Goal: Task Accomplishment & Management: Manage account settings

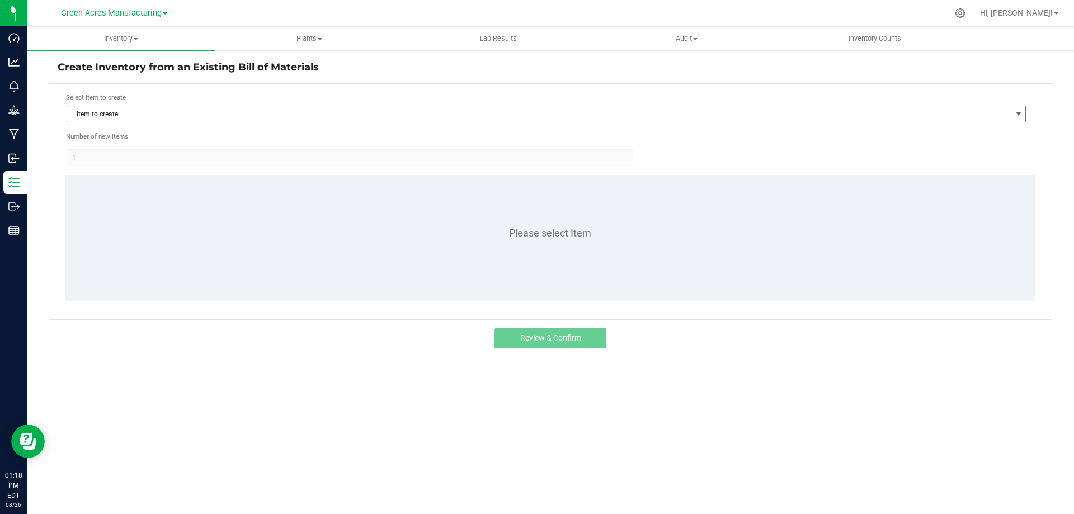
click at [141, 114] on span "Item to create" at bounding box center [539, 114] width 944 height 16
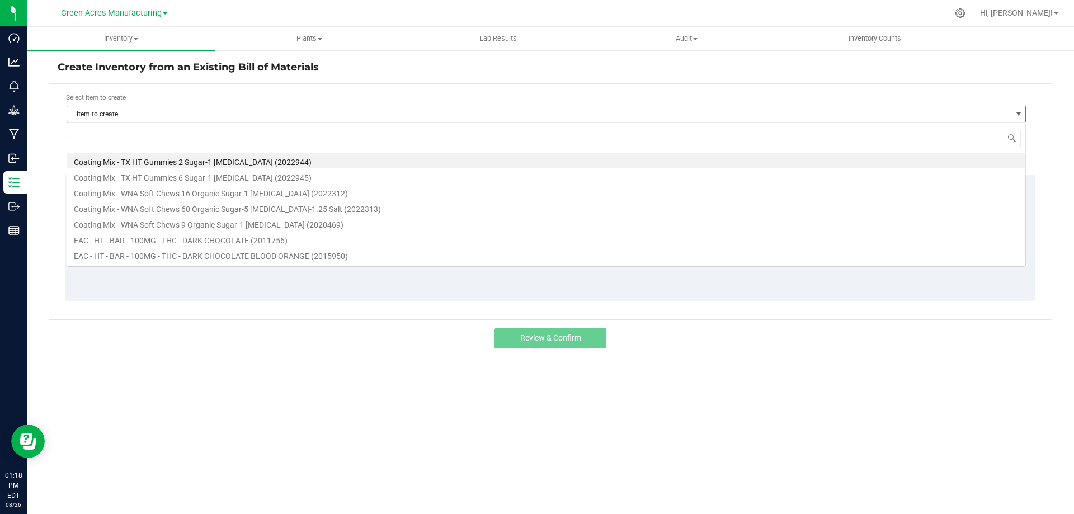
scroll to position [17, 959]
type input "drm"
click at [218, 191] on li "FORMULA - SW - THERAGELS - 10MG - DRM - 1CBD-9THC (2001128)" at bounding box center [546, 192] width 958 height 16
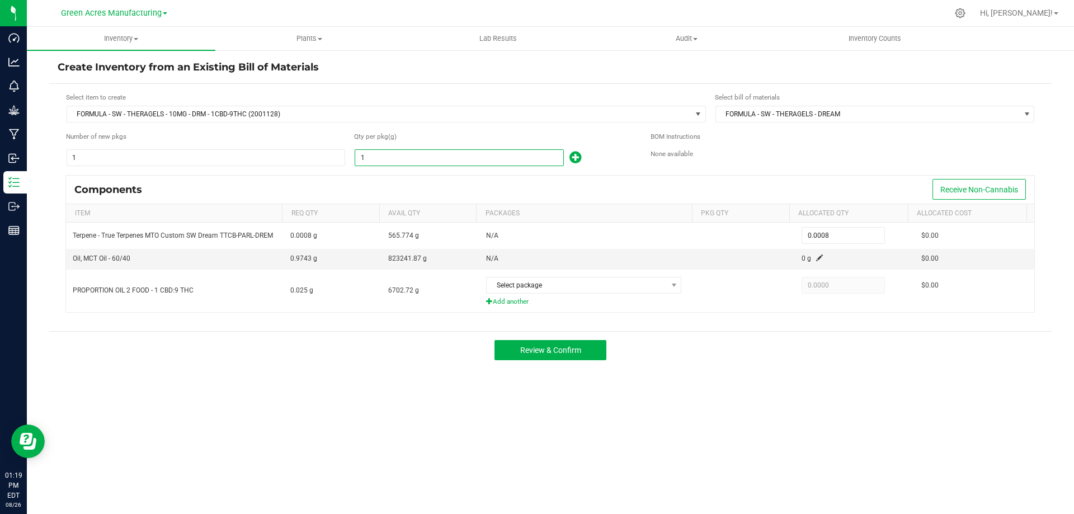
paste input "7139.7"
type input "17139.7"
type input "13.7118"
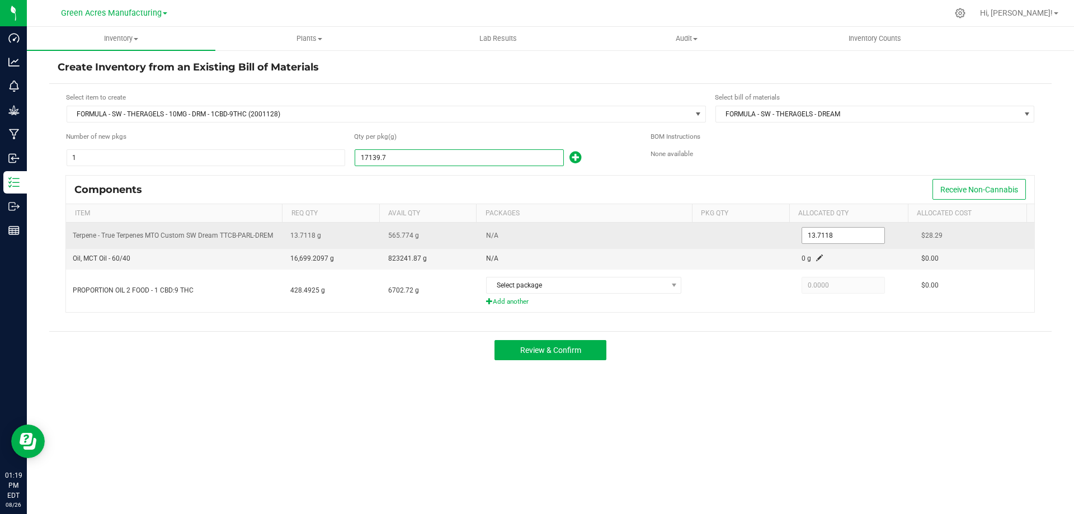
type input "17,139.7000"
drag, startPoint x: 807, startPoint y: 236, endPoint x: 816, endPoint y: 236, distance: 9.5
click at [808, 236] on input "13.7118" at bounding box center [843, 236] width 82 height 16
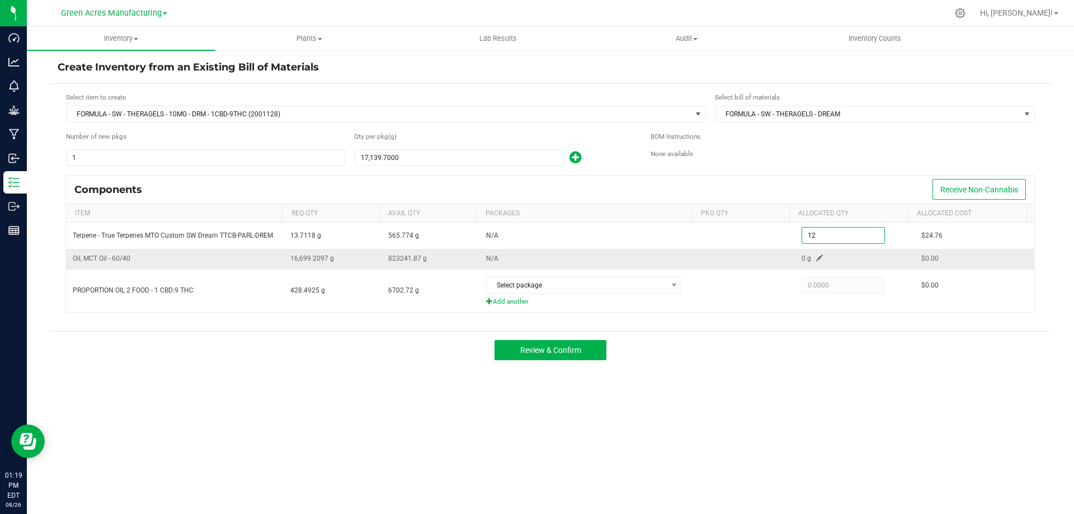
type input "12.0000"
click at [816, 260] on span at bounding box center [819, 257] width 7 height 7
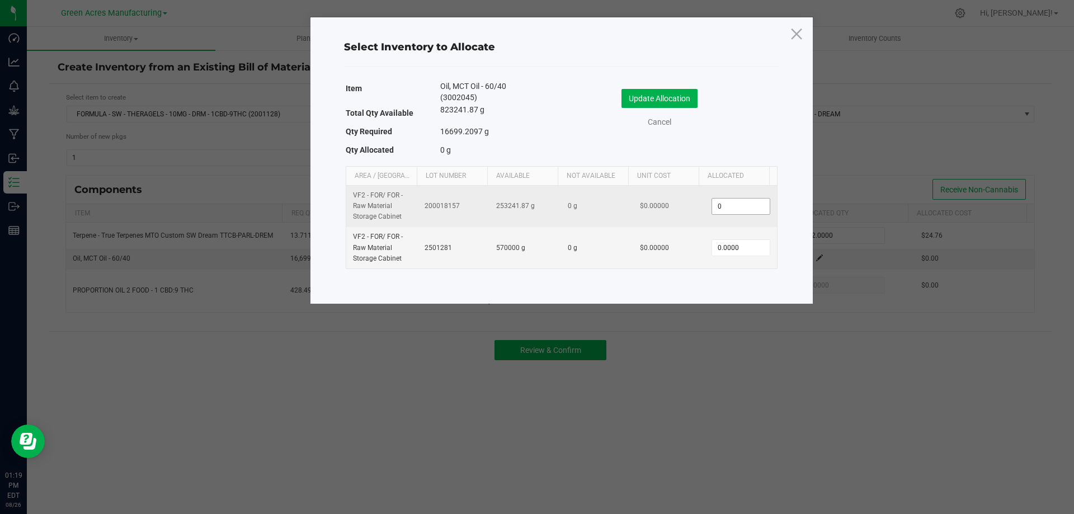
click at [753, 210] on input "0" at bounding box center [740, 207] width 57 height 16
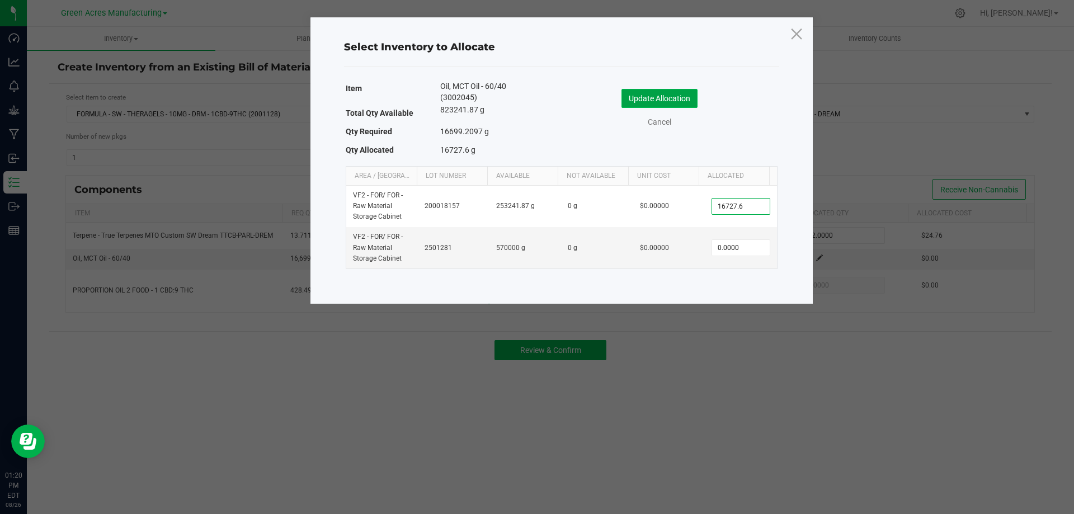
type input "16,727.6000"
click at [674, 101] on button "Update Allocation" at bounding box center [659, 98] width 76 height 19
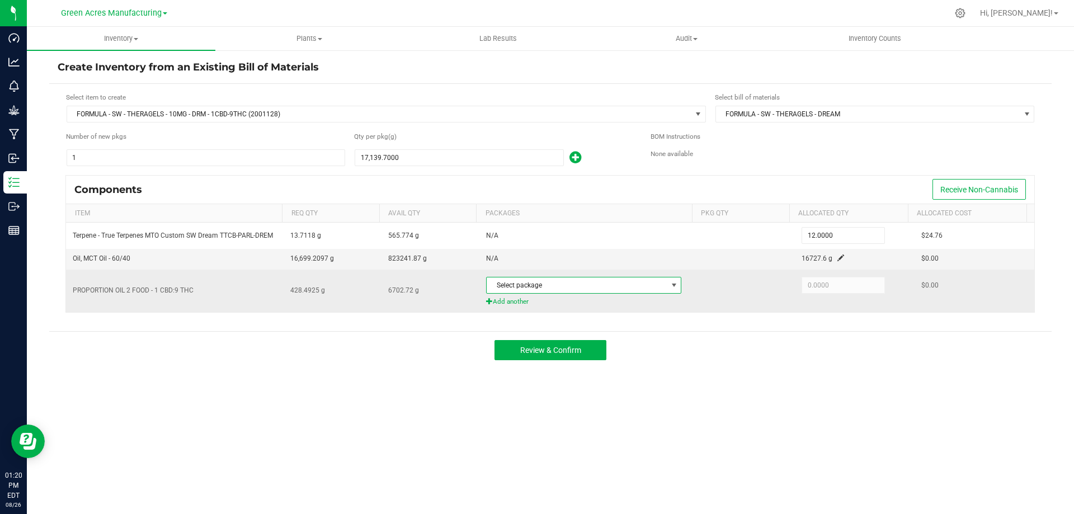
click at [597, 285] on span "Select package" at bounding box center [576, 285] width 180 height 16
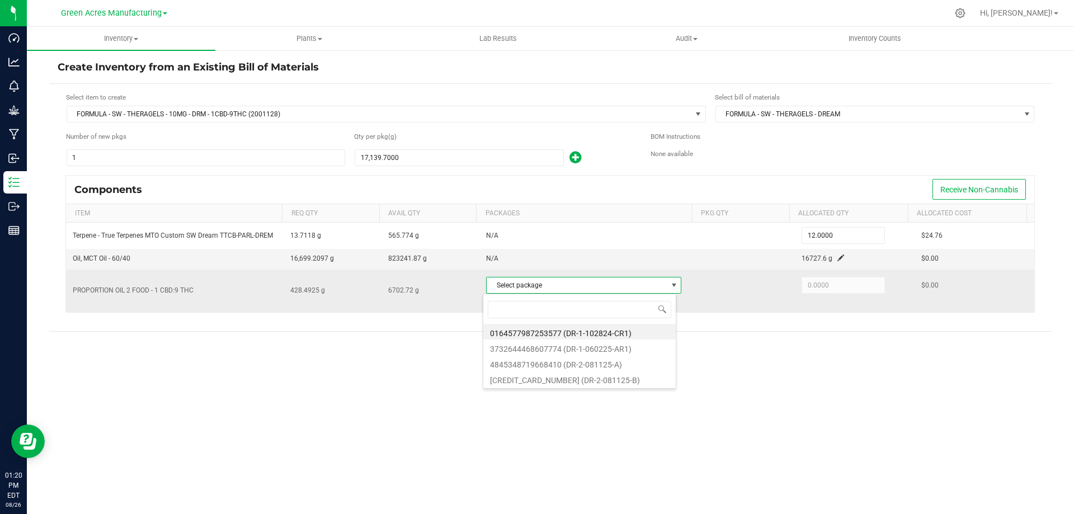
scroll to position [17, 193]
type input "7774"
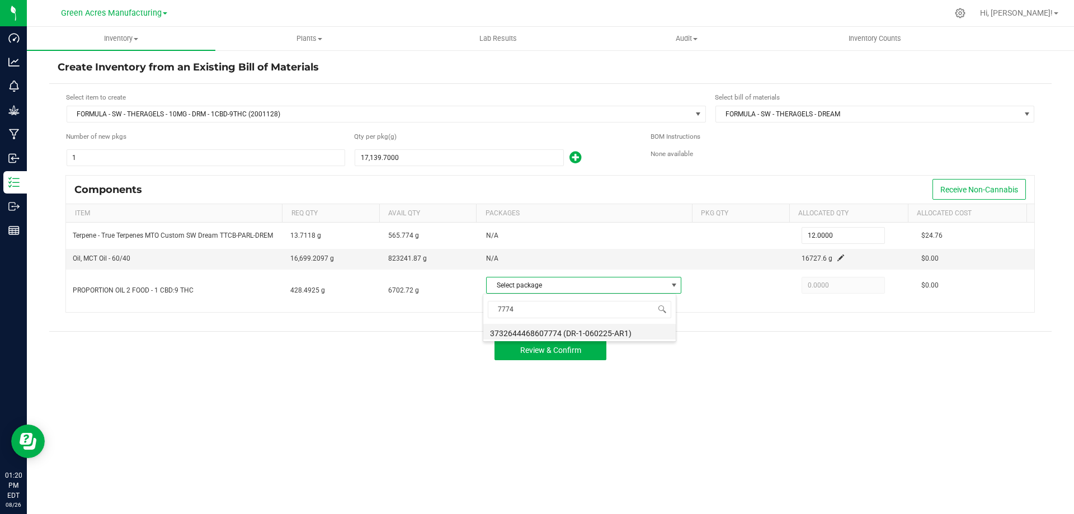
click at [598, 330] on li "3732644468607774 (DR-1-060225-AR1)" at bounding box center [579, 332] width 192 height 16
type input "400.1000"
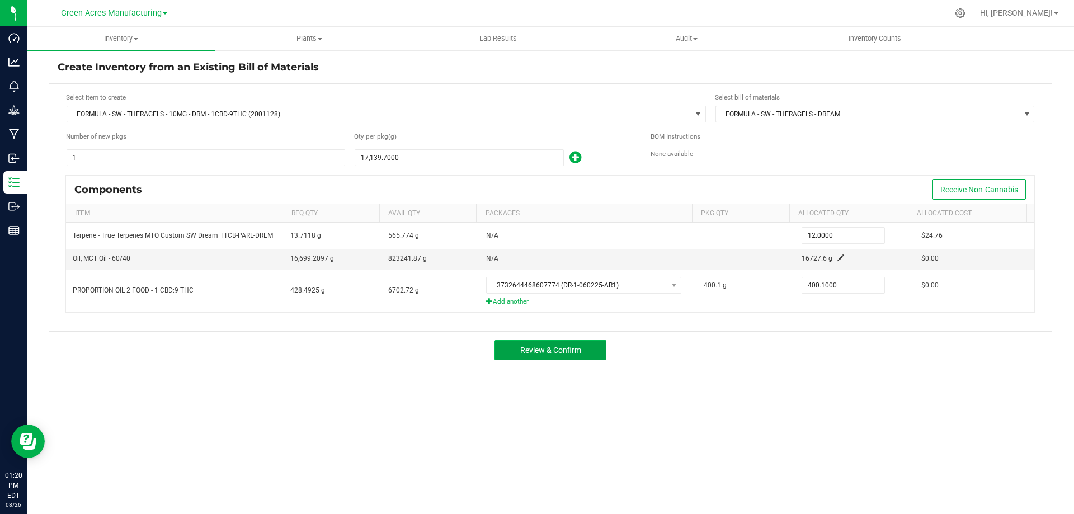
click at [542, 349] on span "Review & Confirm" at bounding box center [550, 350] width 61 height 9
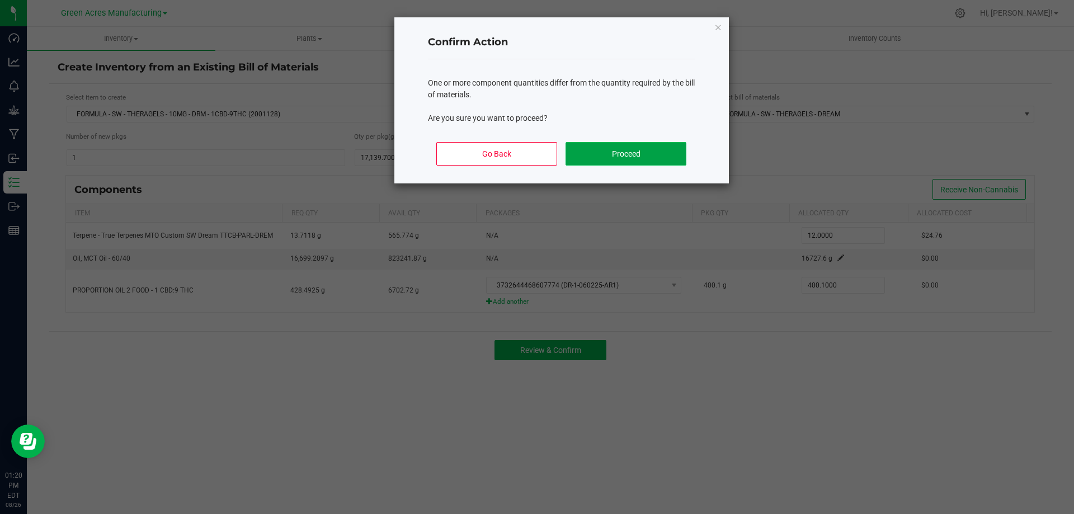
click at [597, 159] on button "Proceed" at bounding box center [625, 153] width 120 height 23
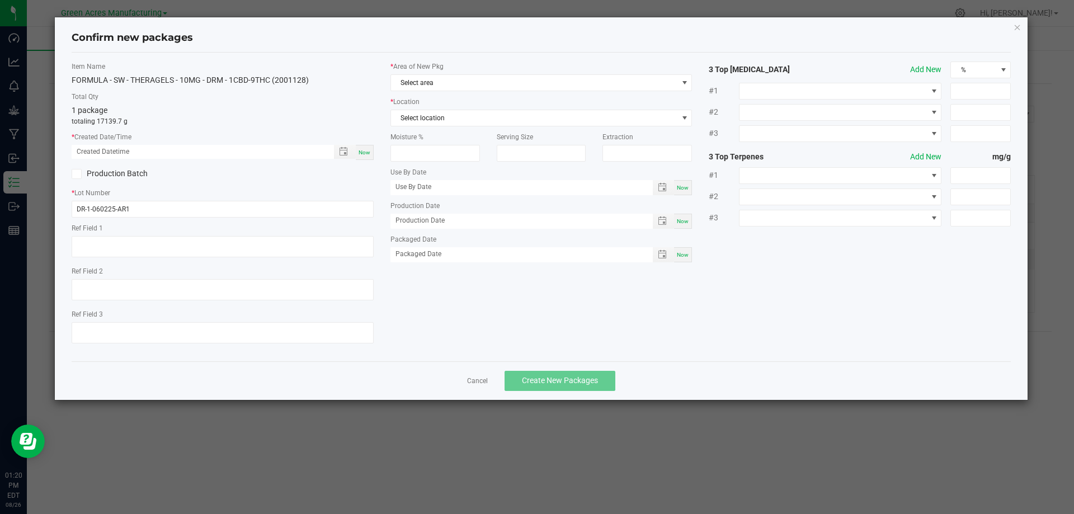
click at [361, 149] on span "Now" at bounding box center [364, 152] width 12 height 6
type input "08/26/2025 01:20 PM"
click at [177, 212] on input "DR-1-060225-AR1" at bounding box center [223, 209] width 302 height 17
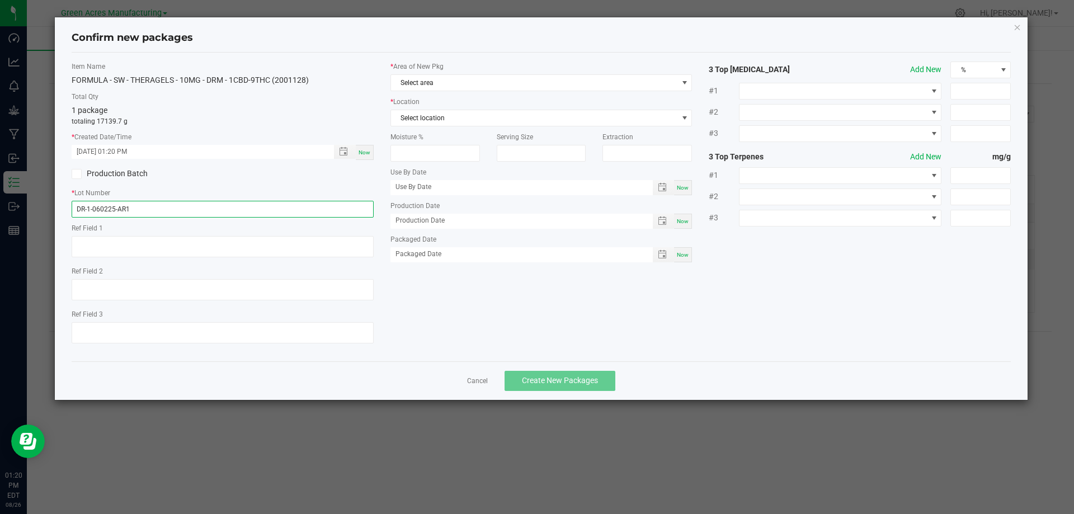
paste input "AUG25DRM01-SG-3"
type input "AUG25DRM01-SG-3"
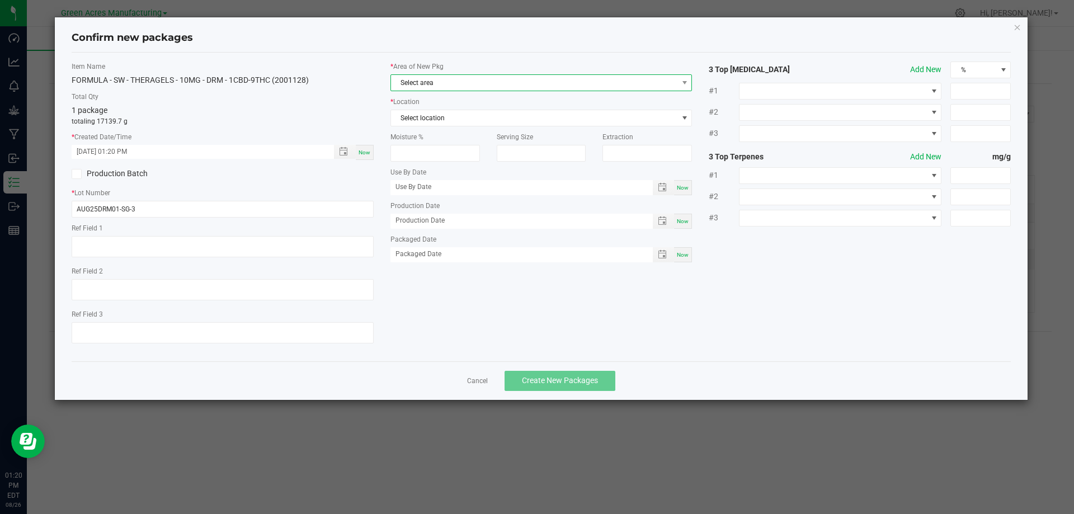
click at [451, 84] on span "Select area" at bounding box center [534, 83] width 287 height 16
click at [456, 127] on li "VF2 - FOR" at bounding box center [541, 131] width 301 height 16
click at [463, 119] on span "Select location" at bounding box center [534, 118] width 287 height 16
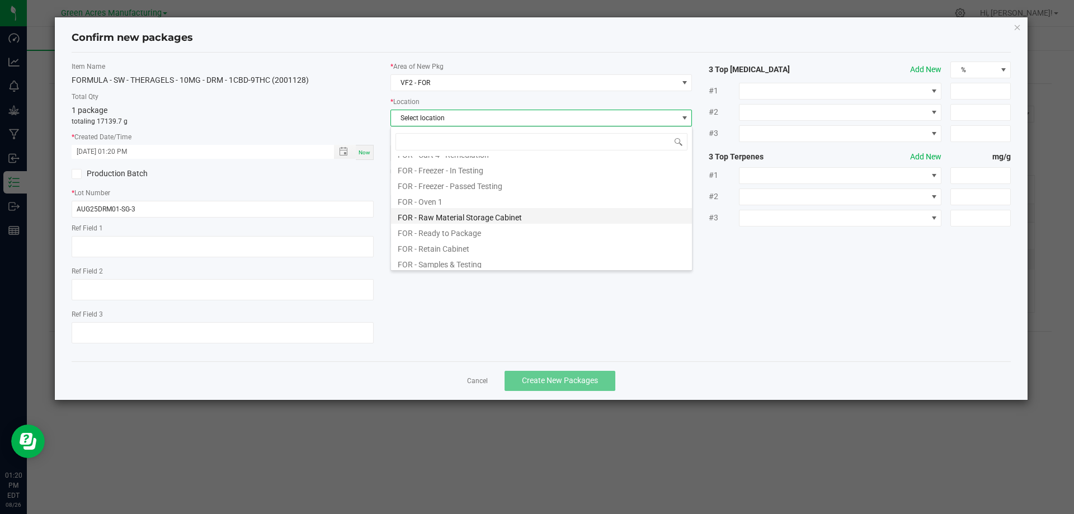
scroll to position [264, 0]
click at [492, 214] on li "FOR - Raw Material Storage Cabinet" at bounding box center [541, 213] width 301 height 16
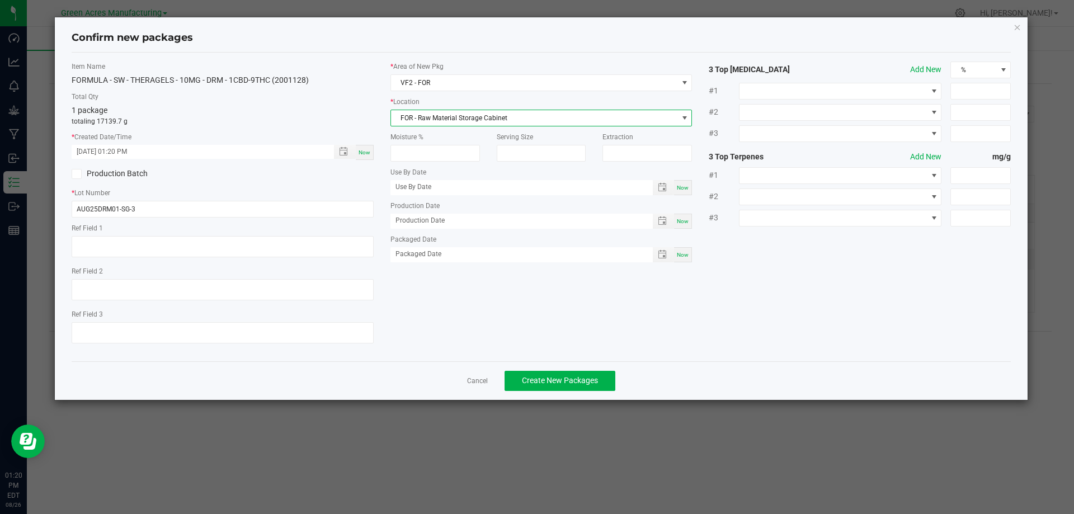
click at [494, 116] on span "FOR - Raw Material Storage Cabinet" at bounding box center [534, 118] width 287 height 16
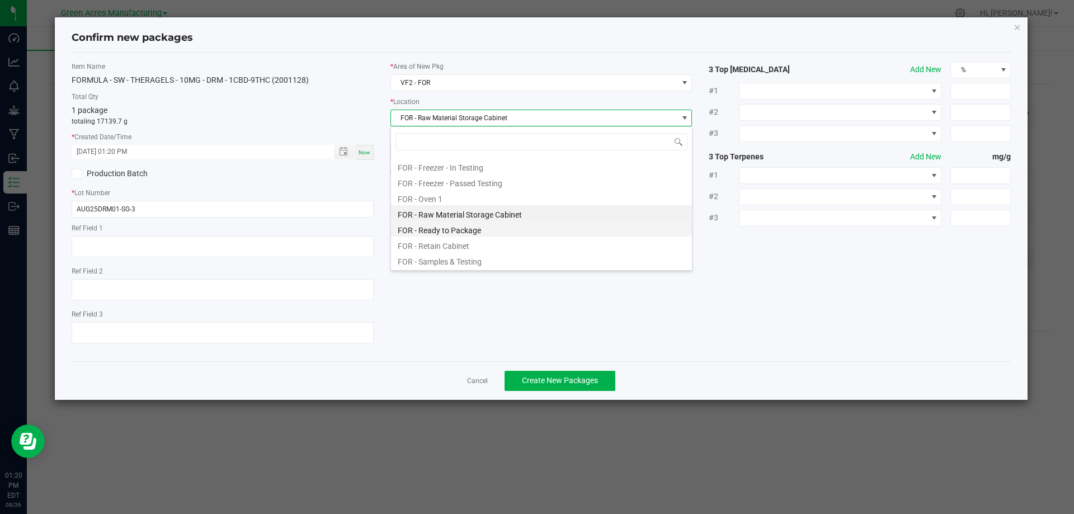
click at [497, 233] on li "FOR - Ready to Package" at bounding box center [541, 229] width 301 height 16
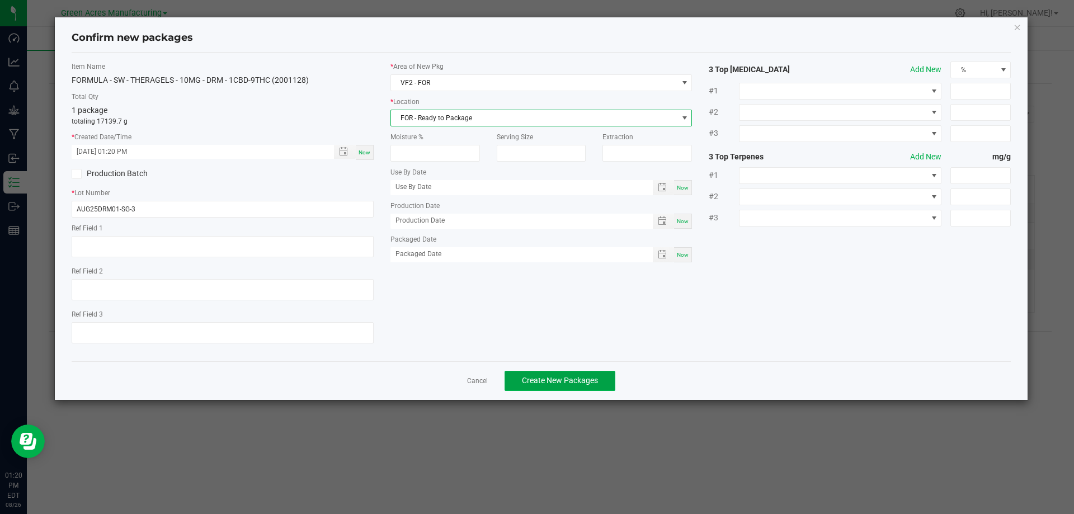
click at [554, 379] on span "Create New Packages" at bounding box center [560, 380] width 76 height 9
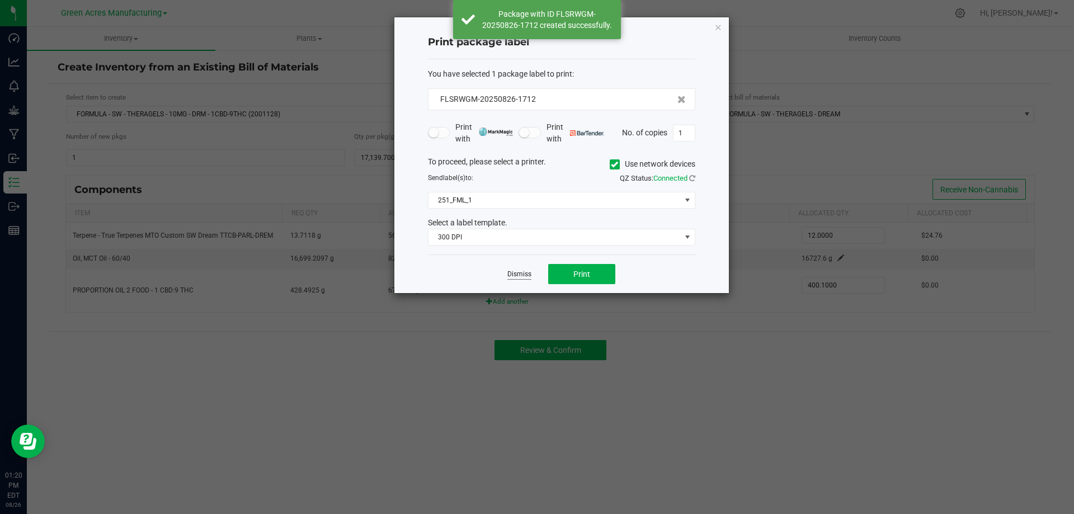
click at [519, 274] on link "Dismiss" at bounding box center [519, 275] width 24 height 10
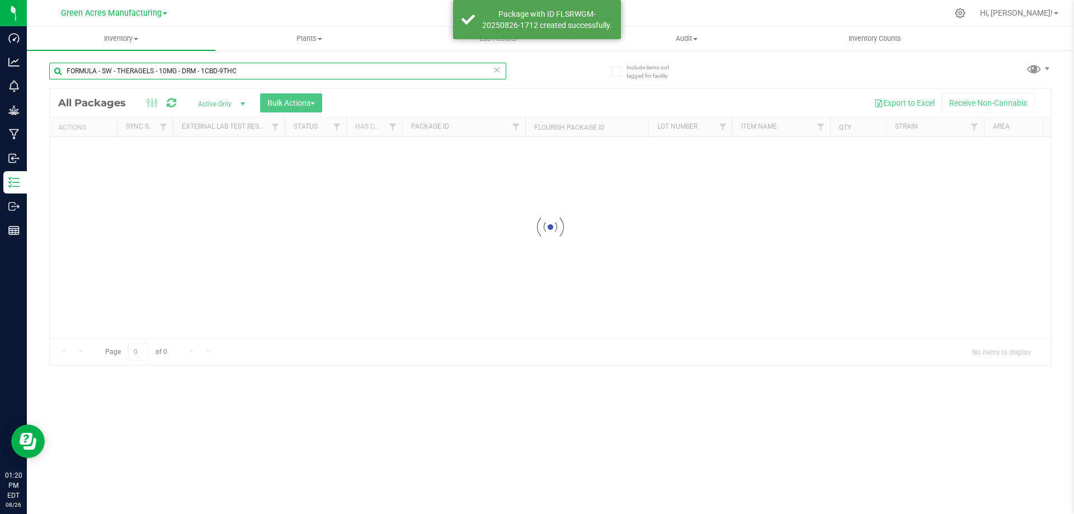
click at [249, 71] on input "FORMULA - SW - THERAGELS - 10MG - DRM - 1CBD-9THC" at bounding box center [277, 71] width 457 height 17
paste input "AUG25DRM01-SG-3"
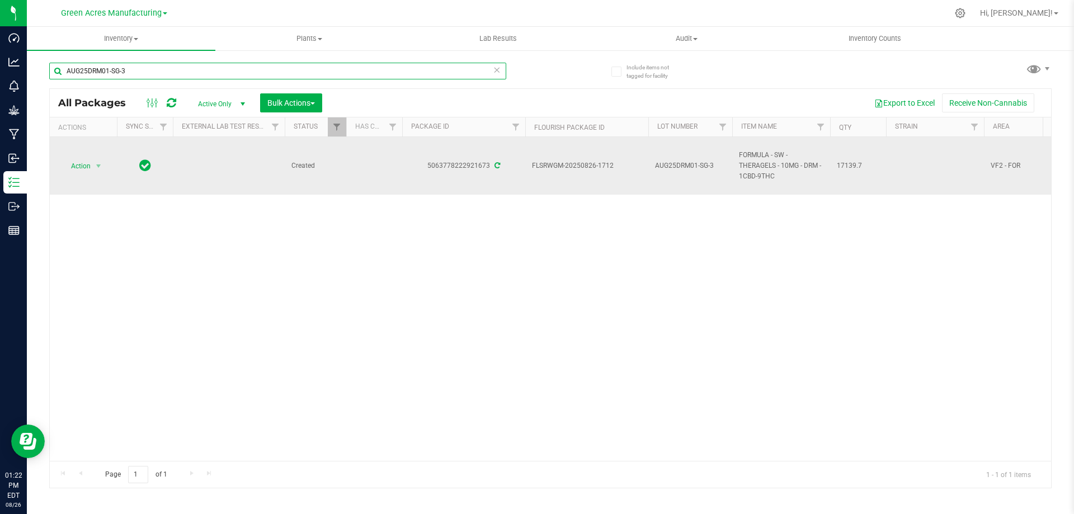
type input "AUG25DRM01-SG-3"
click at [753, 167] on span "FORMULA - SW - THERAGELS - 10MG - DRM - 1CBD-9THC" at bounding box center [781, 166] width 84 height 32
copy tr "FORMULA - SW - THERAGELS - 10MG - DRM - 1CBD-9THC"
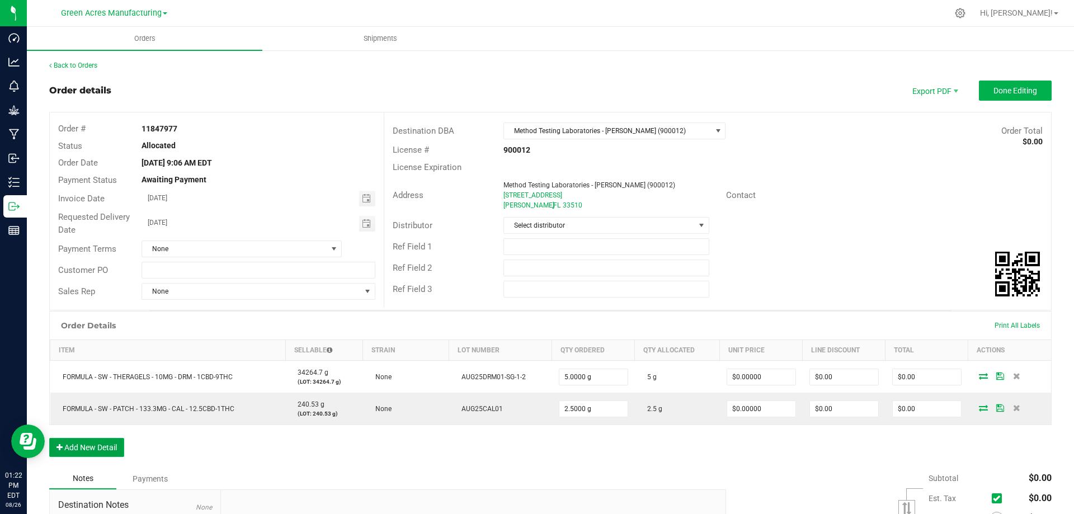
click at [83, 452] on button "Add New Detail" at bounding box center [86, 447] width 75 height 19
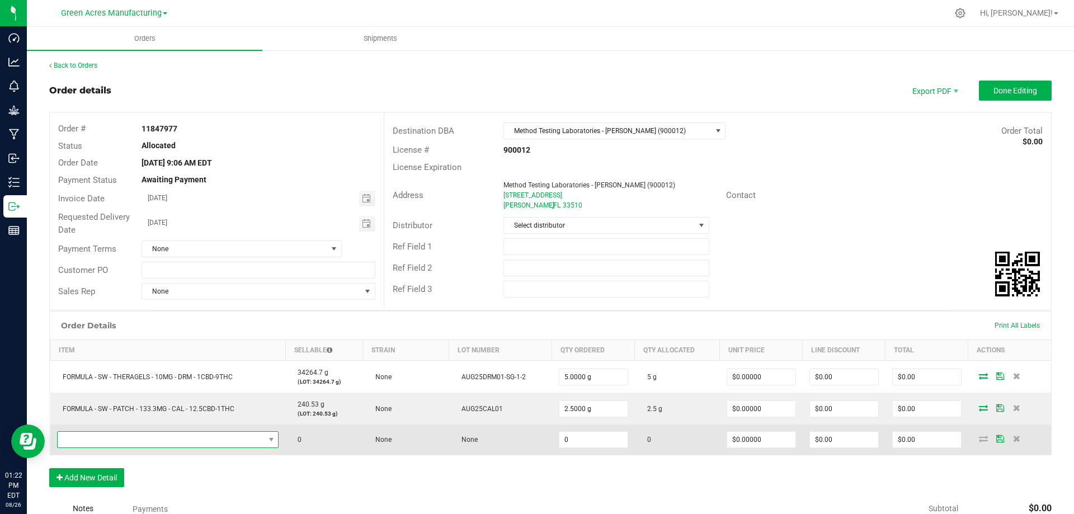
click at [128, 435] on span "NO DATA FOUND" at bounding box center [161, 440] width 207 height 16
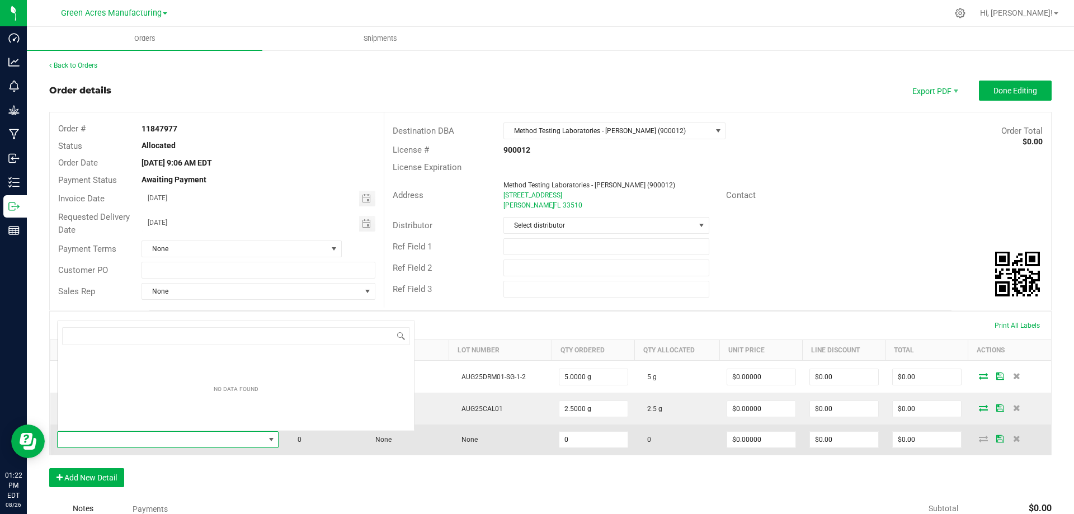
scroll to position [17, 218]
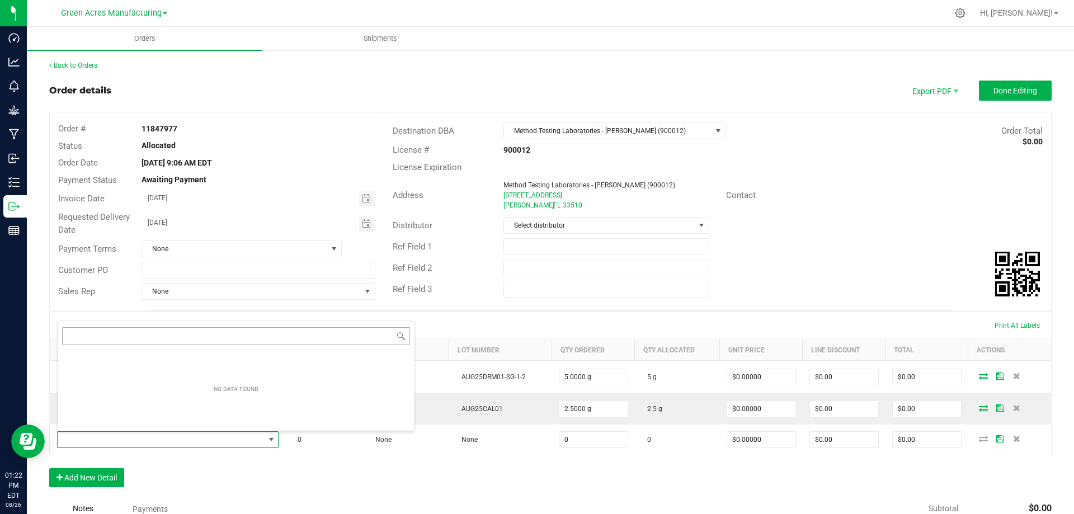
type input "FORMULA - SW - THERAGELS - 10MG - DRM - 1CBD-9THC"
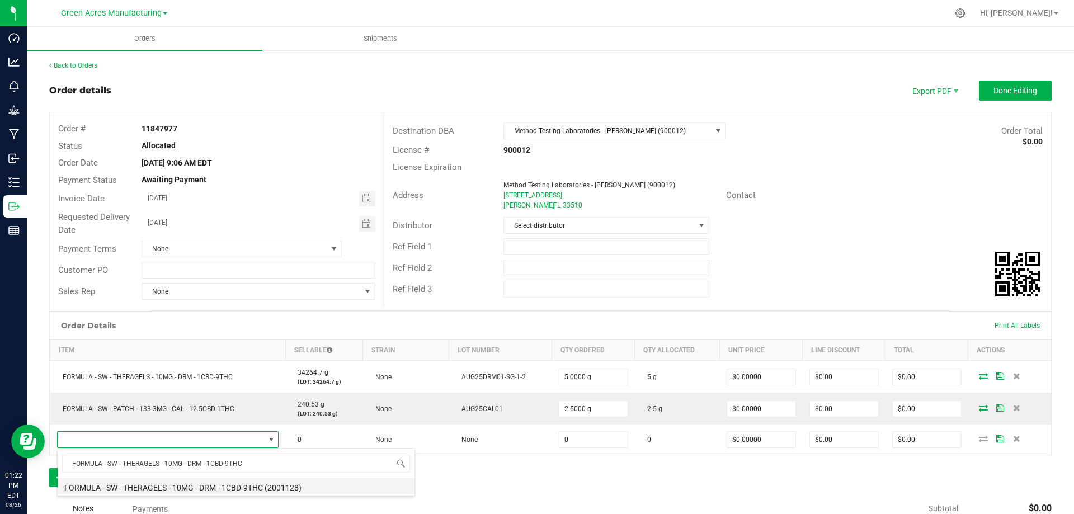
click at [246, 489] on li "FORMULA - SW - THERAGELS - 10MG - DRM - 1CBD-9THC (2001128)" at bounding box center [236, 486] width 357 height 16
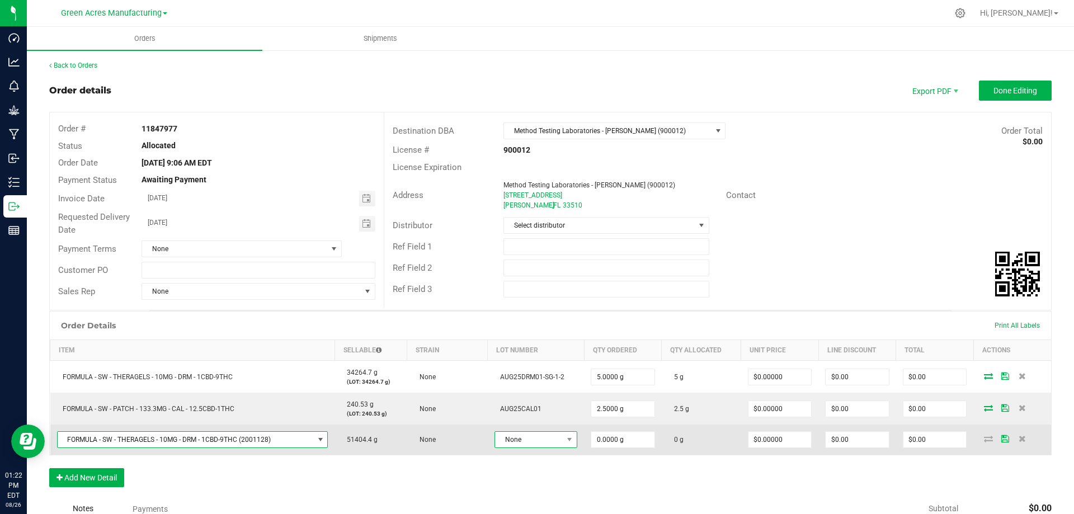
click at [537, 436] on span "None" at bounding box center [529, 440] width 68 height 16
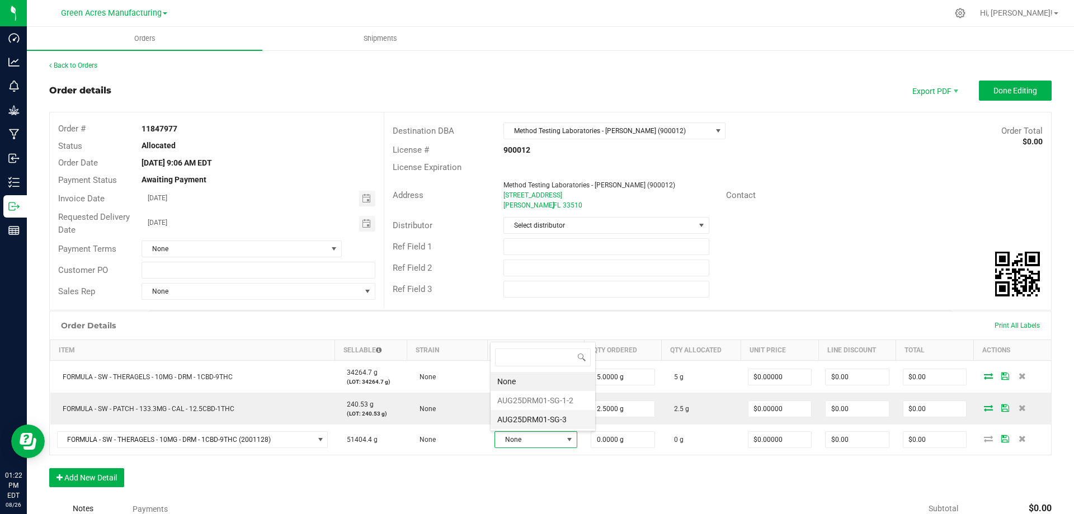
click at [538, 420] on li "AUG25DRM01-SG-3" at bounding box center [542, 419] width 105 height 19
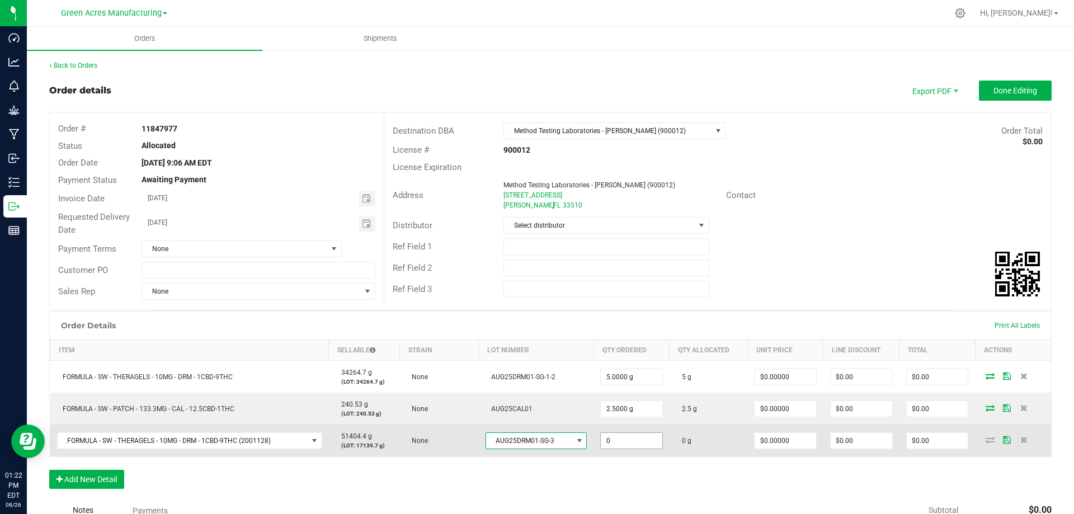
click at [616, 440] on input "0" at bounding box center [632, 441] width 62 height 16
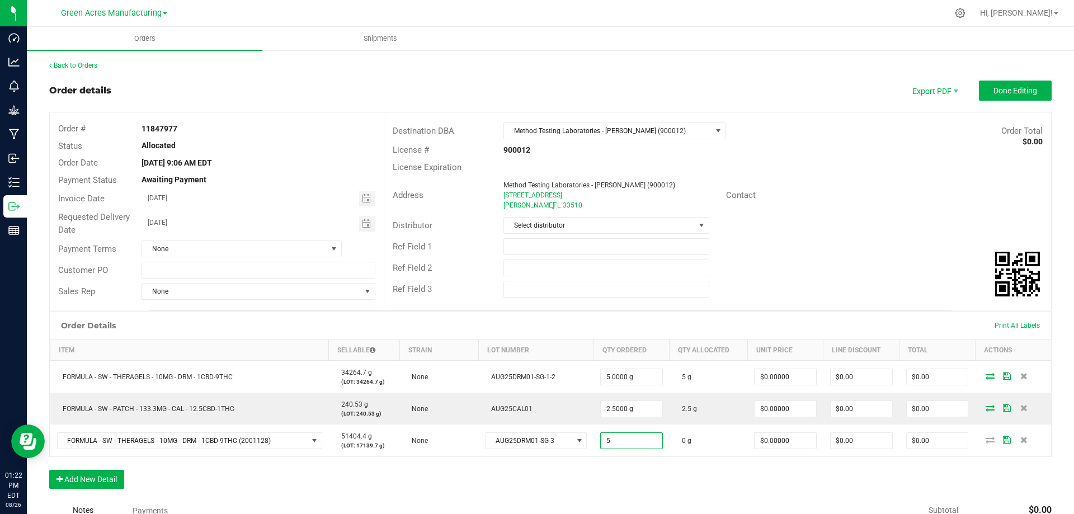
type input "5.0000 g"
click at [956, 464] on div "Order Details Print All Labels Item Sellable Strain Lot Number Qty Ordered Qty …" at bounding box center [550, 405] width 1002 height 189
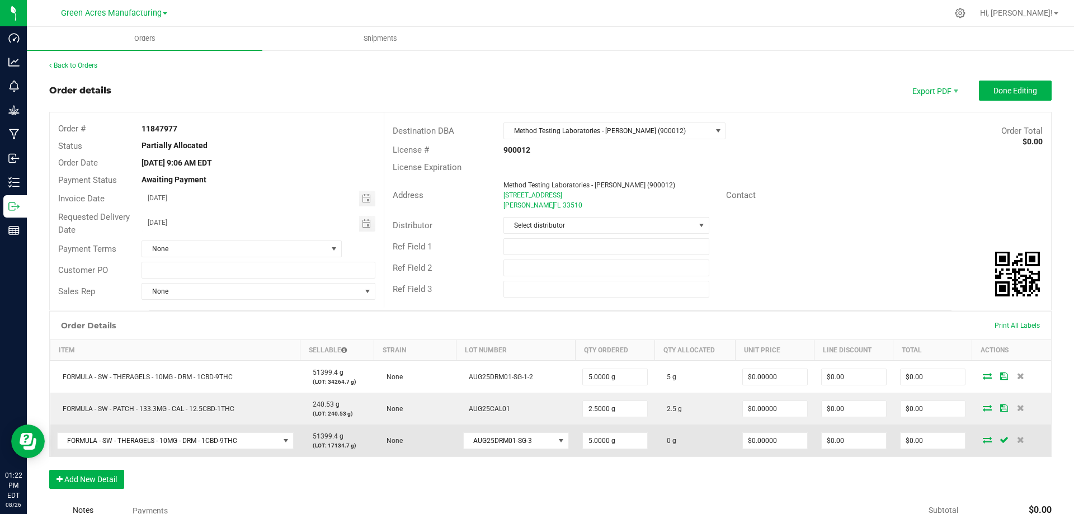
click at [982, 439] on icon at bounding box center [986, 439] width 9 height 7
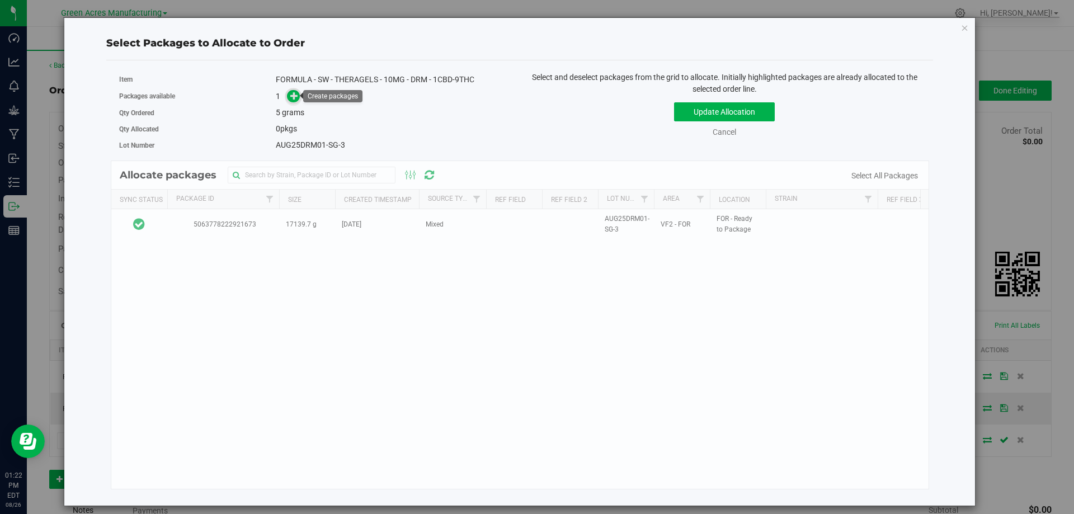
click at [297, 102] on span at bounding box center [291, 96] width 18 height 13
click at [296, 95] on icon at bounding box center [294, 95] width 9 height 9
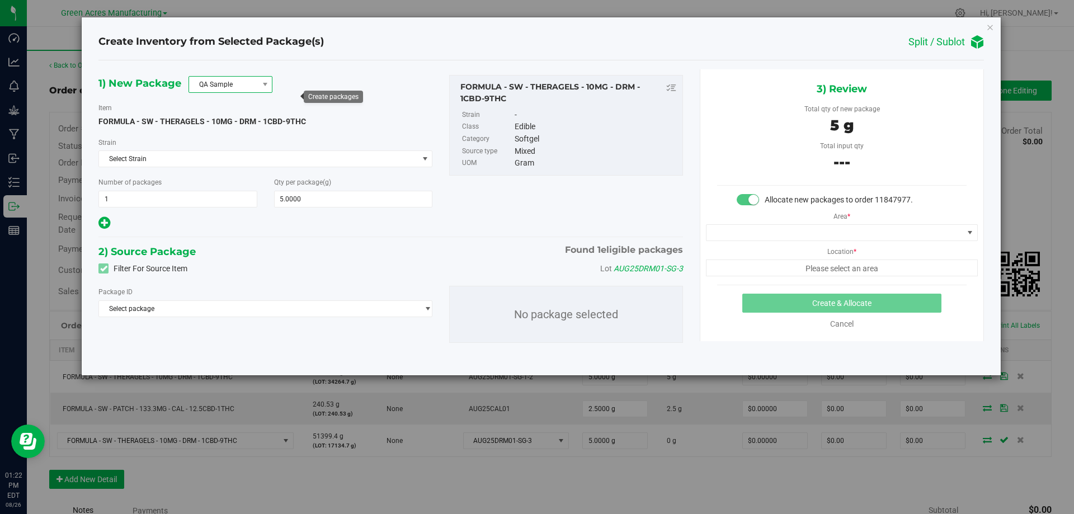
click at [244, 82] on span "QA Sample" at bounding box center [223, 85] width 69 height 16
click at [243, 131] on li "R&D Sample" at bounding box center [230, 135] width 83 height 16
click at [244, 159] on span "Select Strain" at bounding box center [258, 159] width 319 height 16
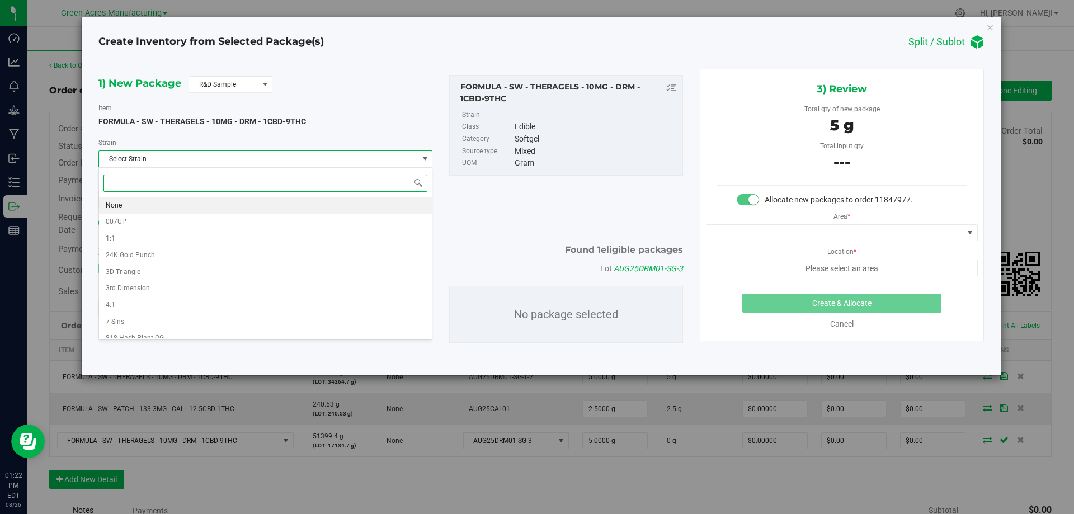
click at [246, 202] on li "None" at bounding box center [265, 205] width 333 height 17
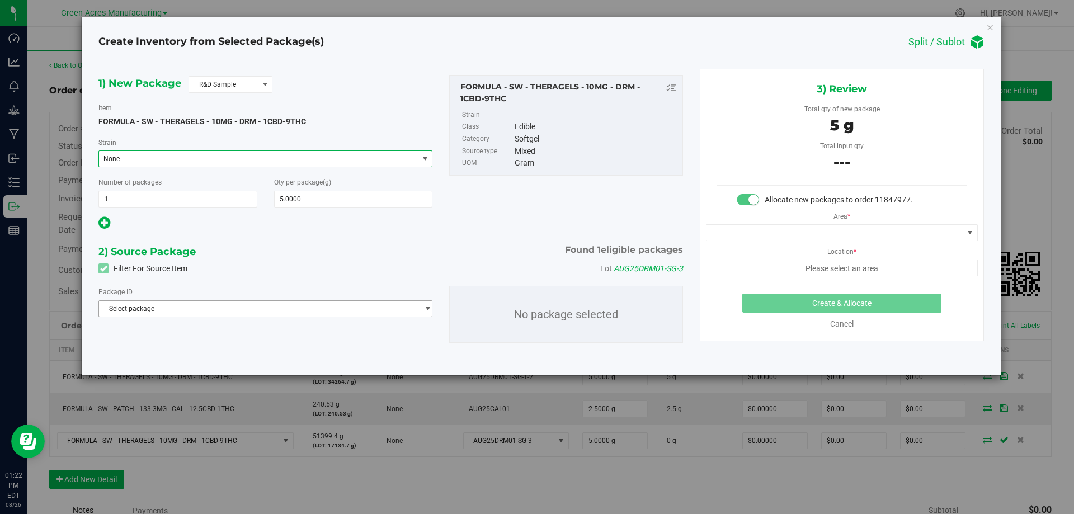
click at [248, 308] on span "Select package" at bounding box center [258, 309] width 319 height 16
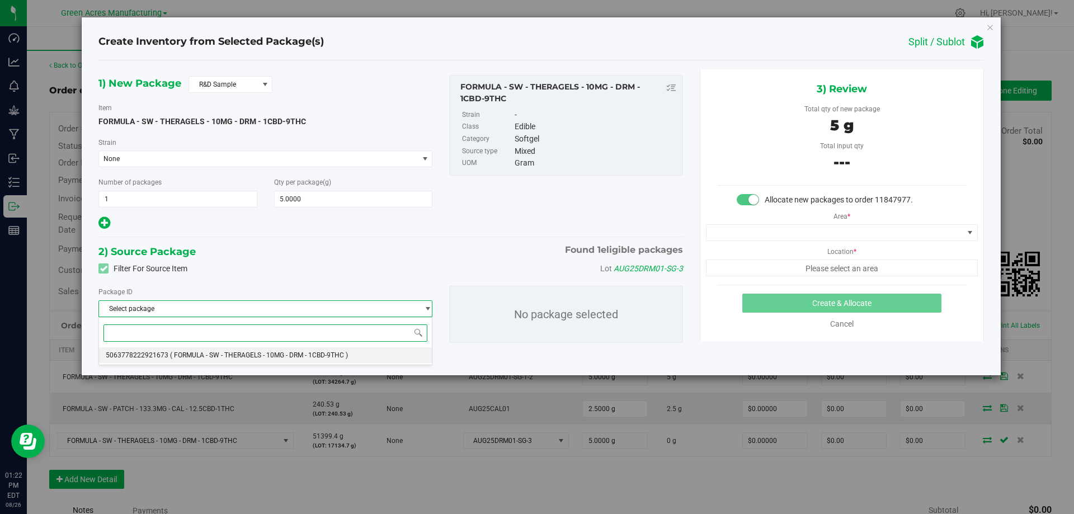
click at [254, 348] on li "5063778222921673 ( FORMULA - SW - THERAGELS - 10MG - DRM - 1CBD-9THC )" at bounding box center [265, 355] width 333 height 16
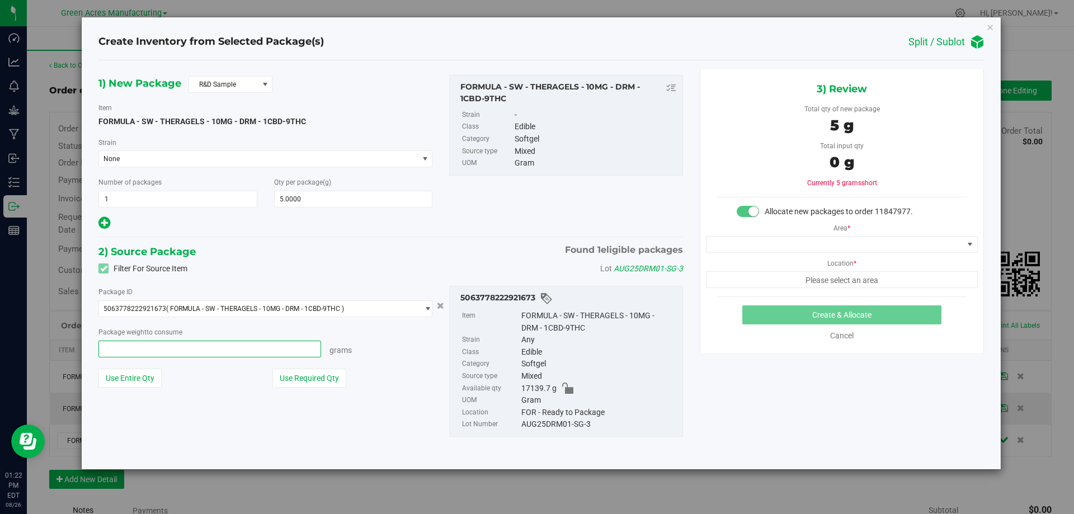
click at [253, 346] on span at bounding box center [209, 349] width 223 height 17
type input "5"
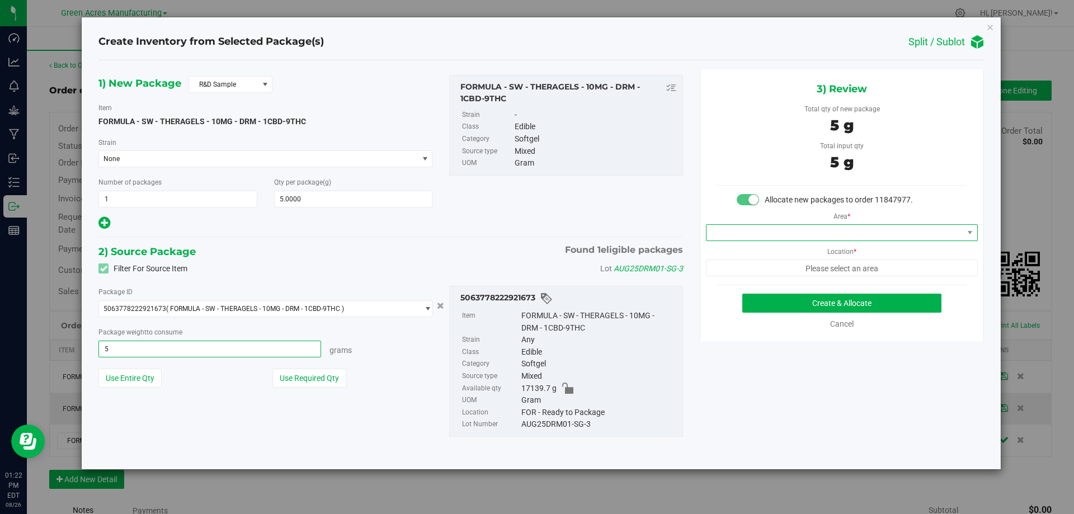
type input "5.0000 g"
click at [816, 233] on span at bounding box center [834, 233] width 257 height 16
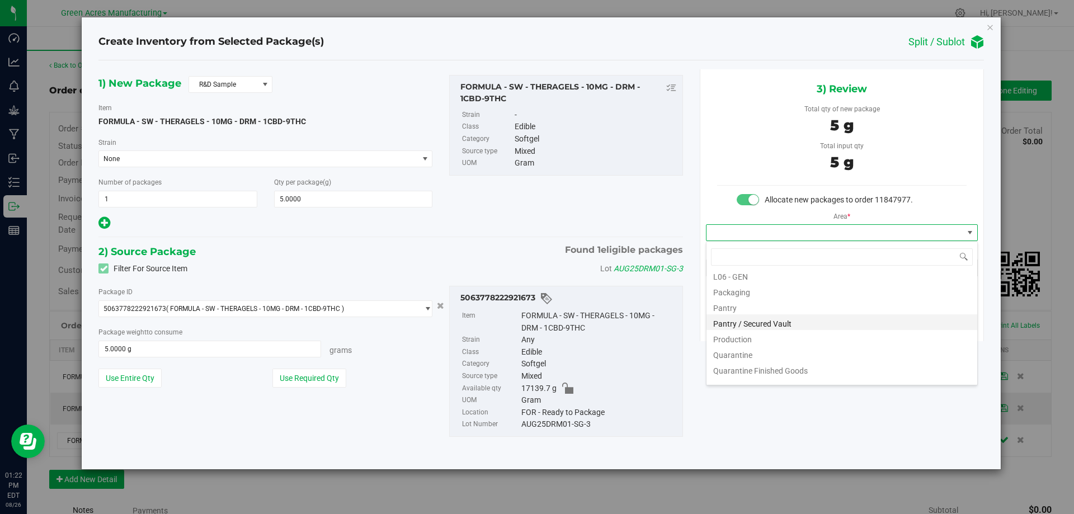
scroll to position [298, 0]
click at [788, 307] on li "Pantry / Secured Vault" at bounding box center [841, 310] width 271 height 16
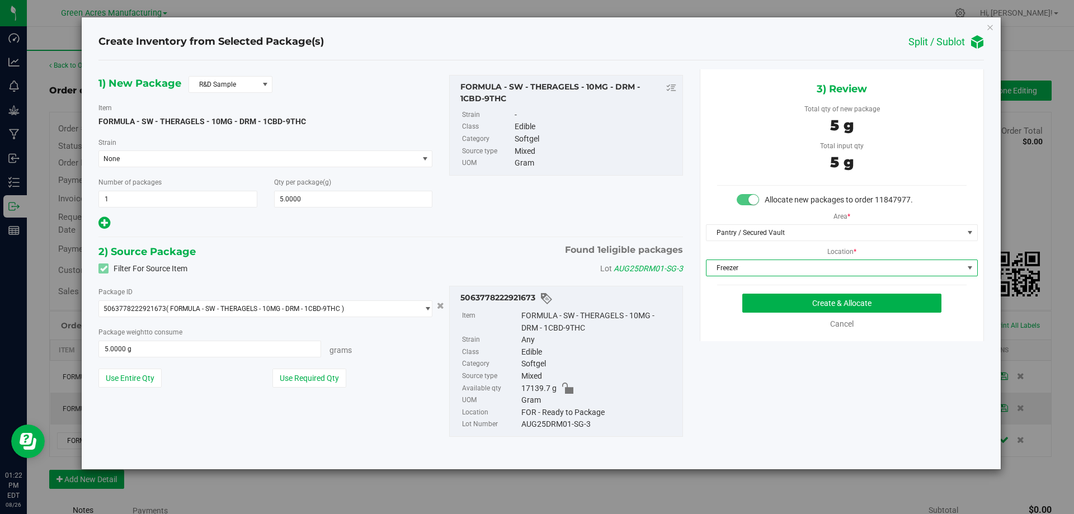
click at [783, 271] on span "Freezer" at bounding box center [834, 268] width 257 height 16
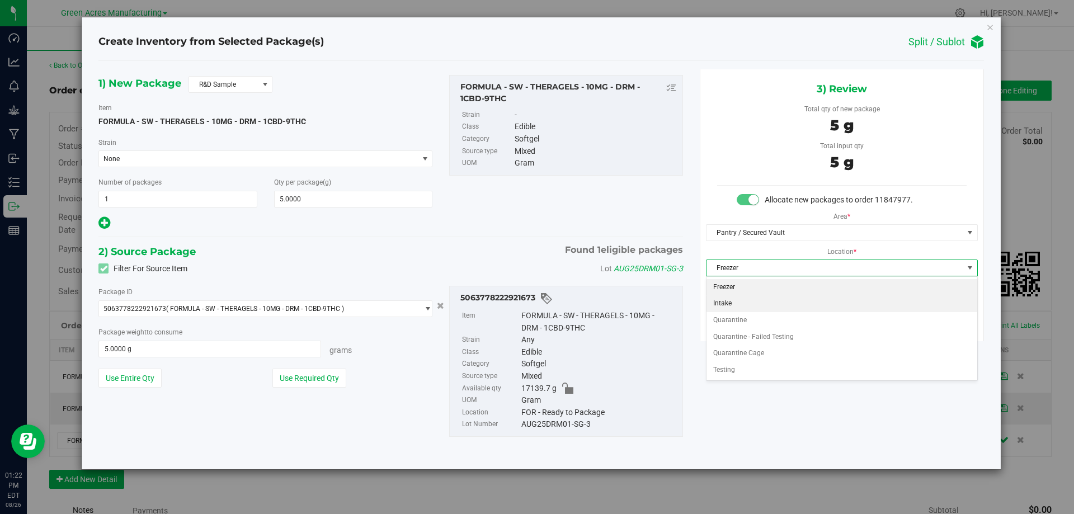
click at [779, 300] on li "Intake" at bounding box center [841, 303] width 271 height 17
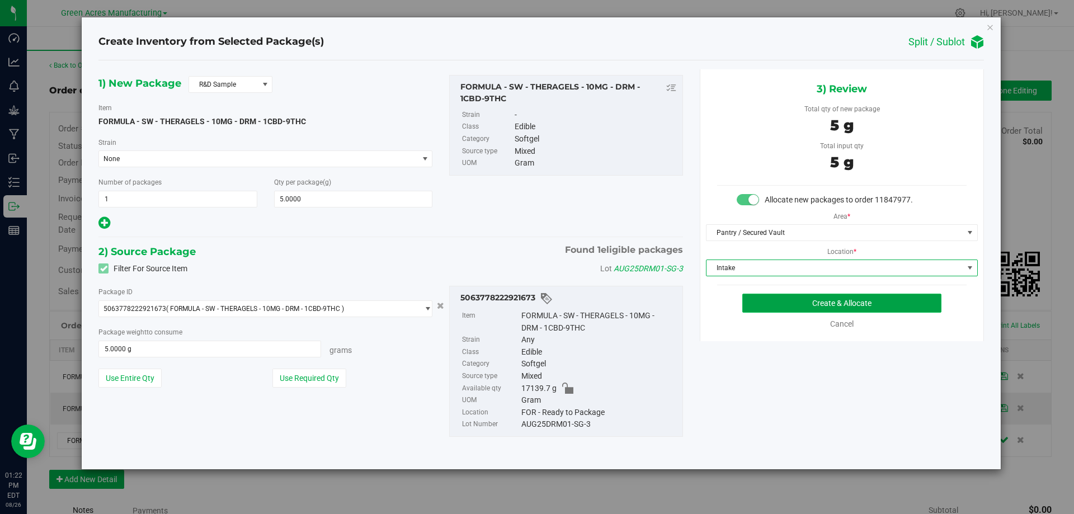
click at [819, 310] on button "Create & Allocate" at bounding box center [841, 303] width 199 height 19
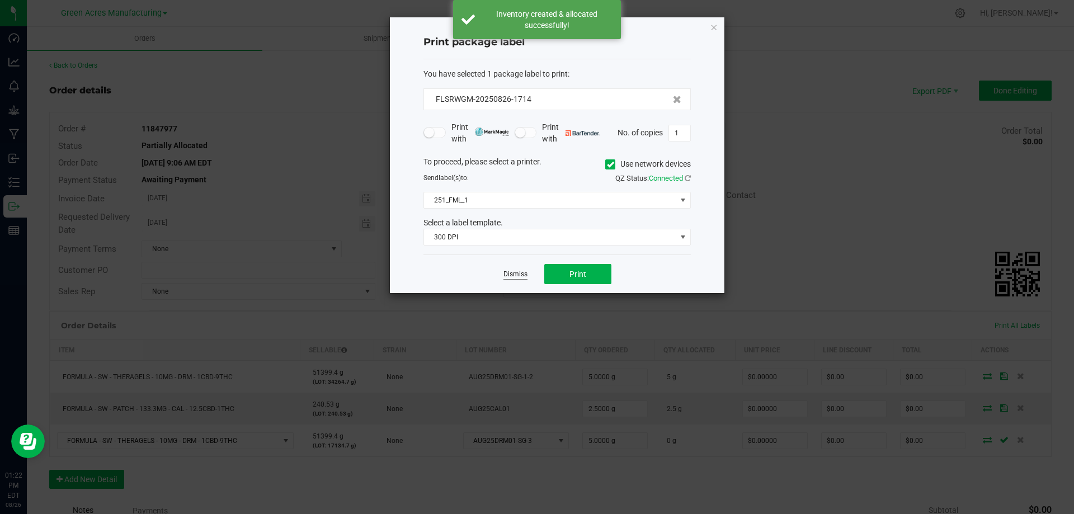
click at [513, 278] on link "Dismiss" at bounding box center [515, 275] width 24 height 10
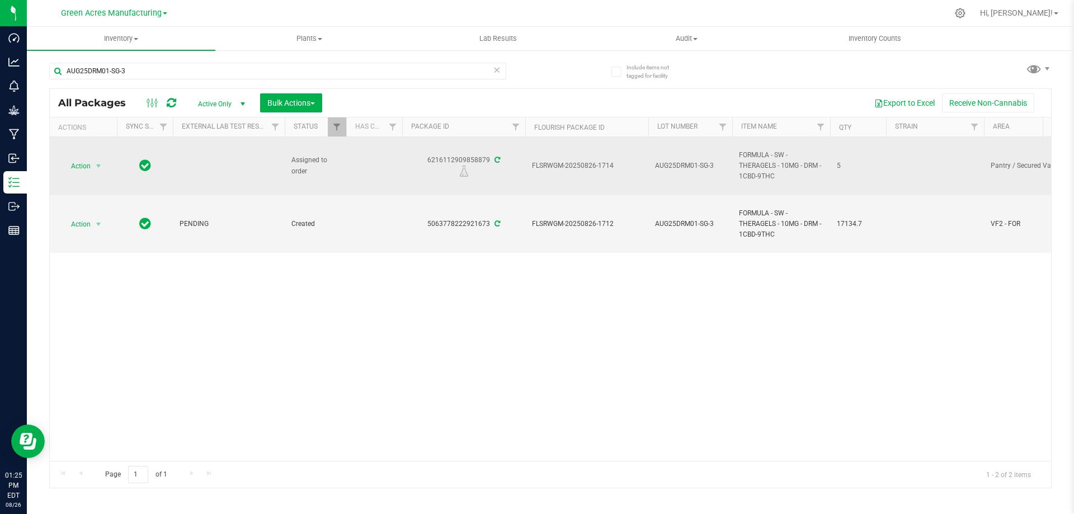
drag, startPoint x: 428, startPoint y: 162, endPoint x: 490, endPoint y: 159, distance: 61.6
click at [490, 159] on div "6216112909858879" at bounding box center [463, 166] width 126 height 22
copy div "6216112909858879"
click at [568, 166] on span "FLSRWGM-20250826-1714" at bounding box center [587, 165] width 110 height 11
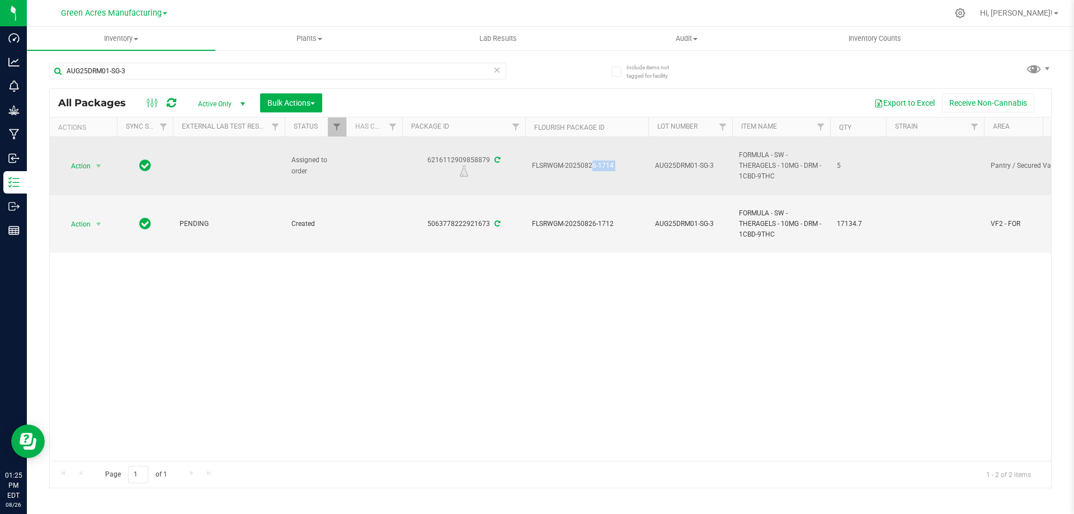
click at [568, 166] on span "FLSRWGM-20250826-1714" at bounding box center [587, 165] width 110 height 11
copy tr "FLSRWGM-20250826-1714"
click at [93, 166] on span "select" at bounding box center [99, 166] width 14 height 16
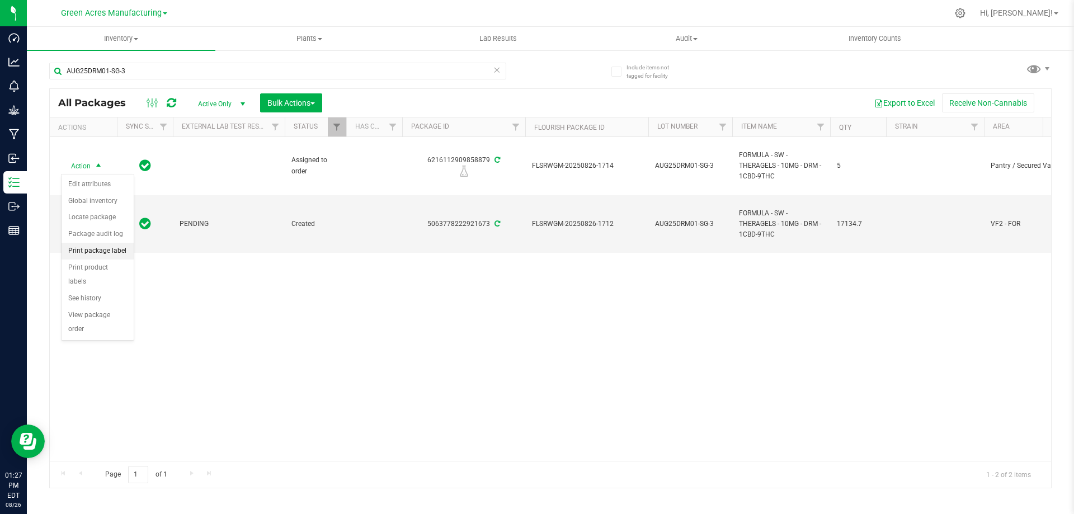
drag, startPoint x: 103, startPoint y: 253, endPoint x: 126, endPoint y: 251, distance: 23.1
click at [103, 253] on li "Print package label" at bounding box center [98, 251] width 72 height 17
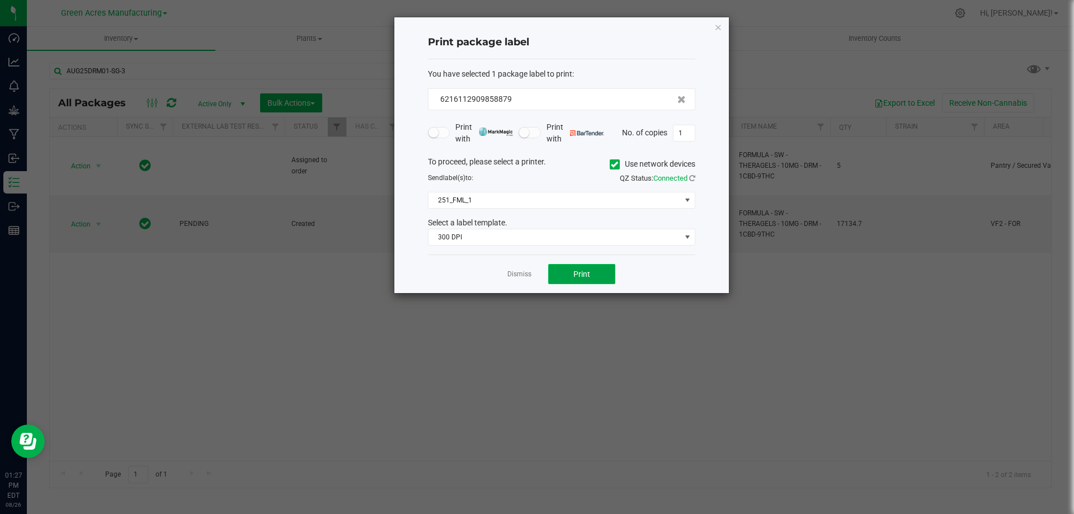
click at [582, 282] on button "Print" at bounding box center [581, 274] width 67 height 20
click at [518, 275] on div at bounding box center [561, 155] width 334 height 276
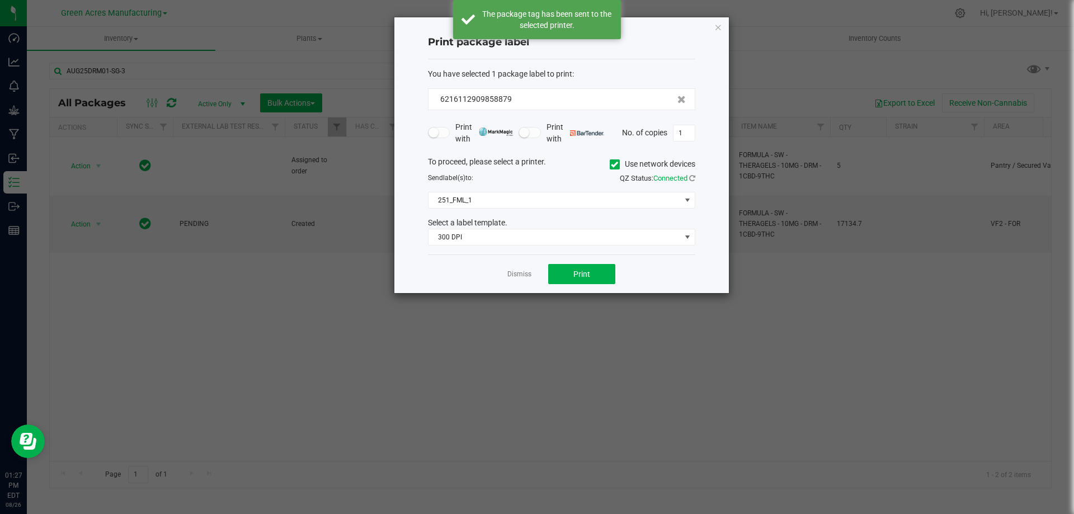
click at [518, 275] on link "Dismiss" at bounding box center [519, 275] width 24 height 10
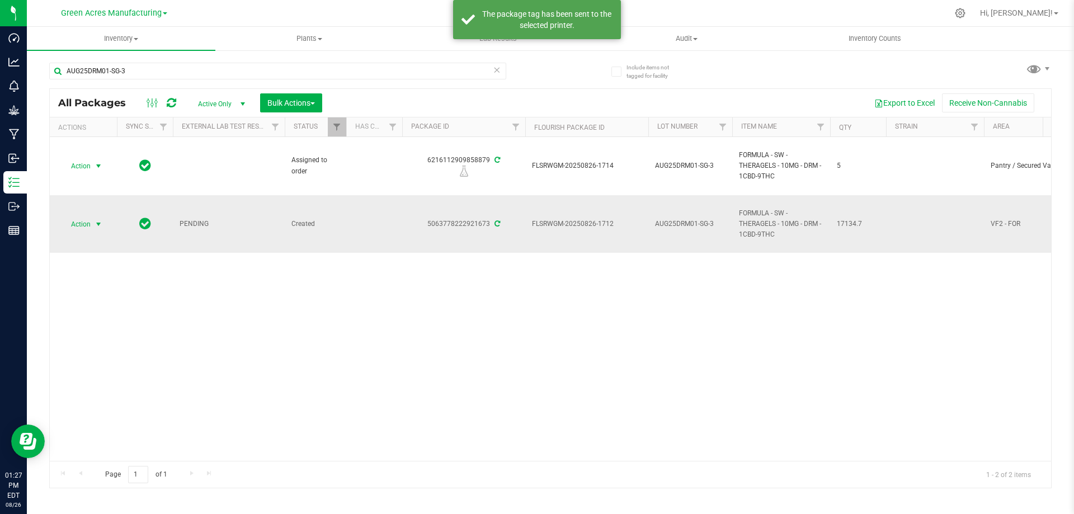
click at [92, 227] on span "select" at bounding box center [99, 224] width 14 height 16
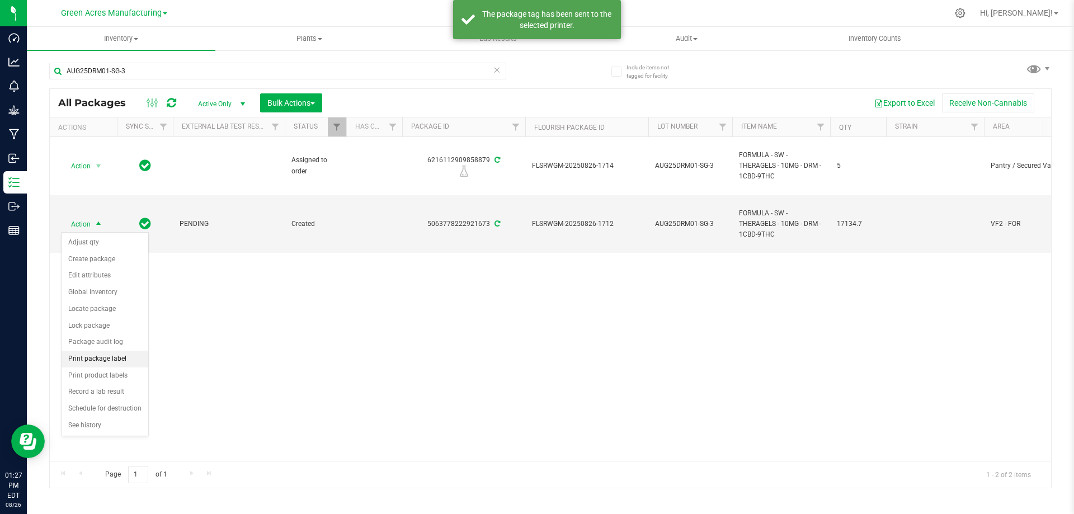
drag, startPoint x: 116, startPoint y: 354, endPoint x: 131, endPoint y: 350, distance: 15.6
click at [116, 353] on li "Print package label" at bounding box center [105, 359] width 87 height 17
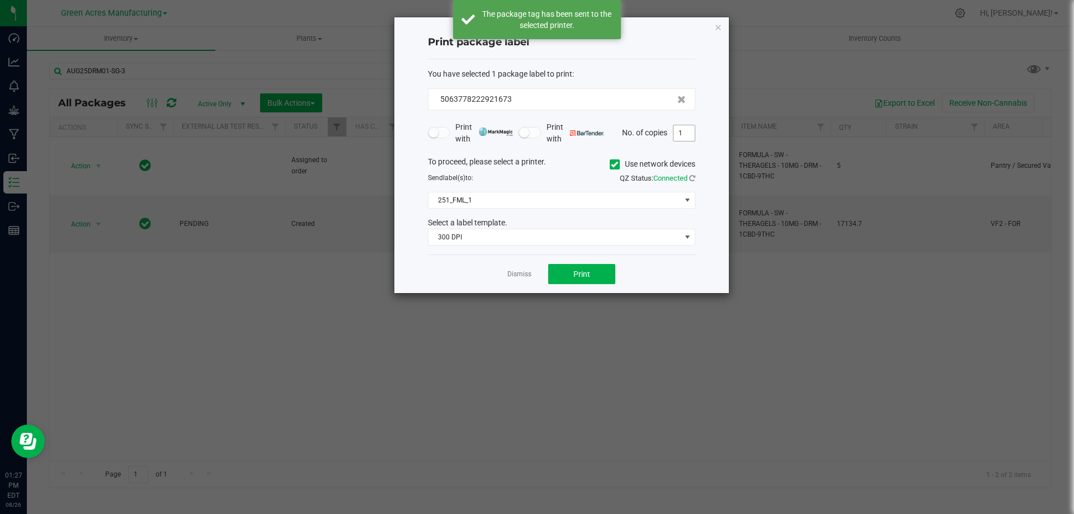
click at [681, 132] on input "1" at bounding box center [683, 133] width 21 height 16
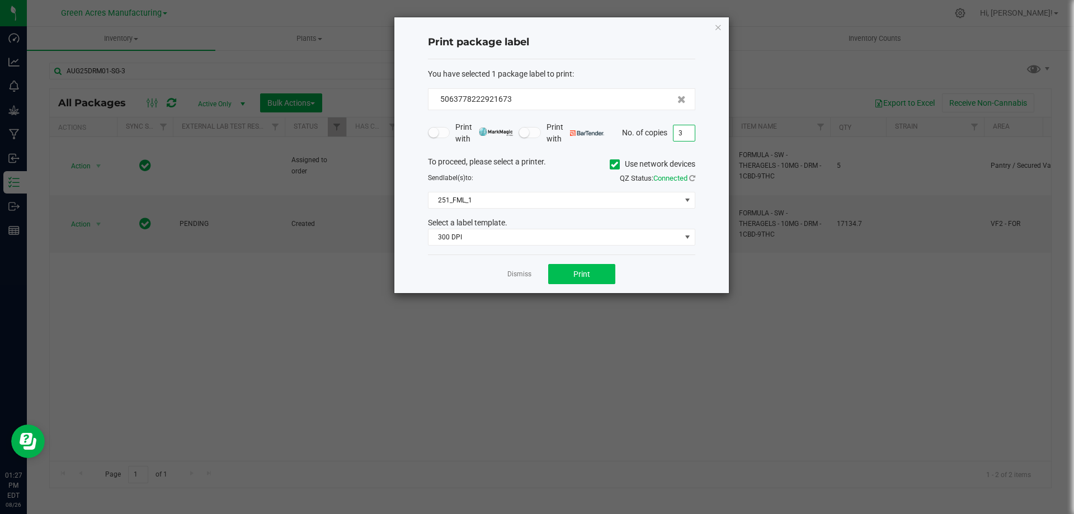
type input "3"
click at [577, 272] on span "Print" at bounding box center [581, 274] width 17 height 9
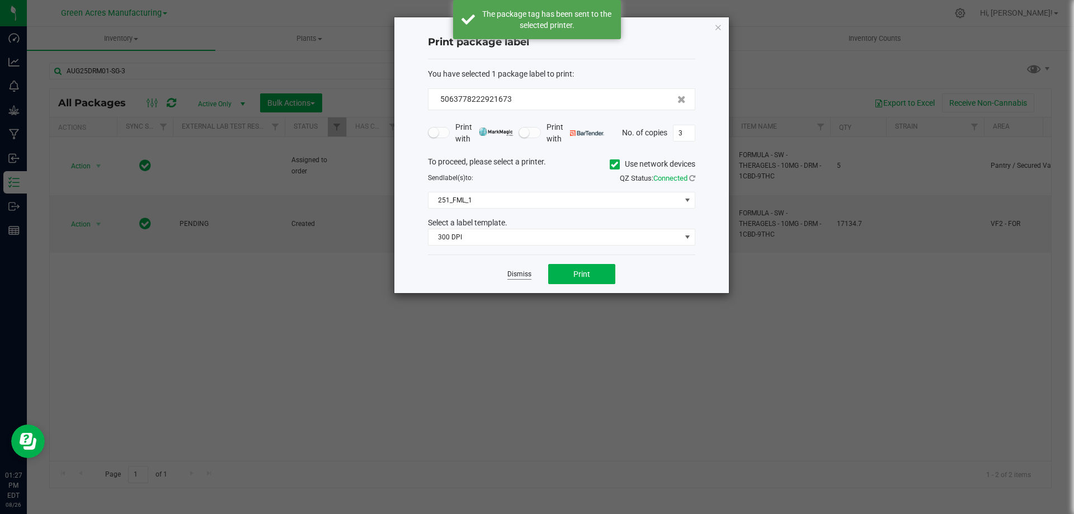
click at [523, 273] on link "Dismiss" at bounding box center [519, 275] width 24 height 10
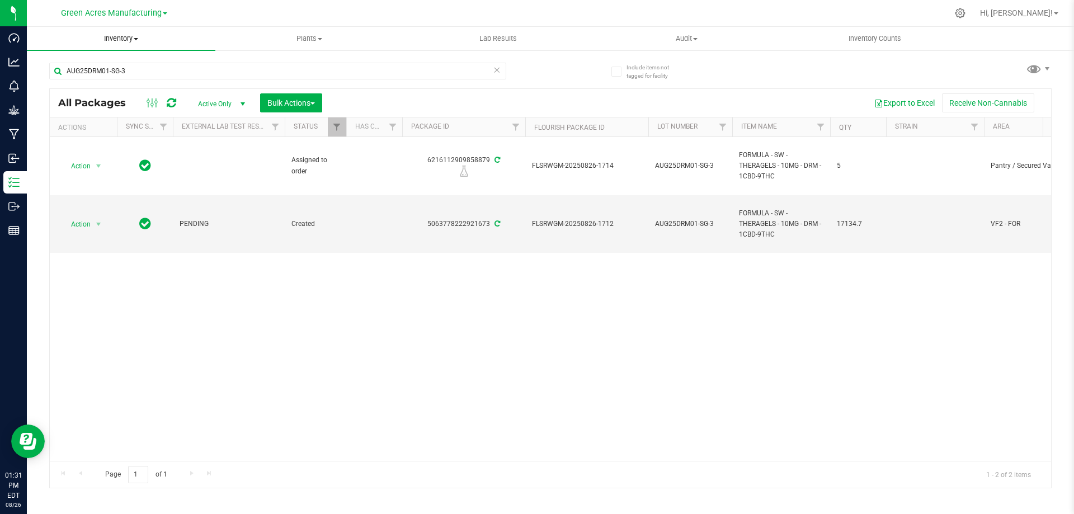
click at [133, 38] on span "Inventory" at bounding box center [121, 39] width 188 height 10
click at [137, 129] on li "From bill of materials" at bounding box center [121, 134] width 188 height 13
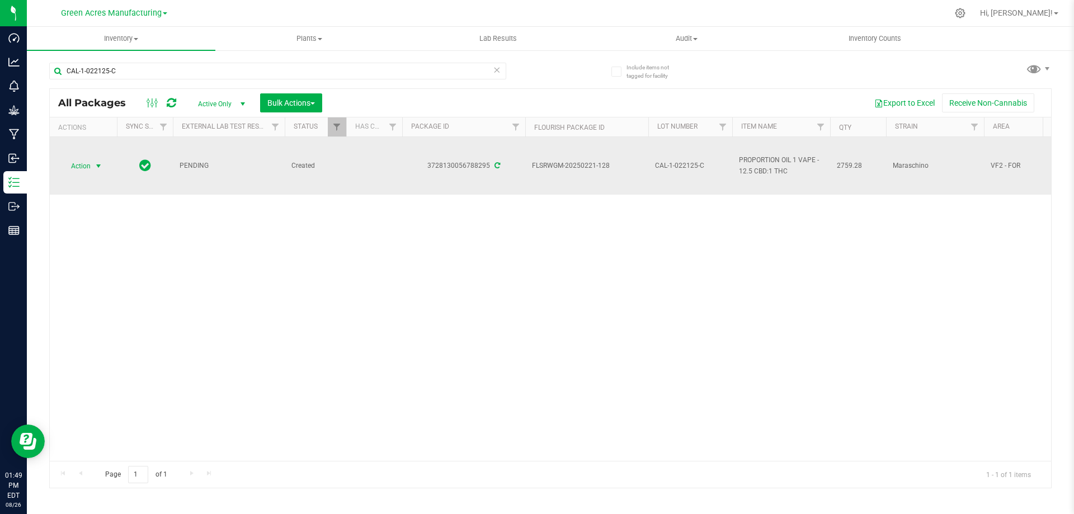
click at [101, 167] on span "select" at bounding box center [98, 166] width 9 height 9
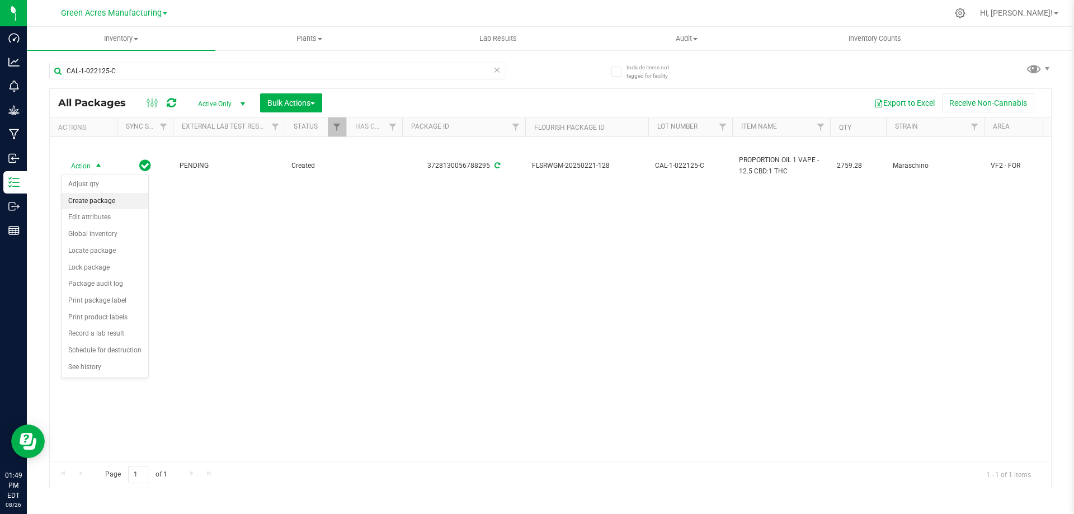
click at [107, 202] on li "Create package" at bounding box center [105, 201] width 87 height 17
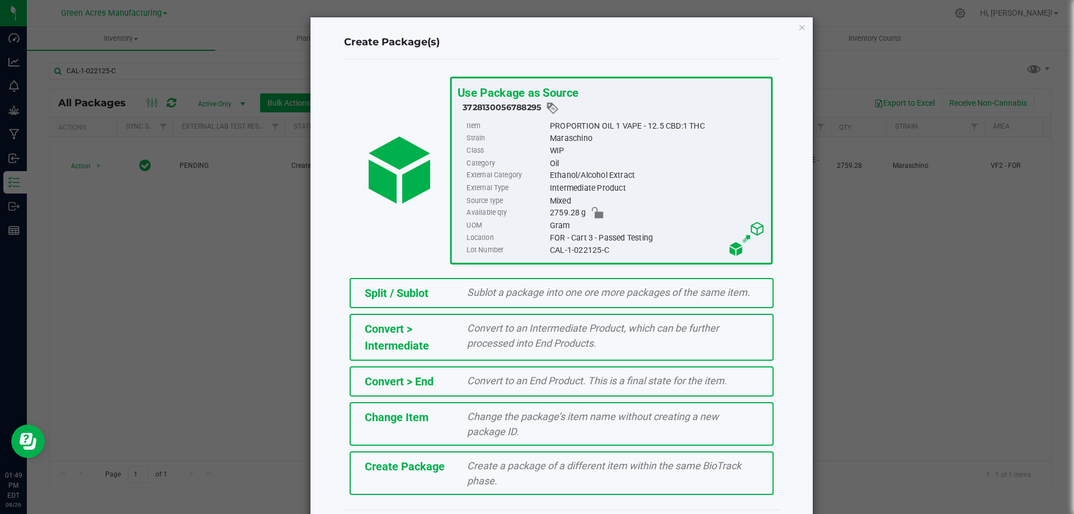
click at [554, 457] on div "Create Package Create a package of a different item within the same BioTrack ph…" at bounding box center [561, 473] width 424 height 44
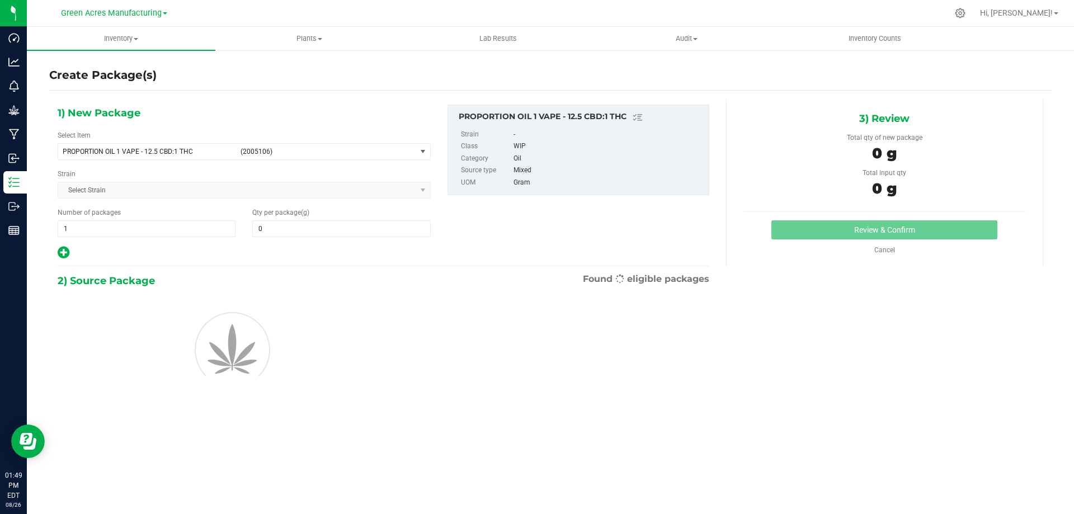
type input "0.0000"
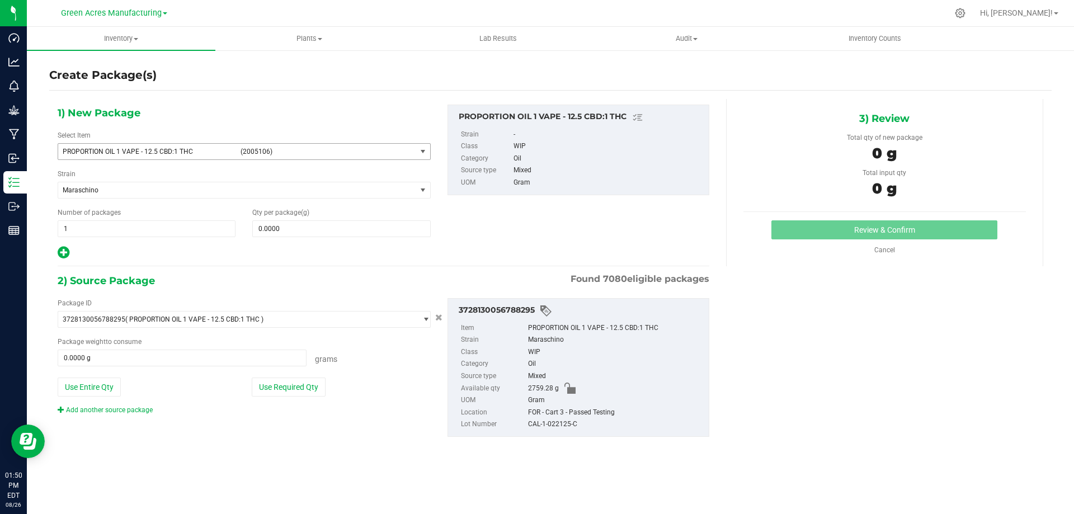
click at [196, 151] on span "PROPORTION OIL 1 VAPE - 12.5 CBD:1 THC" at bounding box center [148, 152] width 171 height 8
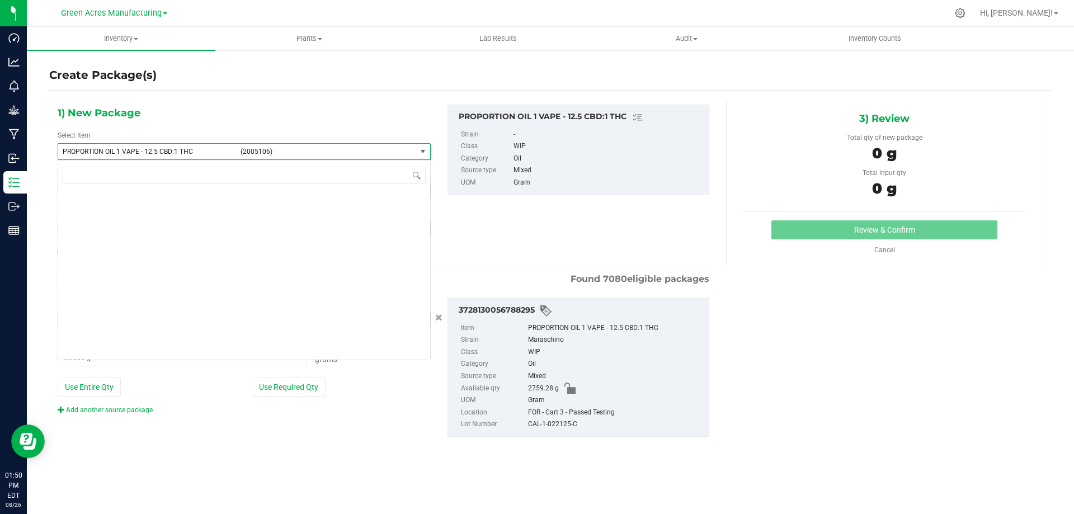
scroll to position [116864, 0]
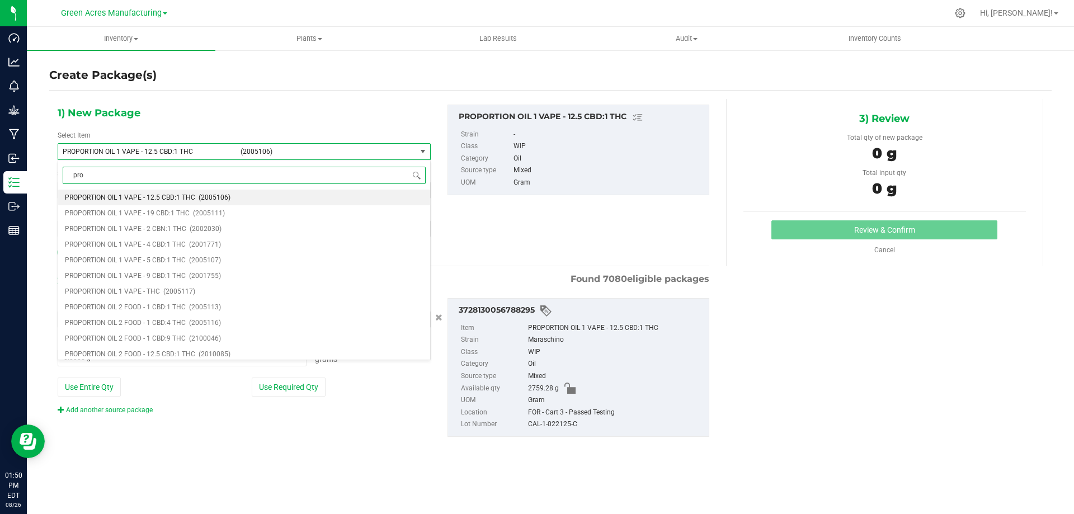
type input "prop"
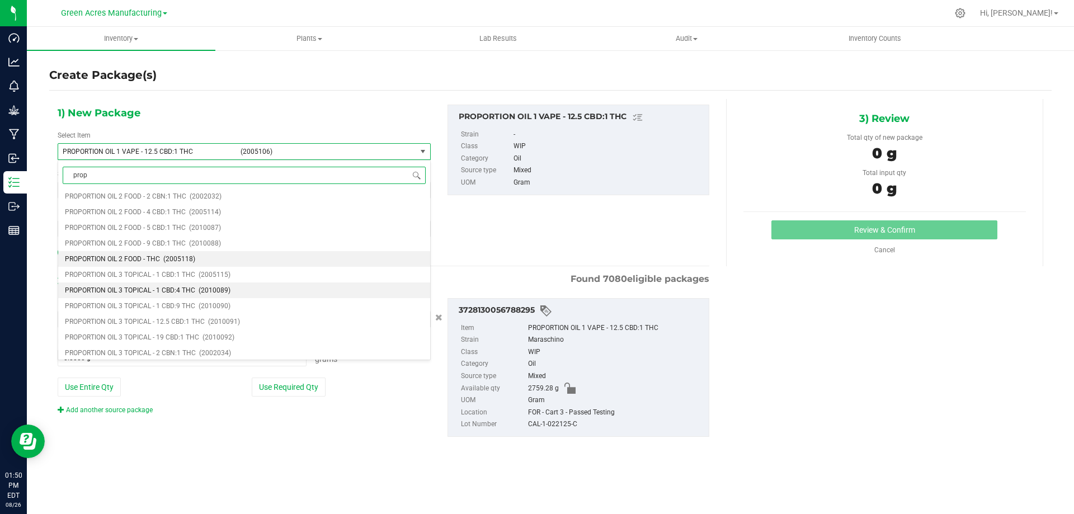
scroll to position [336, 0]
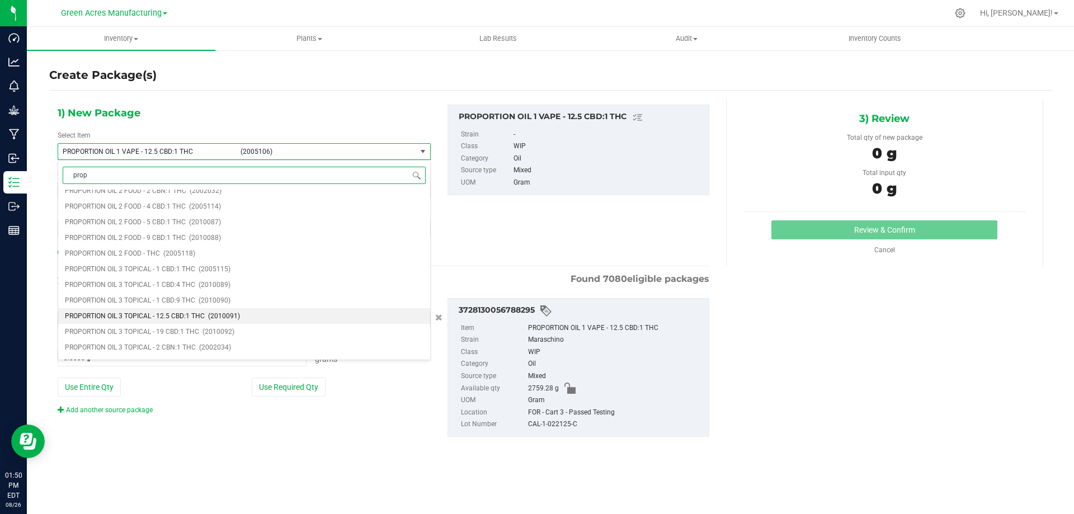
click at [210, 309] on li "PROPORTION OIL 3 TOPICAL - 12.5 CBD:1 THC (2010091)" at bounding box center [244, 316] width 372 height 16
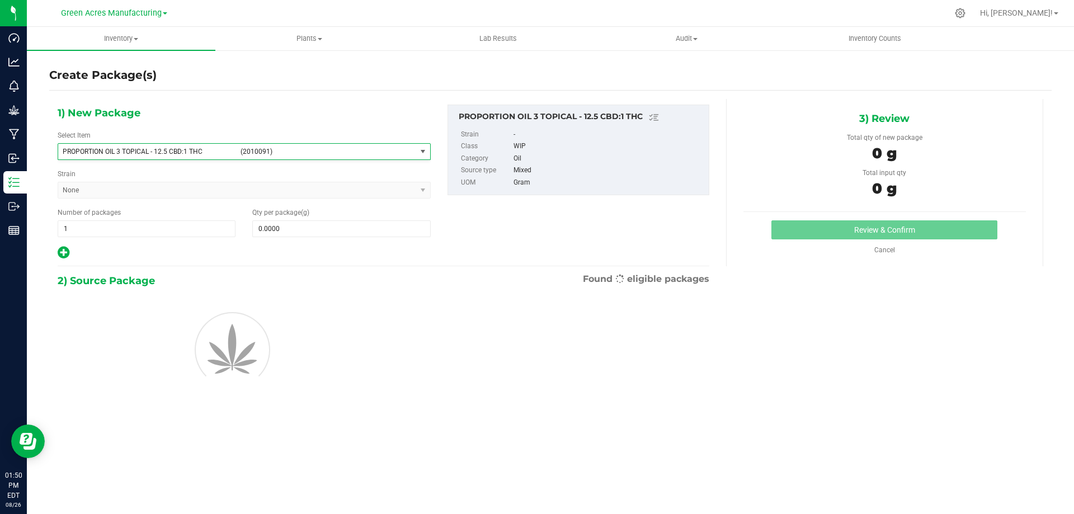
type input "0.0000"
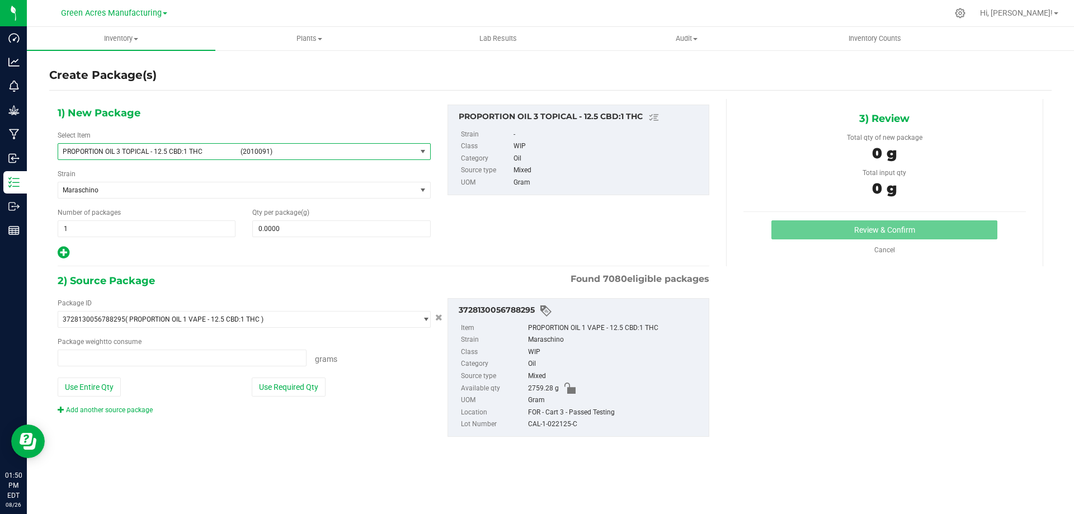
type input "0.0000 g"
click at [178, 359] on span at bounding box center [182, 357] width 249 height 17
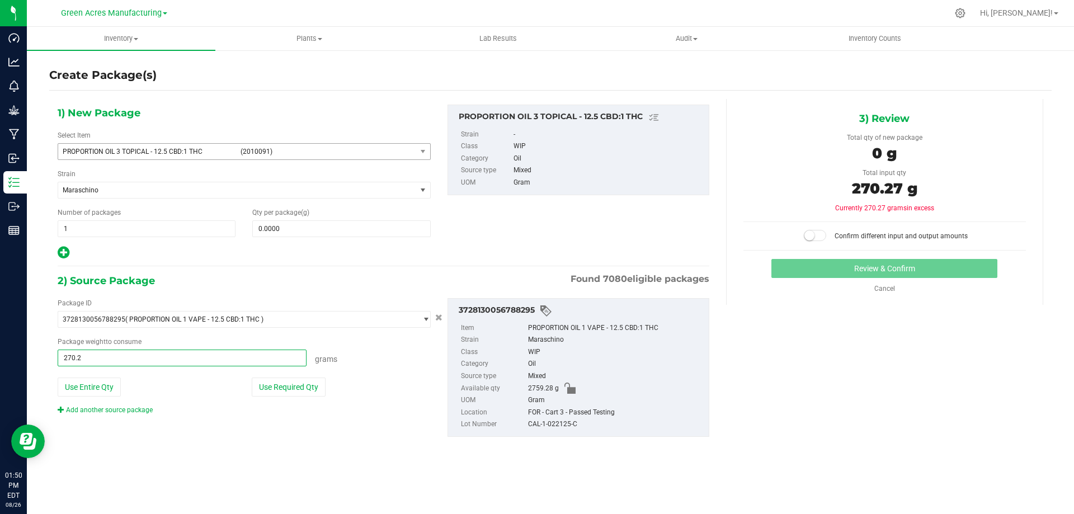
type input "270.27"
type input "270.2700 g"
click at [310, 224] on span at bounding box center [341, 228] width 178 height 17
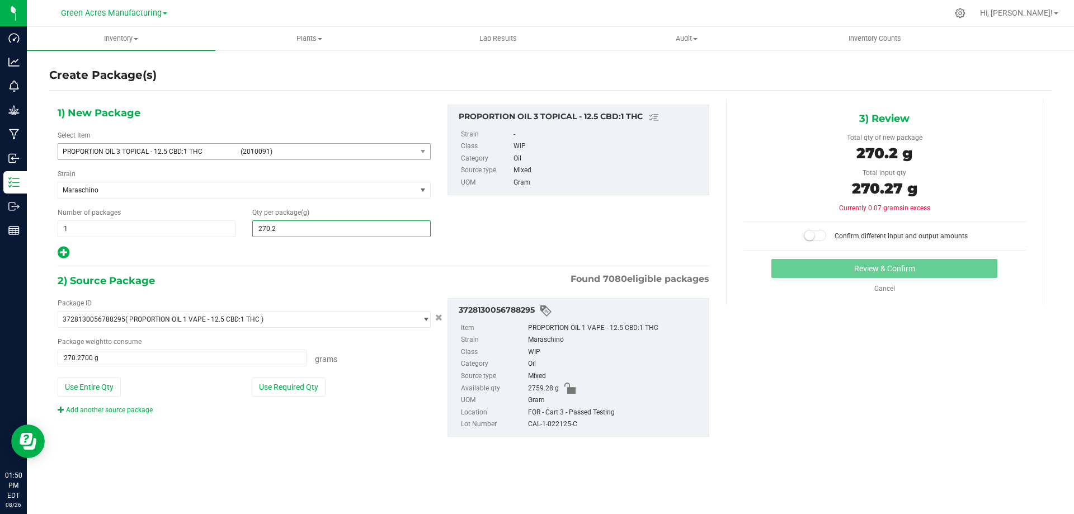
type input "270.27"
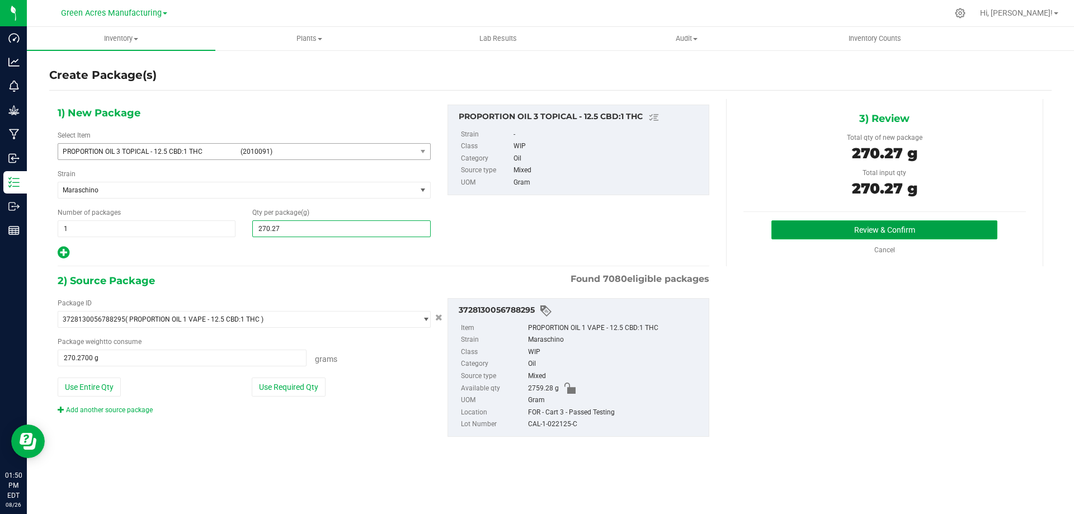
type input "270.2700"
click at [880, 224] on button "Review & Confirm" at bounding box center [884, 229] width 226 height 19
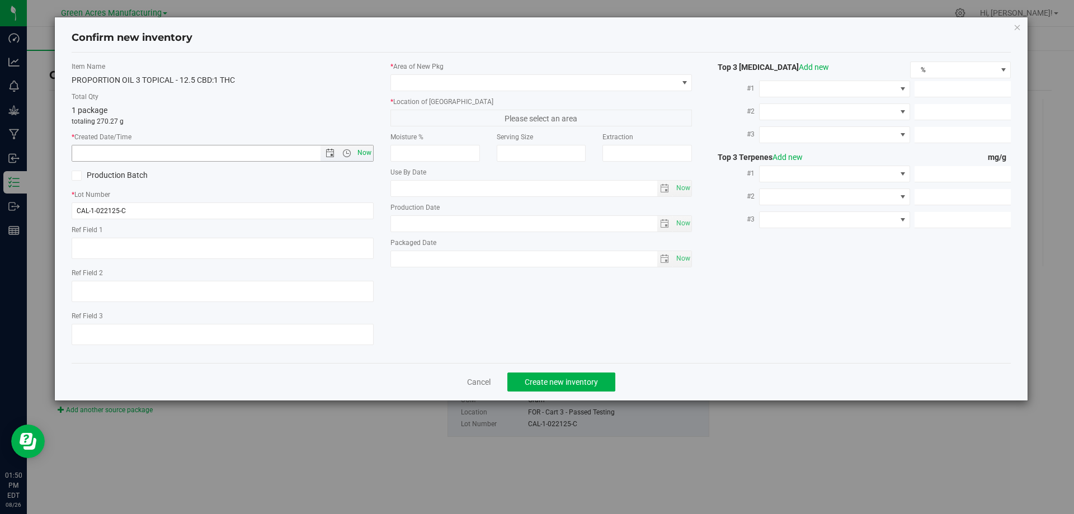
click at [361, 152] on span "Now" at bounding box center [364, 153] width 19 height 16
type input "[DATE] 1:50 PM"
click at [432, 79] on span at bounding box center [534, 83] width 287 height 16
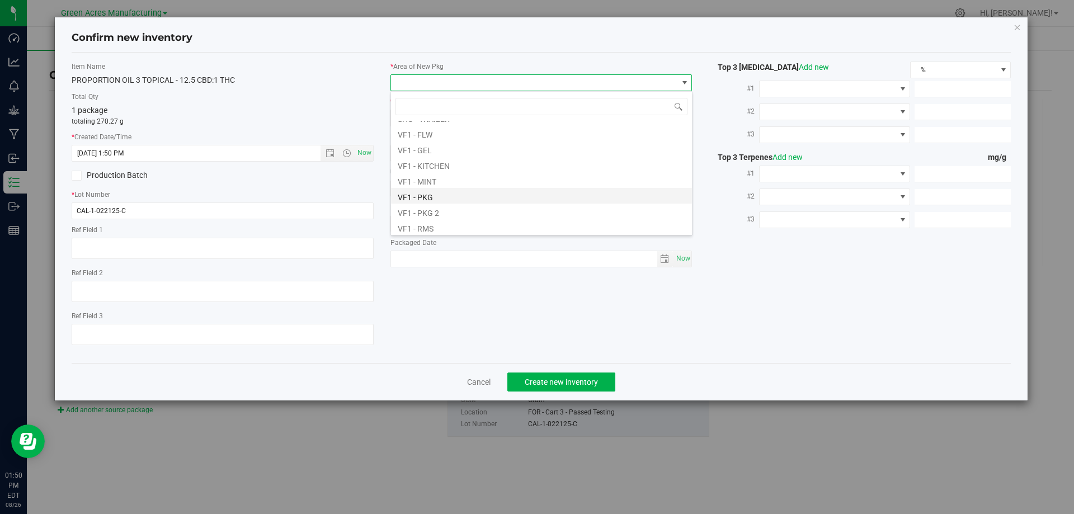
scroll to position [466, 0]
click at [440, 229] on li "VF2 - FOR" at bounding box center [541, 227] width 301 height 16
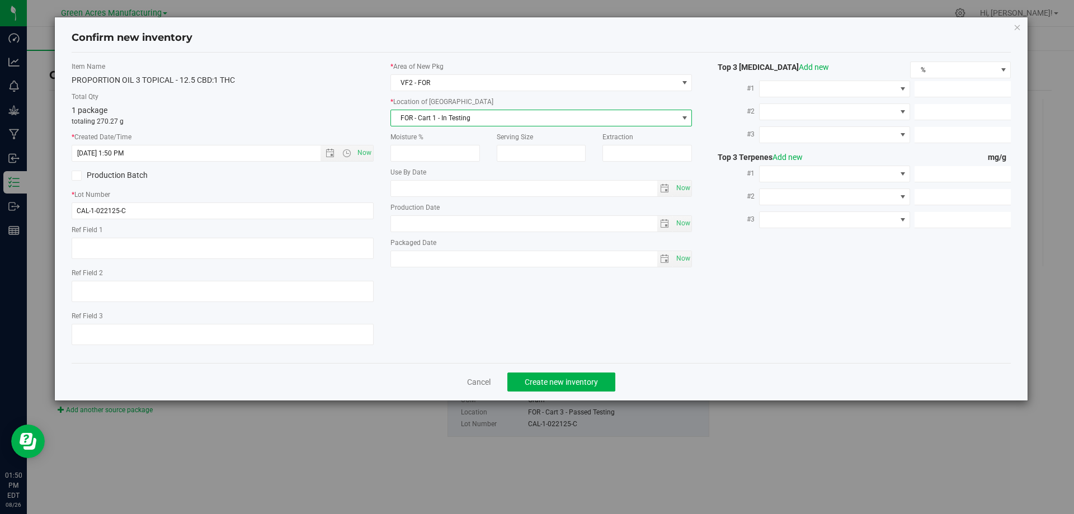
click at [453, 115] on span "FOR - Cart 1 - In Testing" at bounding box center [534, 118] width 287 height 16
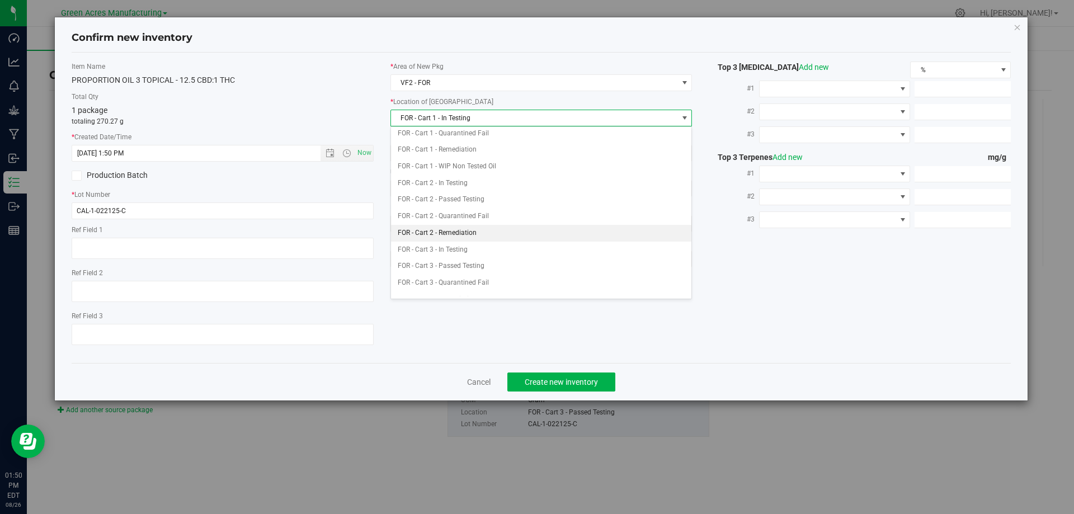
scroll to position [37, 0]
click at [464, 267] on li "FOR - Cart 3 - Passed Testing" at bounding box center [541, 265] width 301 height 17
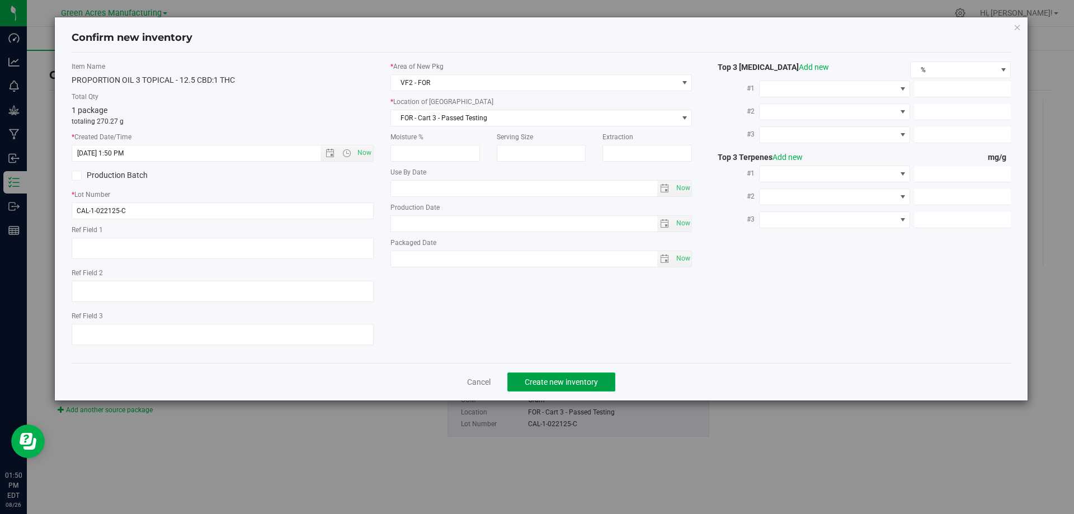
click at [556, 381] on span "Create new inventory" at bounding box center [561, 381] width 73 height 9
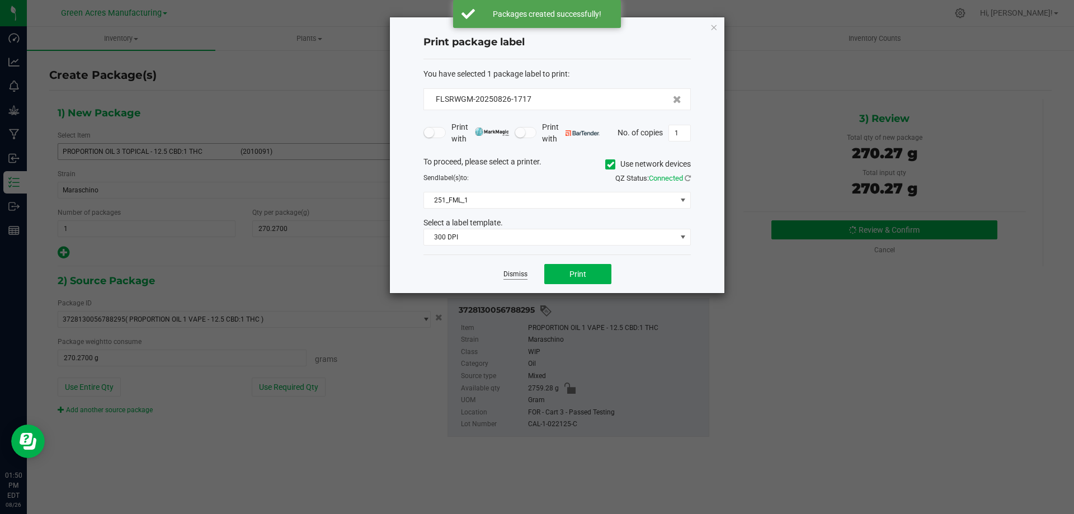
click at [515, 273] on link "Dismiss" at bounding box center [515, 275] width 24 height 10
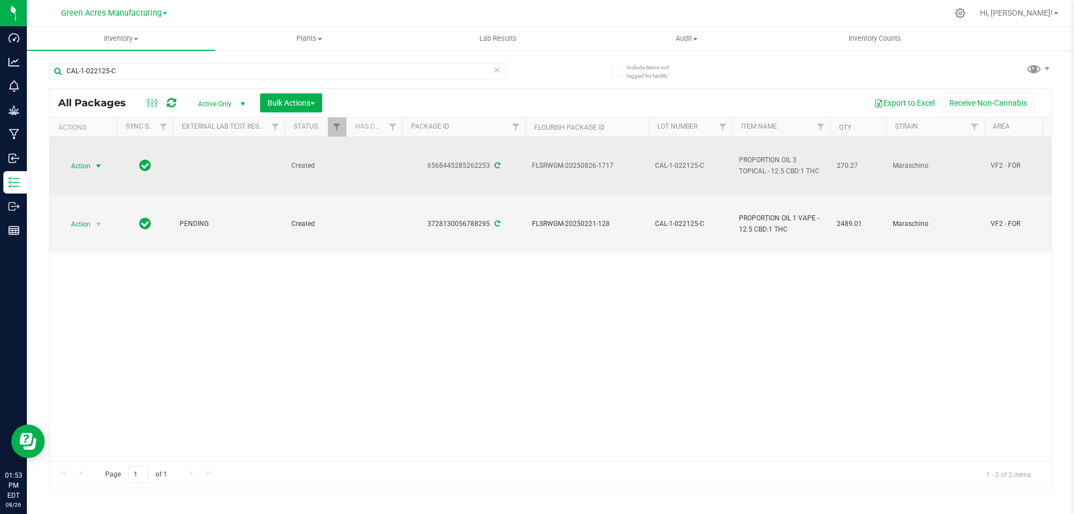
click at [92, 160] on span "select" at bounding box center [99, 166] width 14 height 16
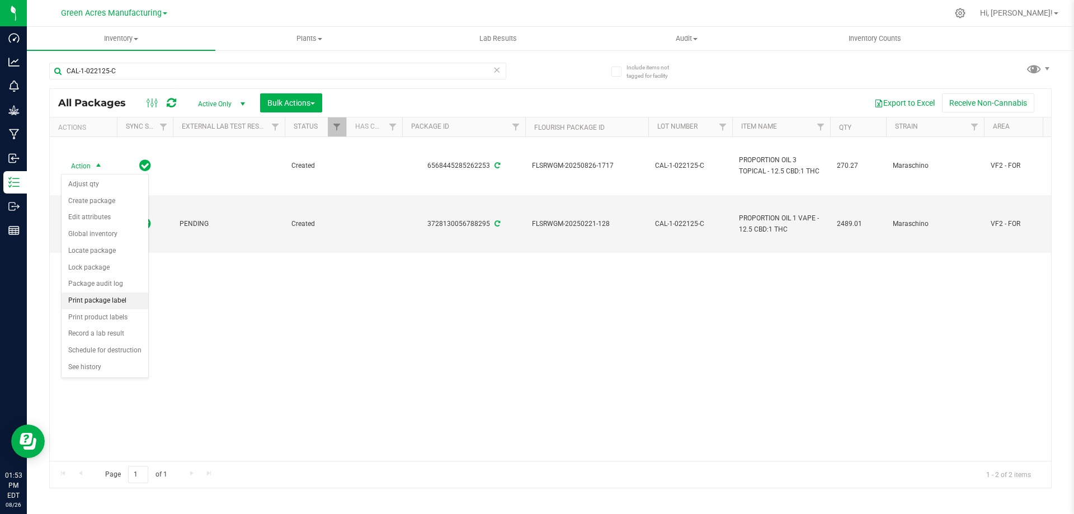
click at [97, 301] on li "Print package label" at bounding box center [105, 300] width 87 height 17
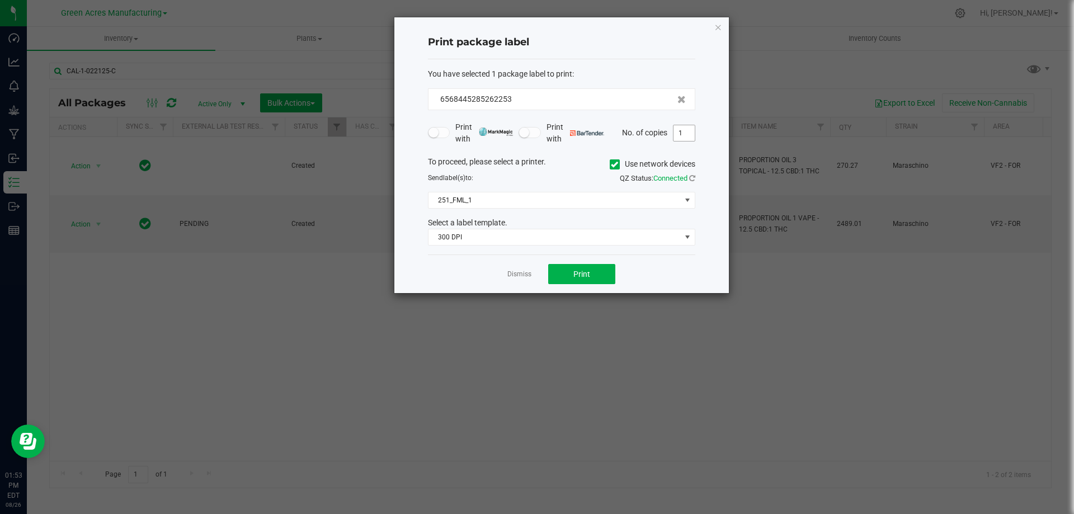
click at [689, 132] on input "1" at bounding box center [683, 133] width 21 height 16
type input "2"
click at [587, 276] on span "Print" at bounding box center [581, 274] width 17 height 9
click at [514, 275] on link "Dismiss" at bounding box center [519, 275] width 24 height 10
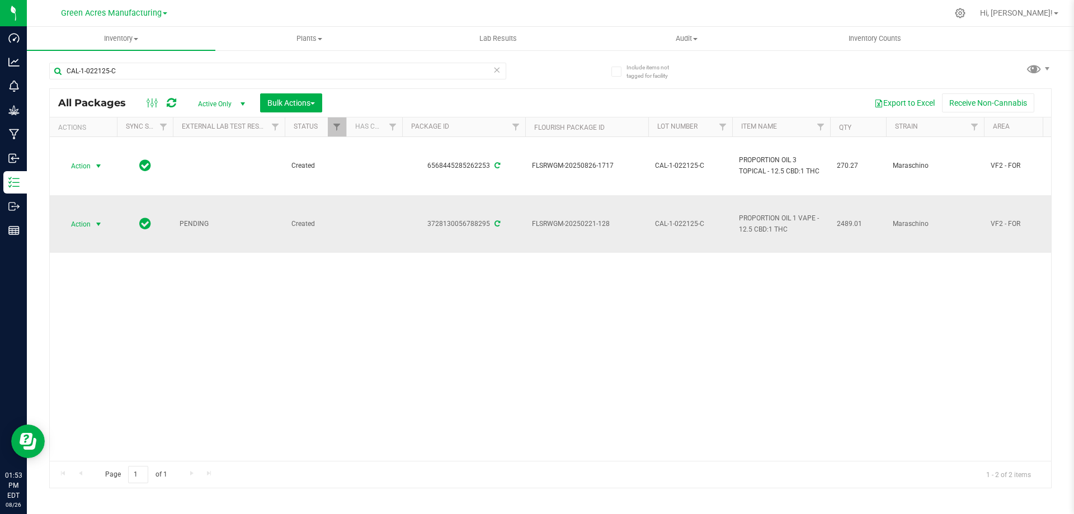
click at [86, 223] on span "Action" at bounding box center [76, 224] width 30 height 16
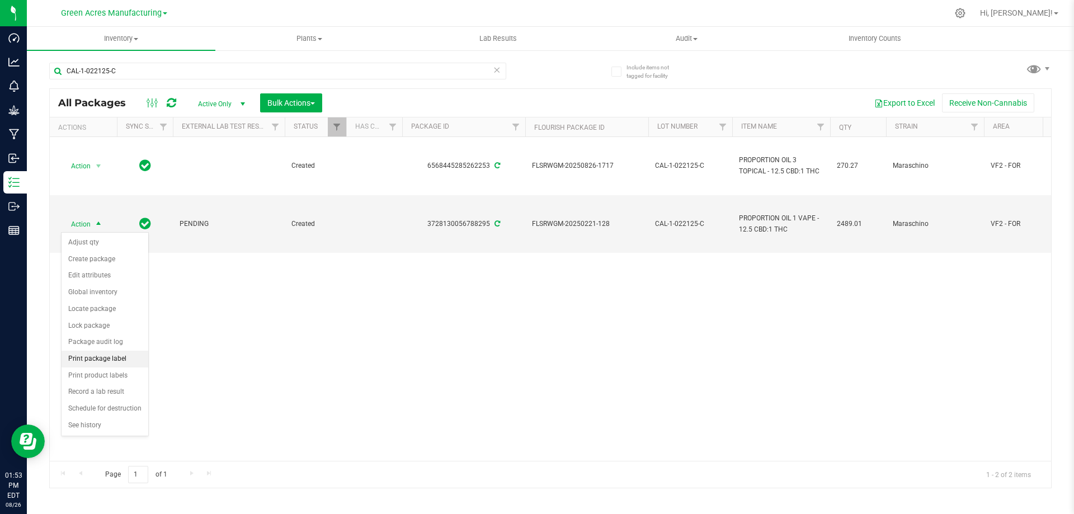
click at [115, 359] on li "Print package label" at bounding box center [105, 359] width 87 height 17
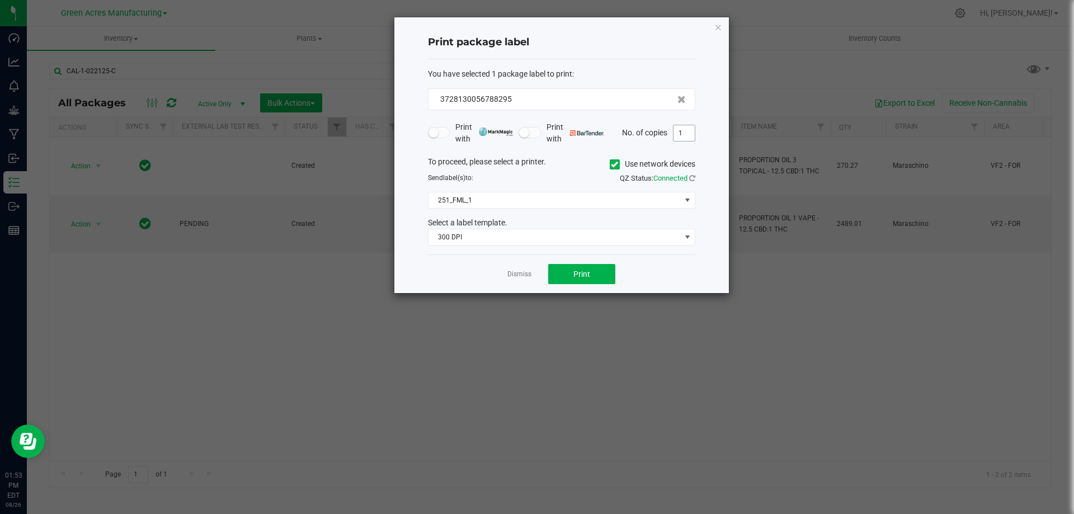
click at [683, 131] on input "1" at bounding box center [683, 133] width 21 height 16
type input "2"
click at [579, 267] on button "Print" at bounding box center [581, 274] width 67 height 20
click at [515, 274] on link "Dismiss" at bounding box center [519, 275] width 24 height 10
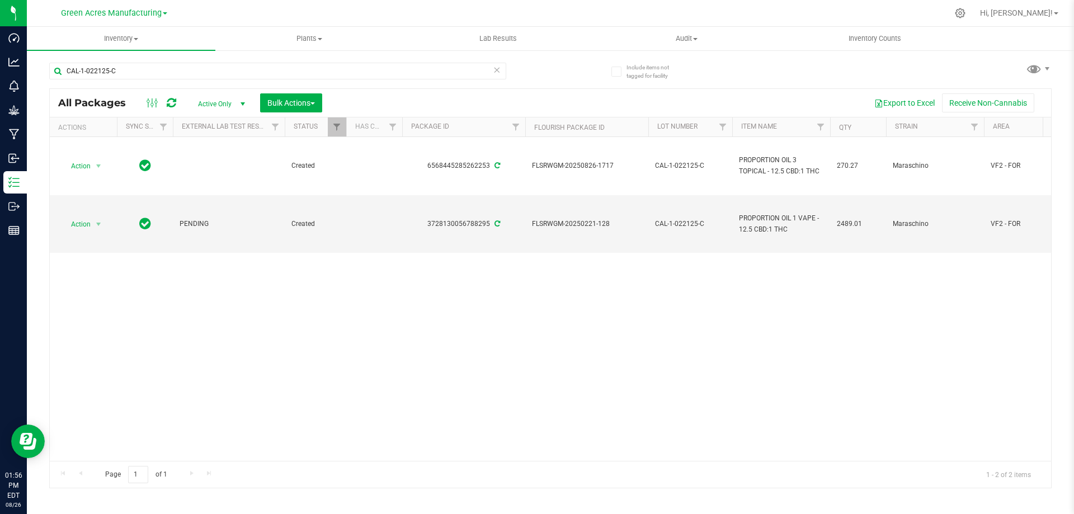
click at [564, 4] on div at bounding box center [573, 13] width 747 height 22
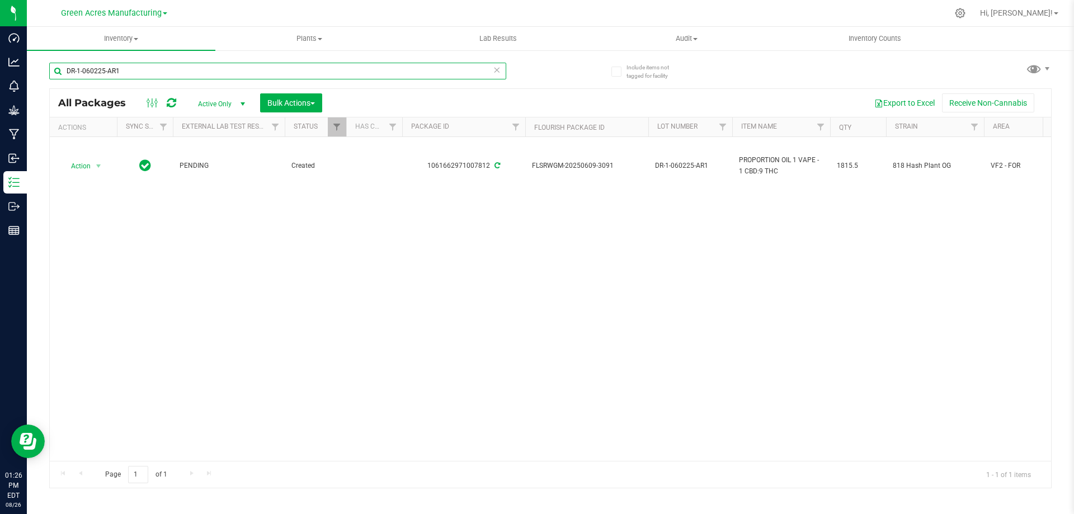
click at [276, 75] on input "DR-1-060225-AR1" at bounding box center [277, 71] width 457 height 17
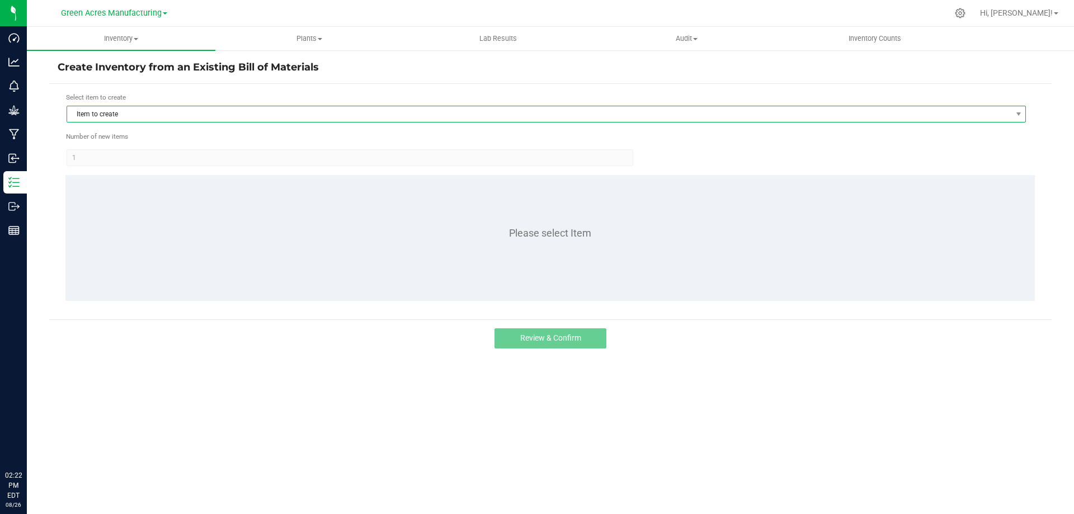
click at [155, 112] on span "Item to create" at bounding box center [539, 114] width 944 height 16
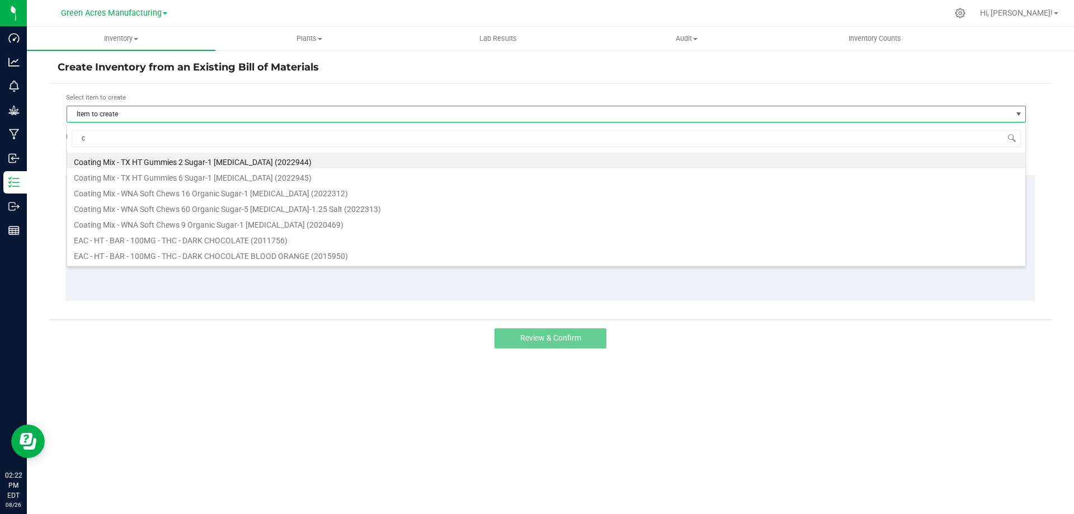
scroll to position [17, 959]
type input "cal"
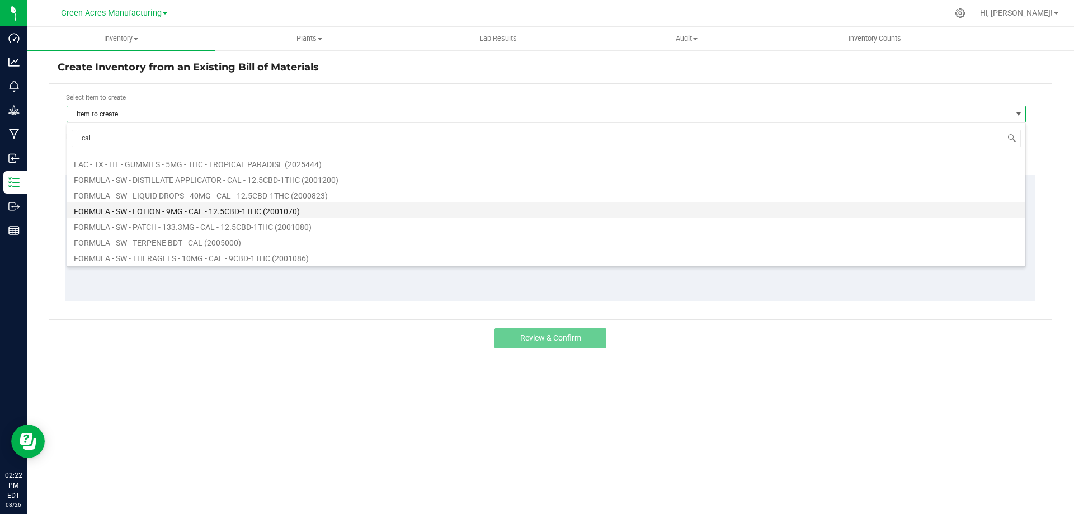
scroll to position [56, 0]
click at [238, 192] on li "FORMULA - SW - LOTION - 9MG - CAL - 12.5CBD-1THC (2001070)" at bounding box center [546, 199] width 958 height 16
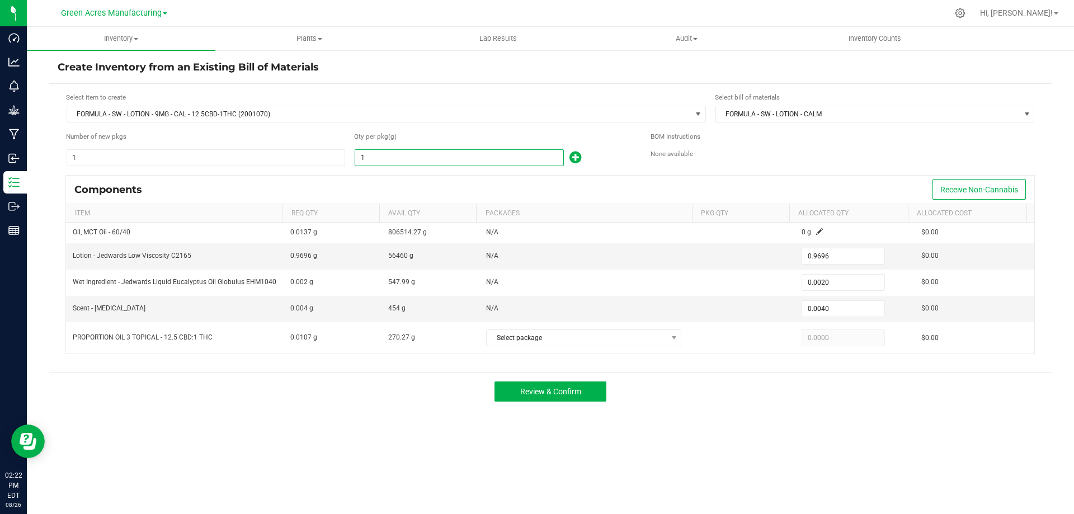
paste input "25999.3"
type input "25999.3"
type input "25,208.9213"
type input "51.9986"
type input "103.9972"
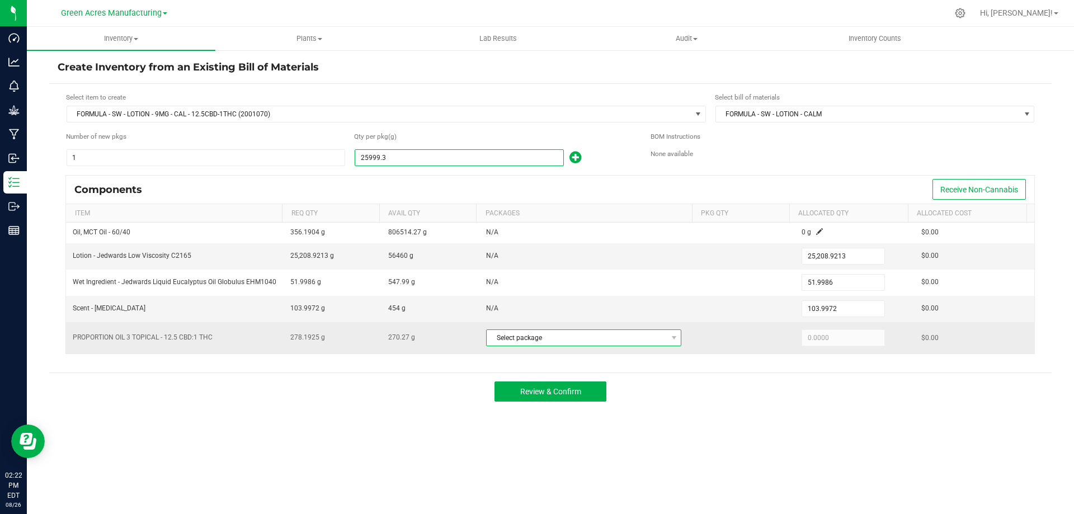
type input "25,999.3000"
click at [554, 344] on span "Select package" at bounding box center [576, 338] width 180 height 16
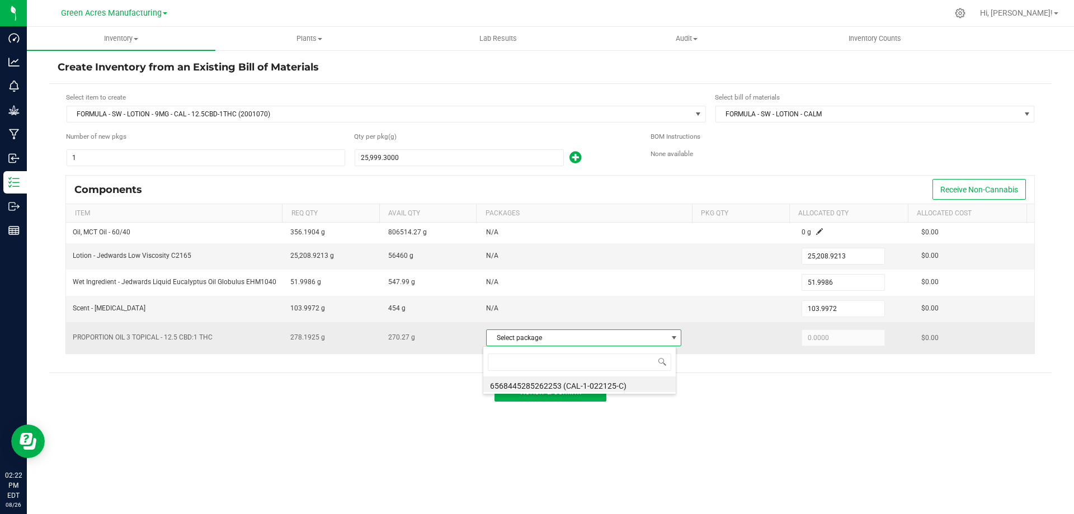
scroll to position [17, 193]
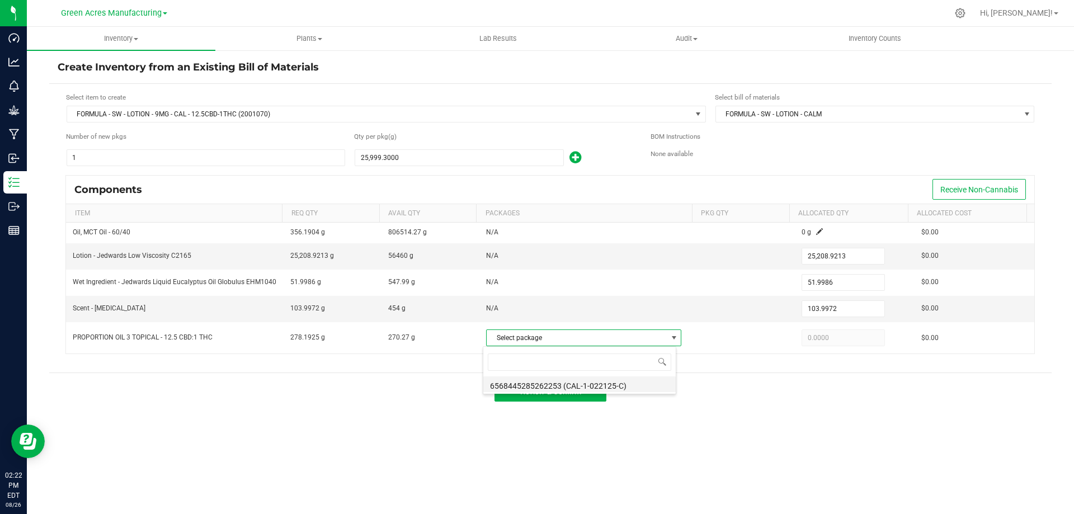
click at [554, 382] on li "6568445285262253 (CAL-1-022125-C)" at bounding box center [579, 384] width 192 height 16
type input "270.2700"
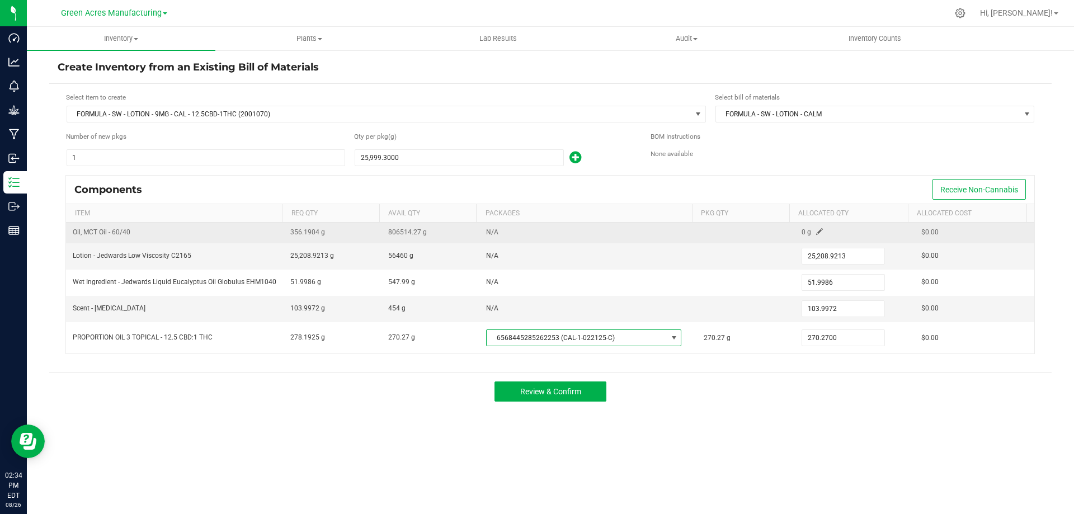
click at [816, 232] on span at bounding box center [819, 231] width 7 height 7
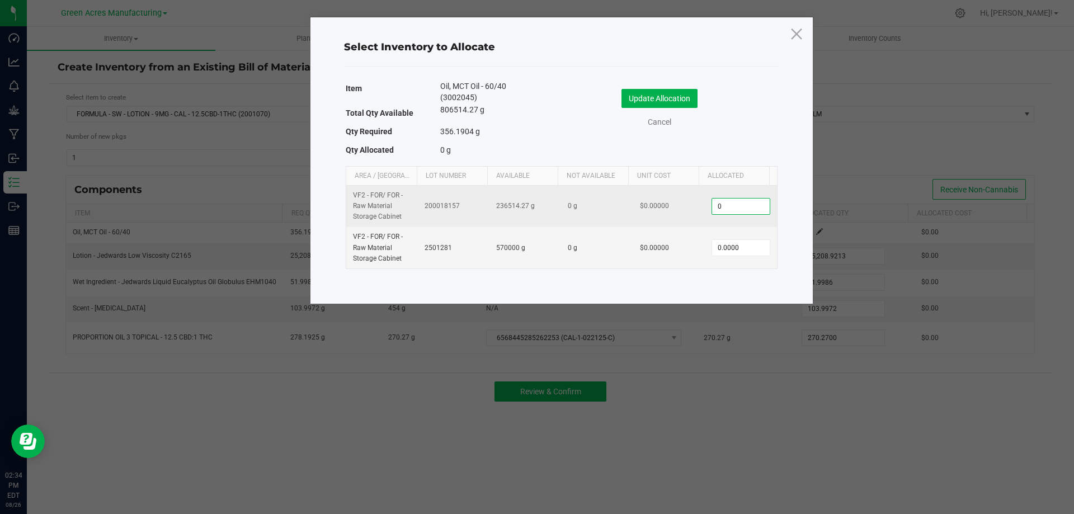
click at [717, 206] on input "0" at bounding box center [740, 207] width 57 height 16
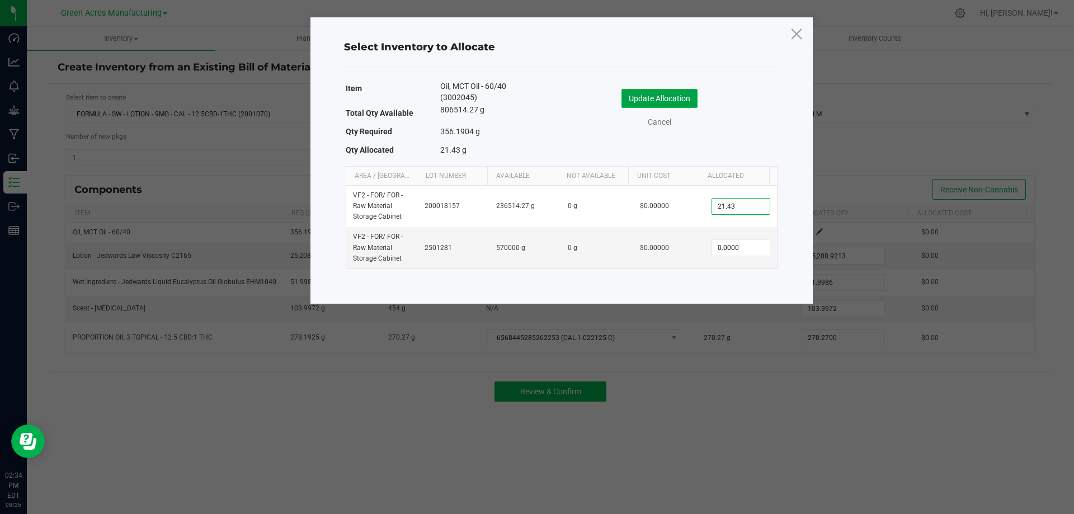
type input "21.4300"
click at [655, 101] on button "Update Allocation" at bounding box center [659, 98] width 76 height 19
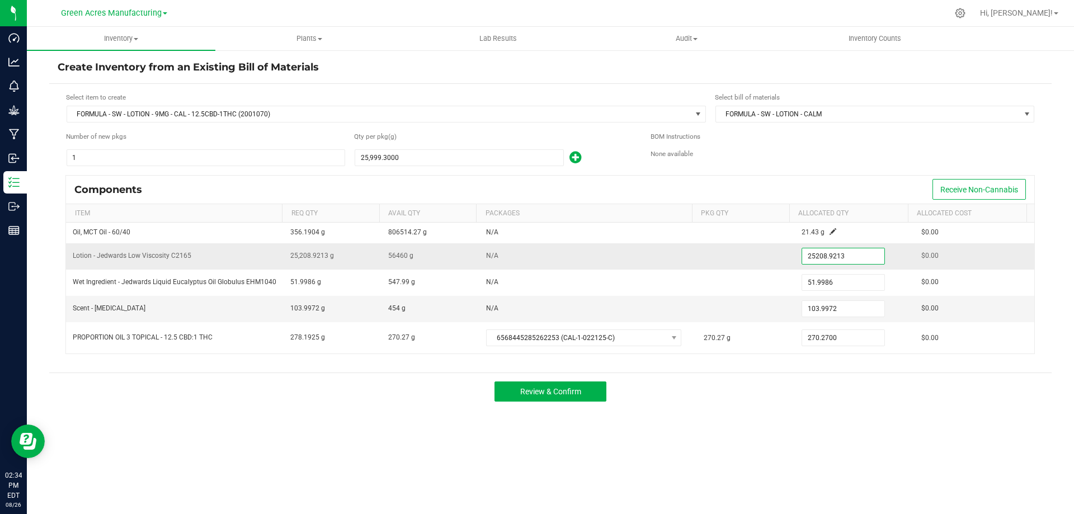
click at [816, 256] on input "25208.9213" at bounding box center [843, 256] width 82 height 16
drag, startPoint x: 190, startPoint y: 254, endPoint x: 73, endPoint y: 256, distance: 116.9
click at [73, 256] on span "Lotion - Jedwards Low Viscosity C2165" at bounding box center [132, 256] width 119 height 8
click at [159, 252] on span "Lotion - Jedwards Low Viscosity C2165" at bounding box center [132, 256] width 119 height 8
drag, startPoint x: 168, startPoint y: 255, endPoint x: 127, endPoint y: 259, distance: 40.5
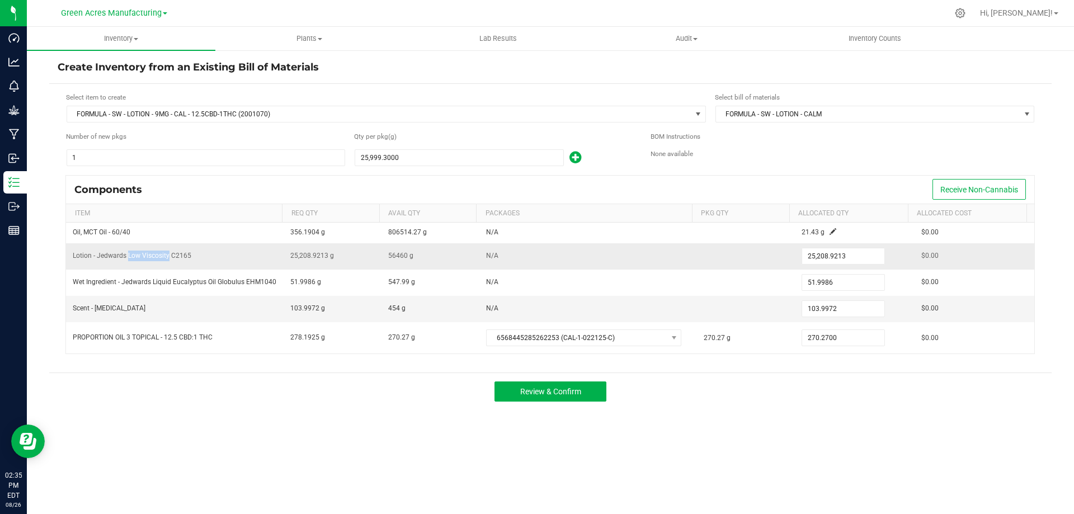
click at [127, 259] on span "Lotion - Jedwards Low Viscosity C2165" at bounding box center [132, 256] width 119 height 8
copy span "Low Viscosity"
click at [802, 253] on input "25208.9213" at bounding box center [843, 256] width 82 height 16
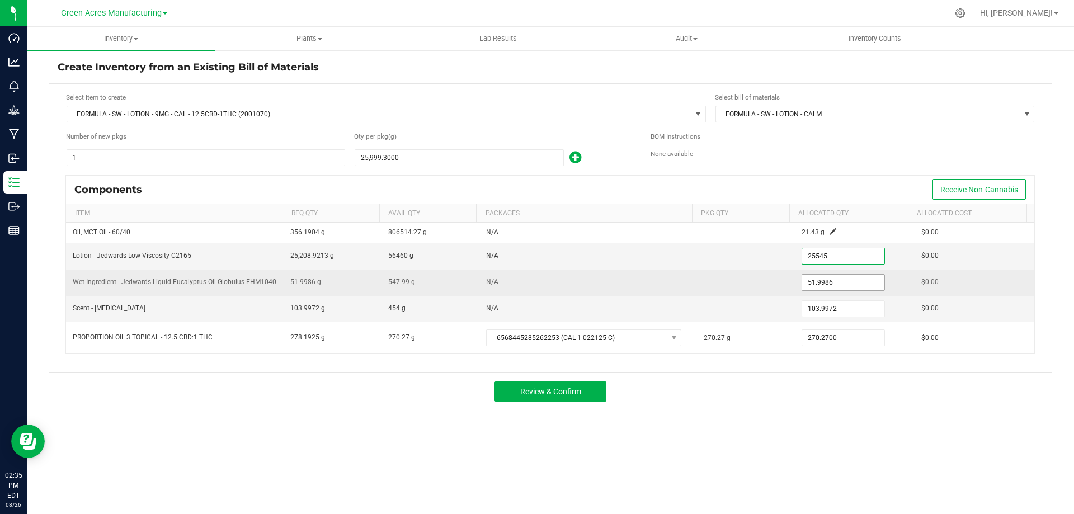
type input "25,545.0000"
click at [826, 284] on input "51.9986" at bounding box center [843, 283] width 82 height 16
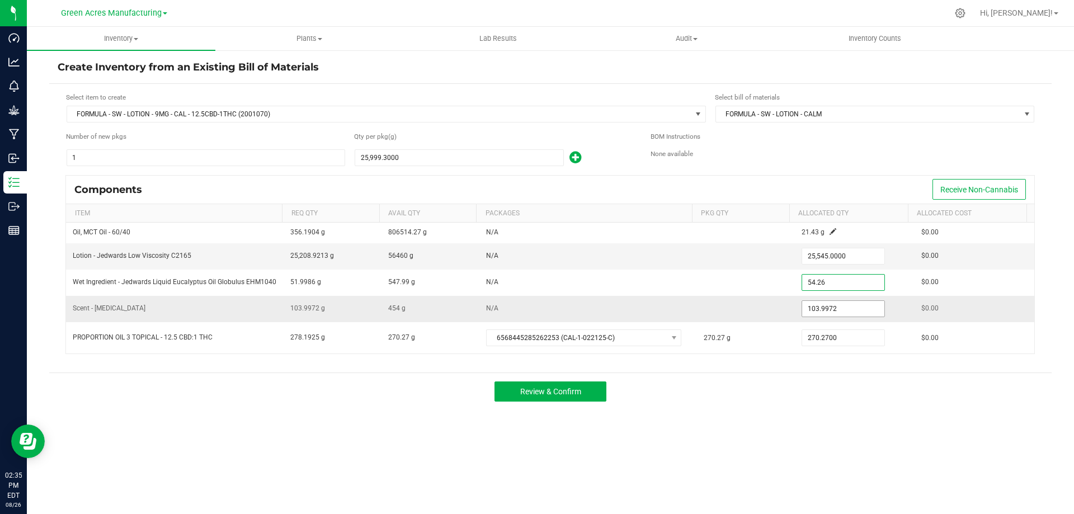
type input "54.2600"
click at [827, 309] on input "103.9972" at bounding box center [843, 309] width 82 height 16
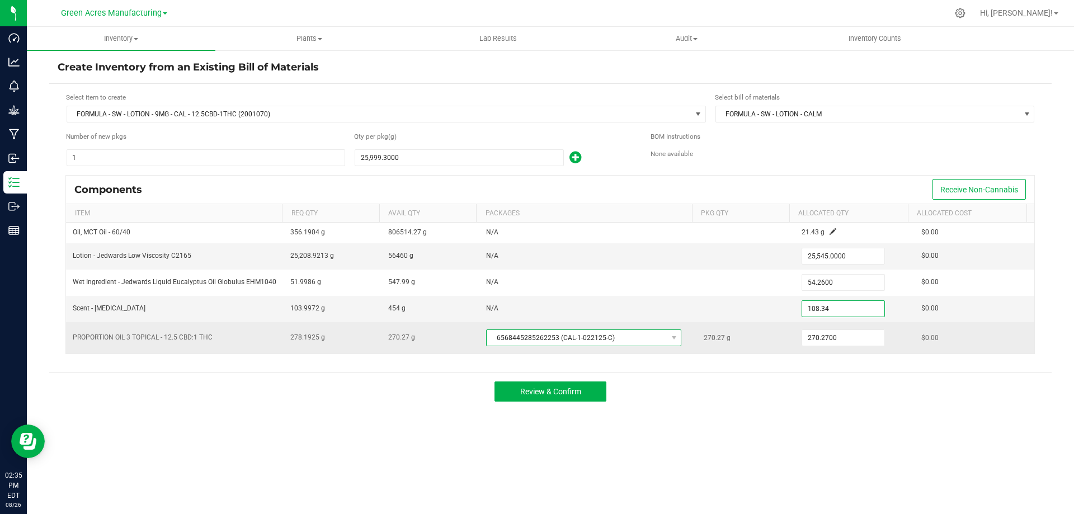
type input "108.3400"
click at [587, 338] on span "6568445285262253 (CAL-1-022125-C)" at bounding box center [576, 338] width 180 height 16
click at [841, 336] on input "270.27" at bounding box center [843, 338] width 82 height 16
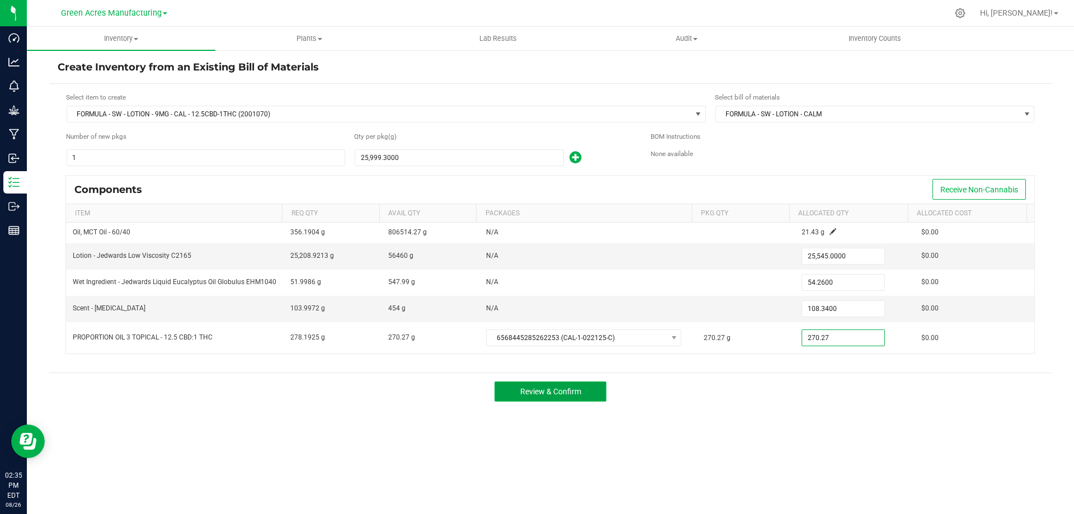
type input "270.2700"
click at [558, 386] on button "Review & Confirm" at bounding box center [550, 391] width 112 height 20
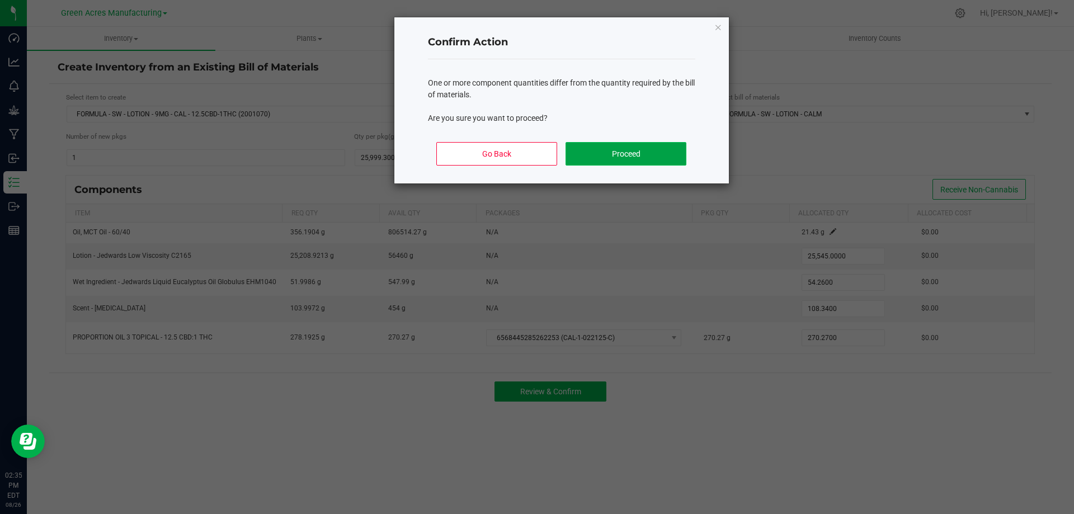
click at [587, 159] on button "Proceed" at bounding box center [625, 153] width 120 height 23
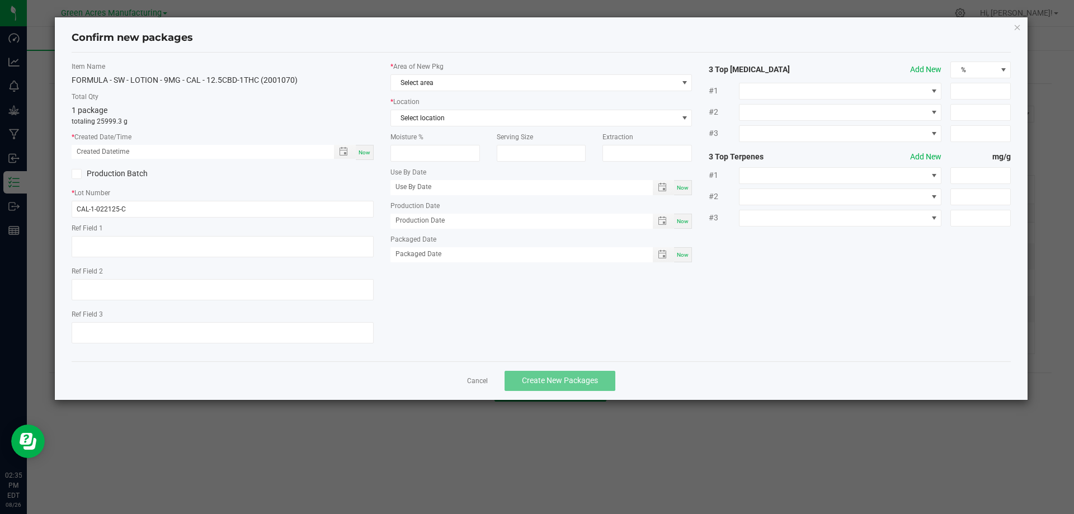
click at [371, 148] on div "Now" at bounding box center [365, 152] width 18 height 15
type input "08/26/2025 02:35 PM"
click at [160, 210] on input "CAL-1-022125-C" at bounding box center [223, 209] width 302 height 17
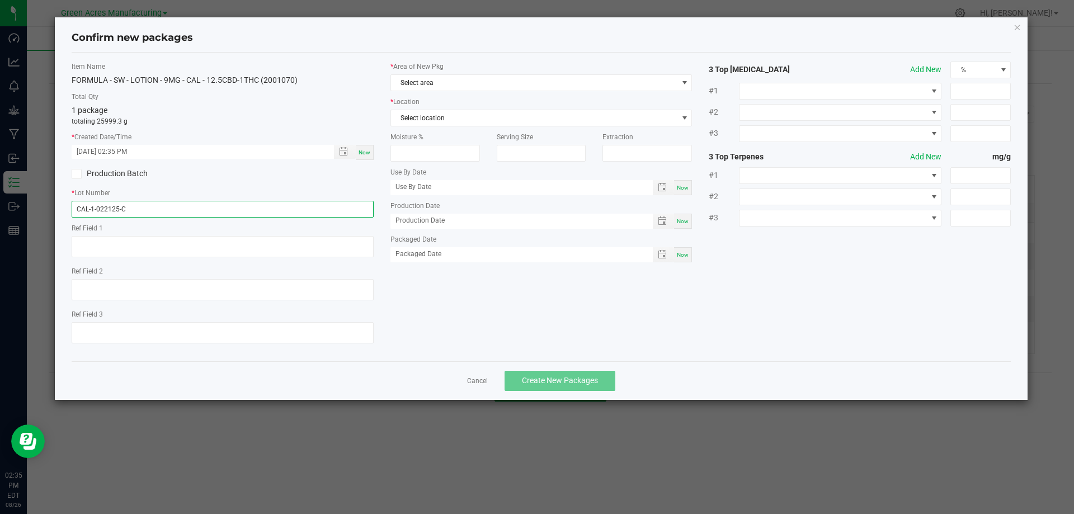
paste input "AUG25CAL02"
type input "AUG25CAL02"
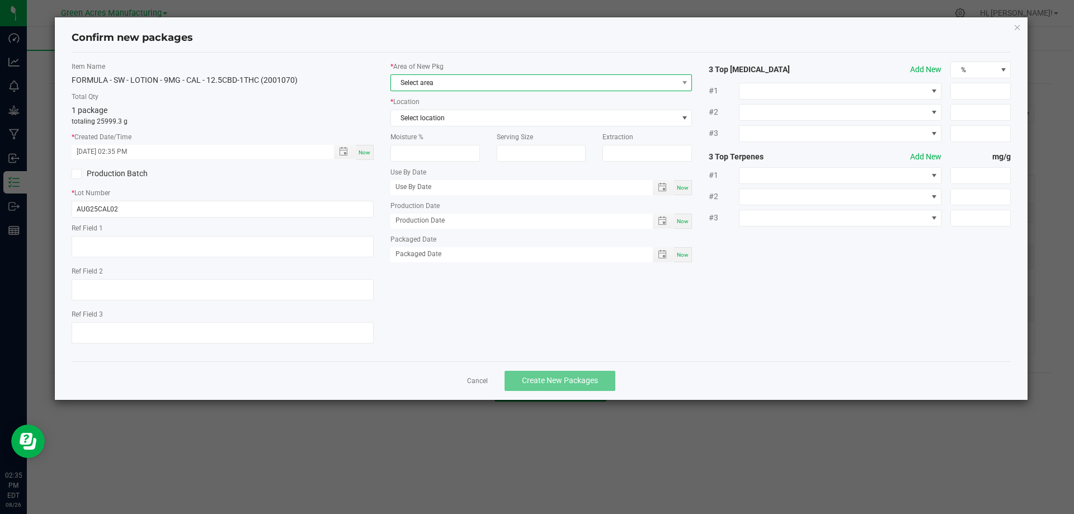
click at [494, 82] on span "Select area" at bounding box center [534, 83] width 287 height 16
click at [463, 133] on li "VF2 - FOR" at bounding box center [541, 131] width 301 height 16
click at [463, 121] on span "Select location" at bounding box center [534, 118] width 287 height 16
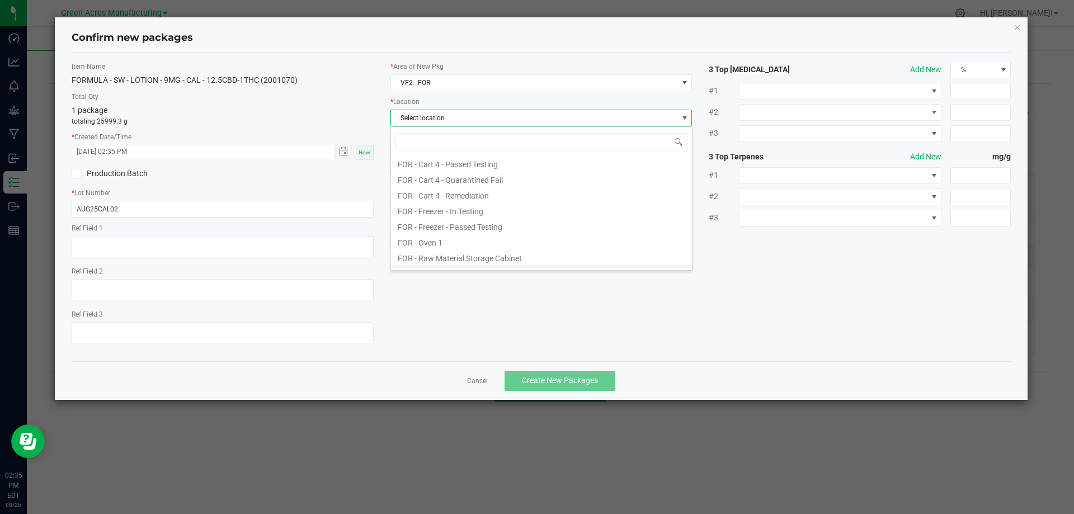
scroll to position [264, 0]
click at [483, 229] on li "FOR - Ready to Package" at bounding box center [541, 229] width 301 height 16
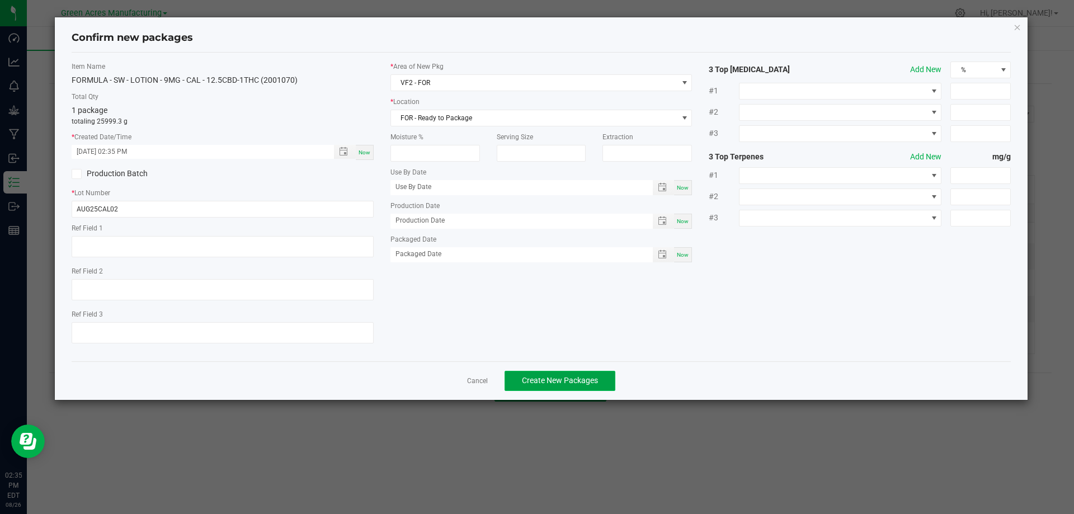
click at [554, 371] on button "Create New Packages" at bounding box center [559, 381] width 111 height 20
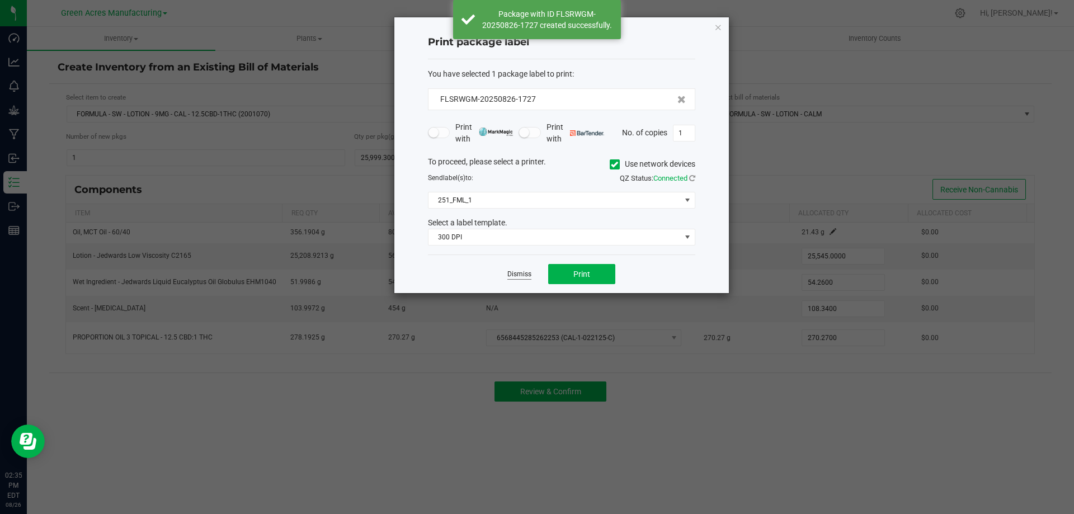
click at [520, 271] on link "Dismiss" at bounding box center [519, 275] width 24 height 10
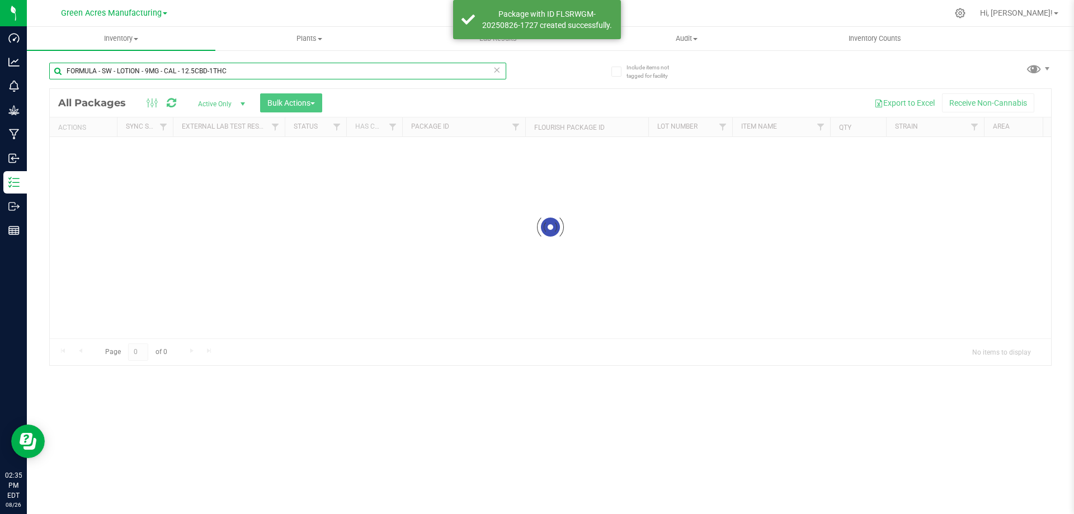
click at [255, 69] on input "FORMULA - SW - LOTION - 9MG - CAL - 12.5CBD-1THC" at bounding box center [277, 71] width 457 height 17
paste input "AUG25CAL02"
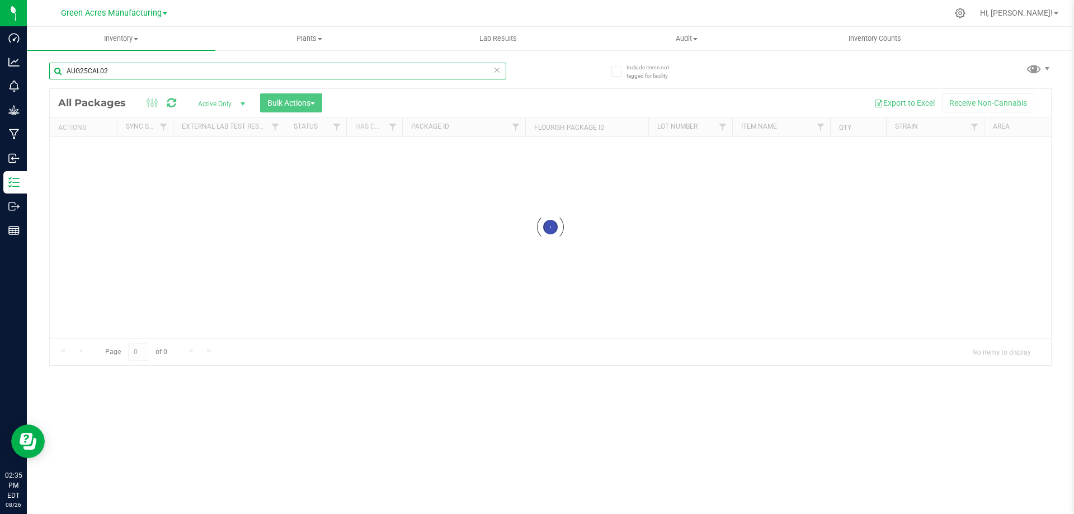
type input "AUG25CAL02"
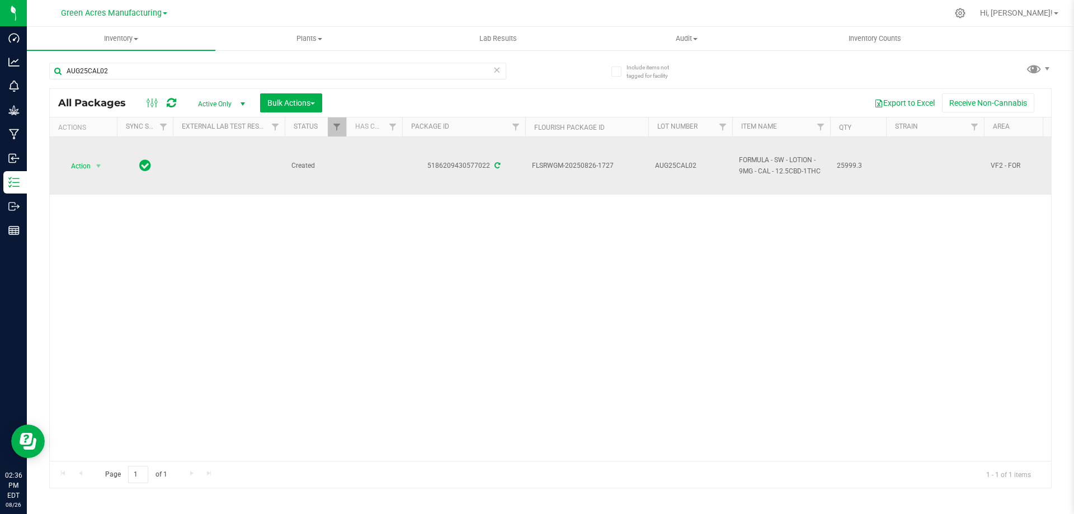
click at [766, 168] on span "FORMULA - SW - LOTION - 9MG - CAL - 12.5CBD-1THC" at bounding box center [781, 165] width 84 height 21
copy tr "FORMULA - SW - LOTION - 9MG - CAL - 12.5CBD-1THC"
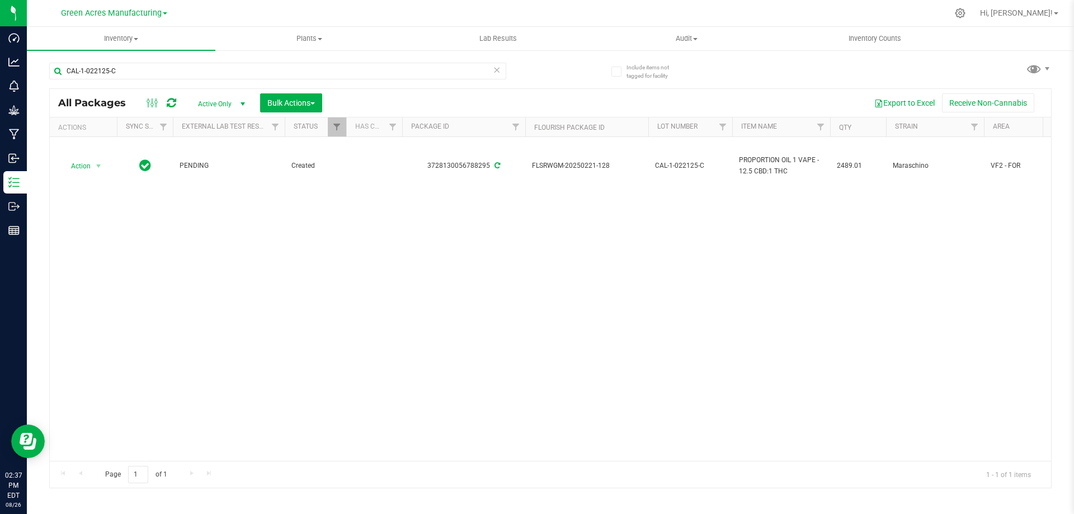
click at [495, 71] on icon at bounding box center [497, 69] width 8 height 13
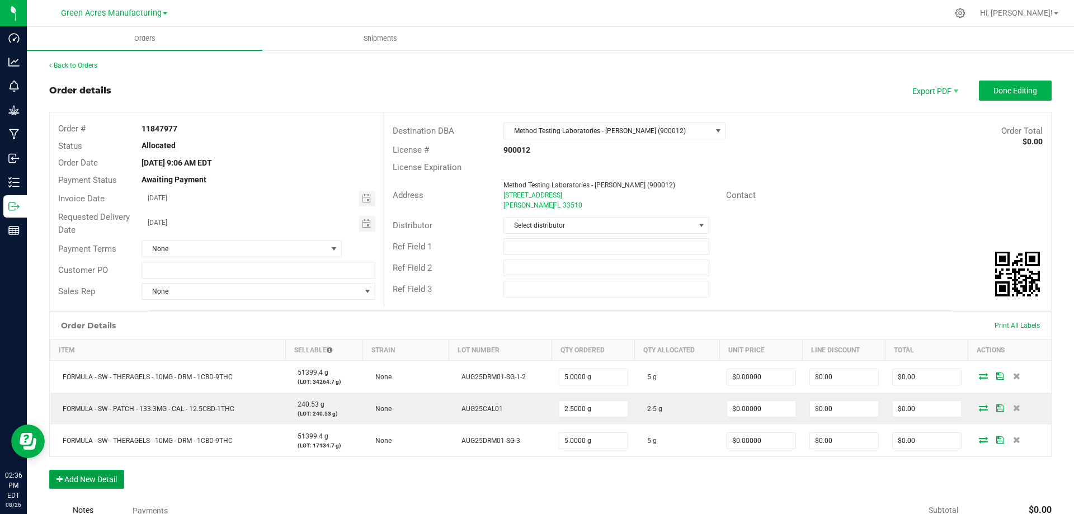
click at [87, 475] on button "Add New Detail" at bounding box center [86, 479] width 75 height 19
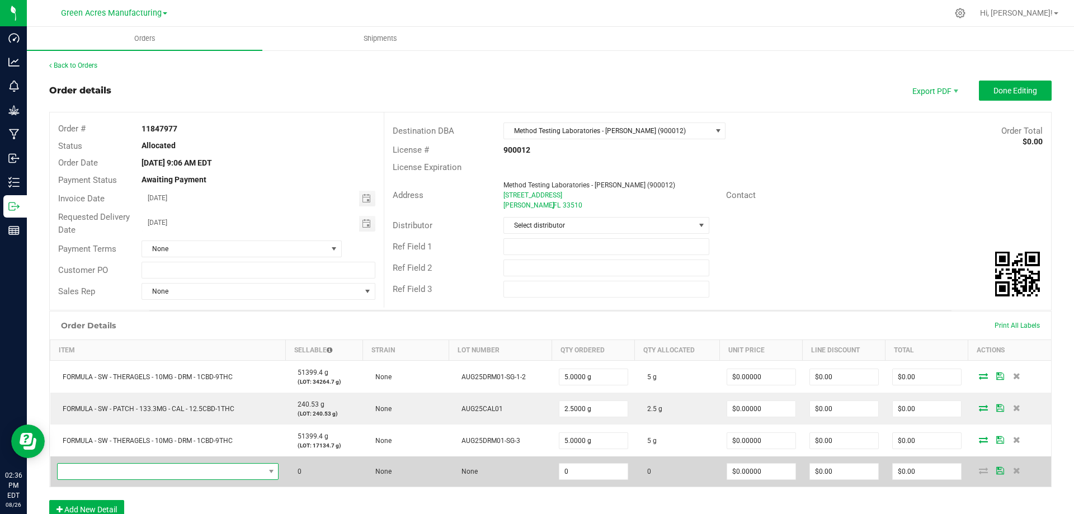
drag, startPoint x: 120, startPoint y: 469, endPoint x: 135, endPoint y: 467, distance: 15.2
click at [121, 469] on span "NO DATA FOUND" at bounding box center [161, 472] width 207 height 16
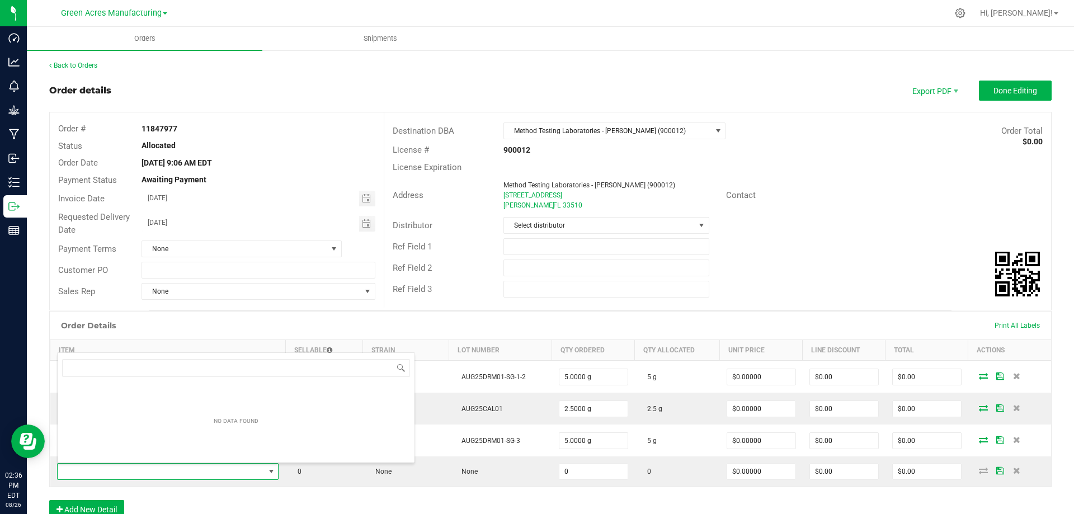
scroll to position [17, 218]
type input "FORMULA - SW - LOTION - 9MG - CAL - 12.5CBD-1THC"
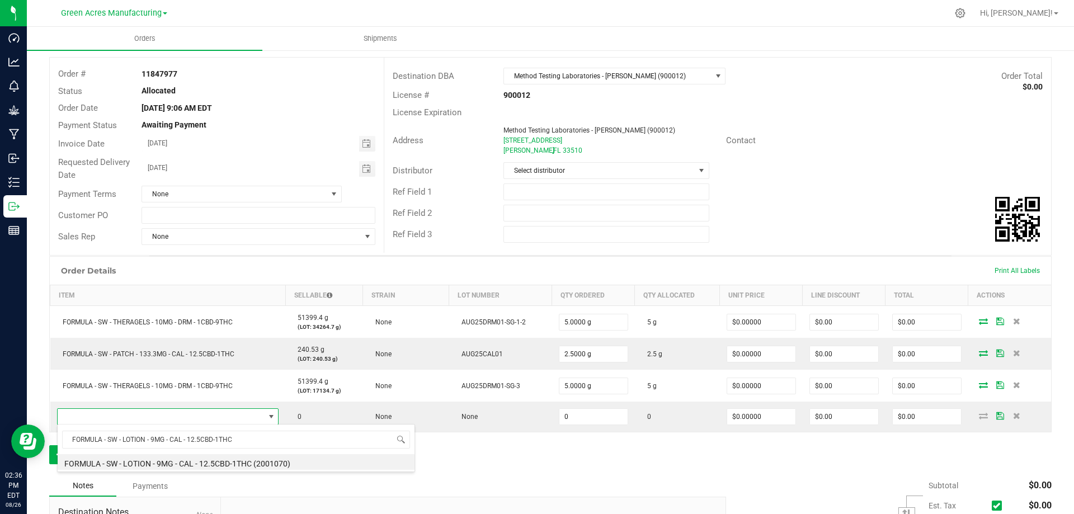
scroll to position [56, 0]
click at [262, 462] on li "FORMULA - SW - LOTION - 9MG - CAL - 12.5CBD-1THC (2001070)" at bounding box center [236, 462] width 357 height 16
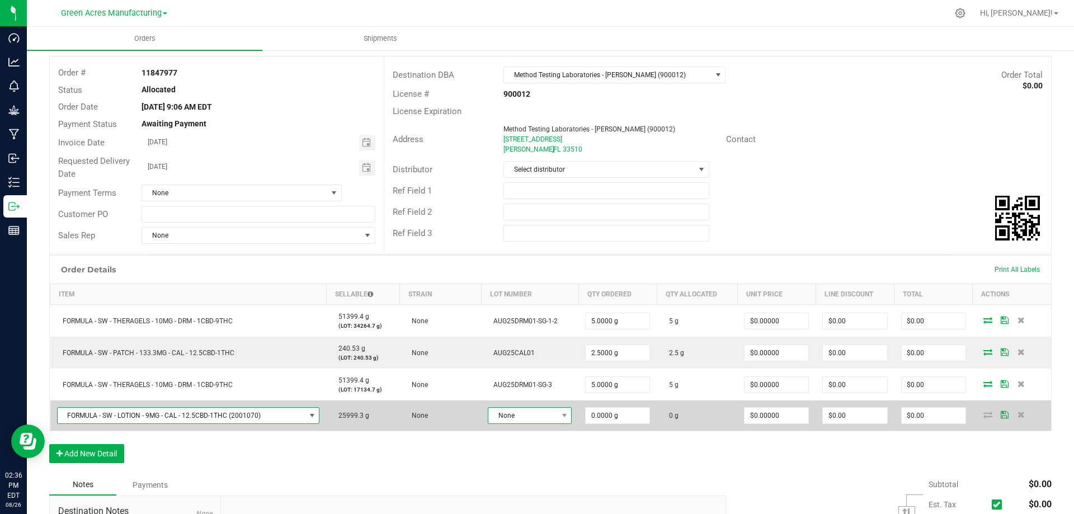
click at [511, 415] on span "None" at bounding box center [522, 416] width 69 height 16
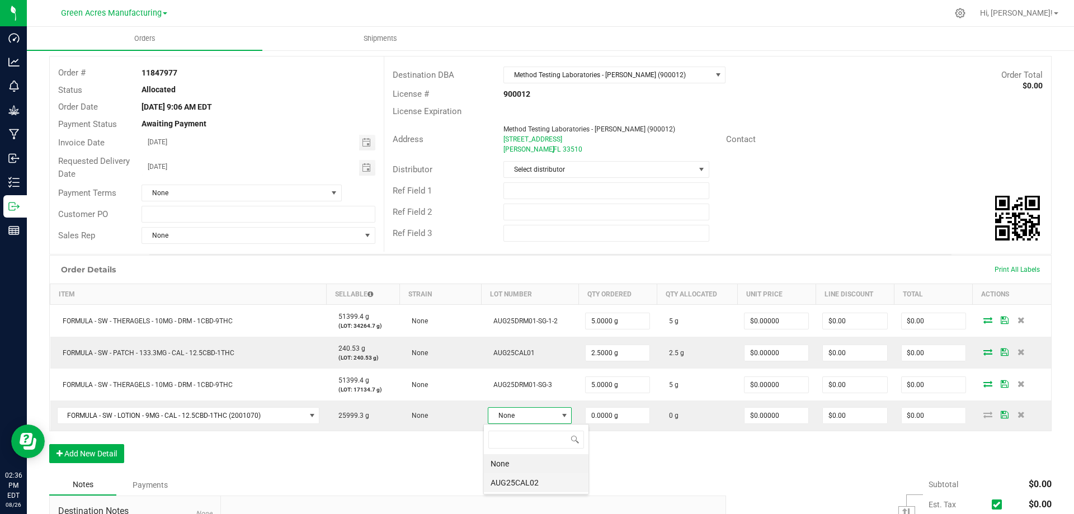
click at [528, 484] on li "AUG25CAL02" at bounding box center [536, 482] width 105 height 19
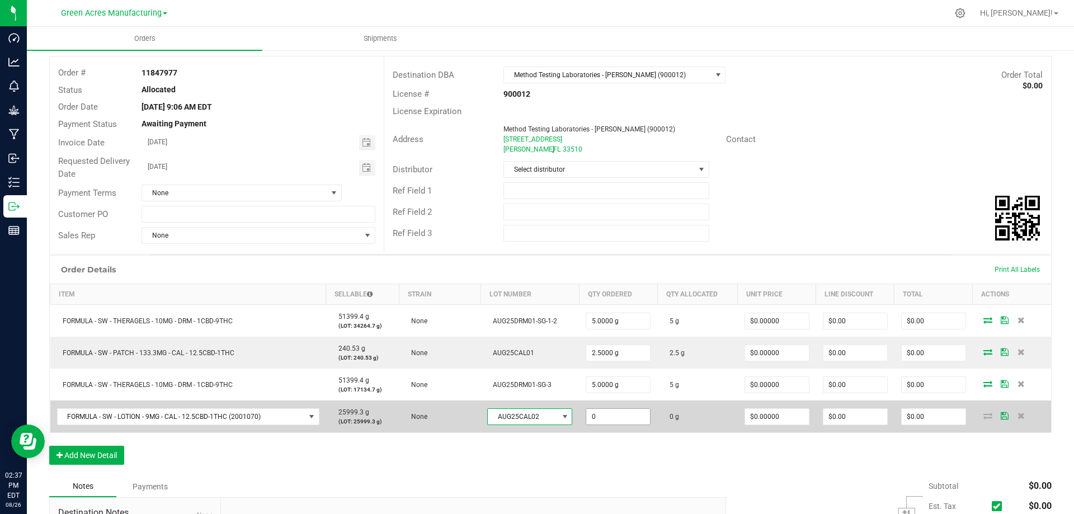
click at [611, 417] on input "0" at bounding box center [618, 417] width 64 height 16
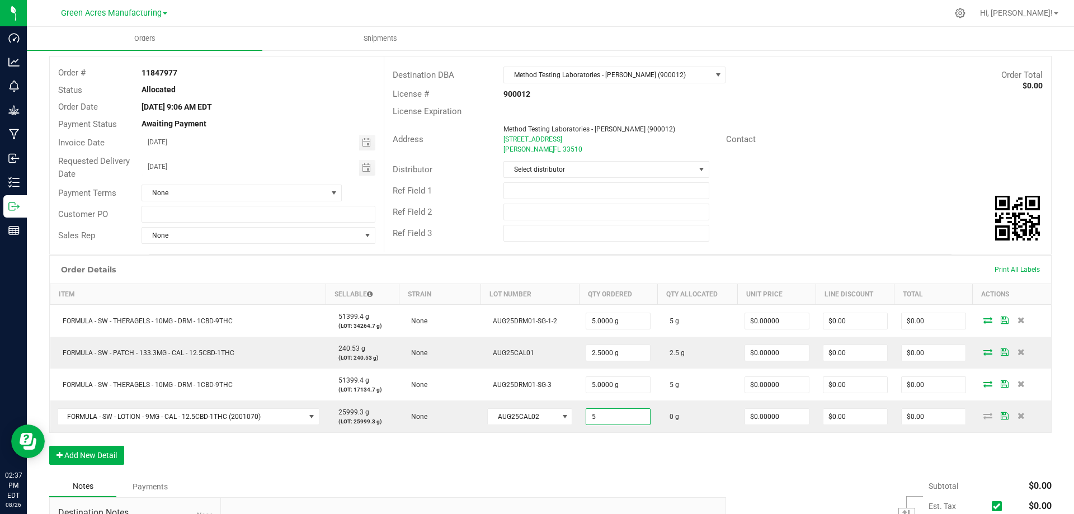
type input "5.0000 g"
click at [946, 439] on div "Order Details Print All Labels Item Sellable Strain Lot Number Qty Ordered Qty …" at bounding box center [550, 365] width 1002 height 221
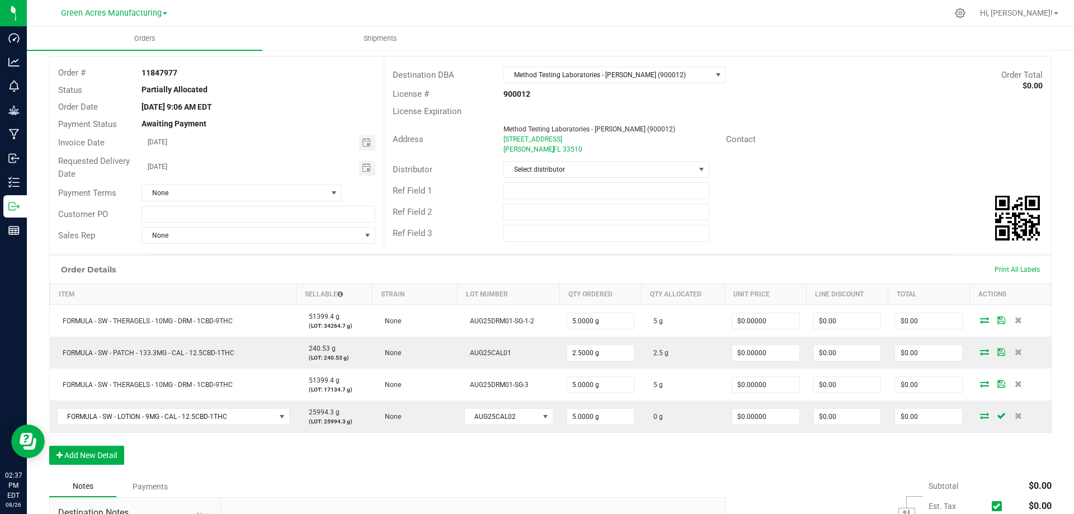
click at [980, 417] on icon at bounding box center [984, 415] width 9 height 7
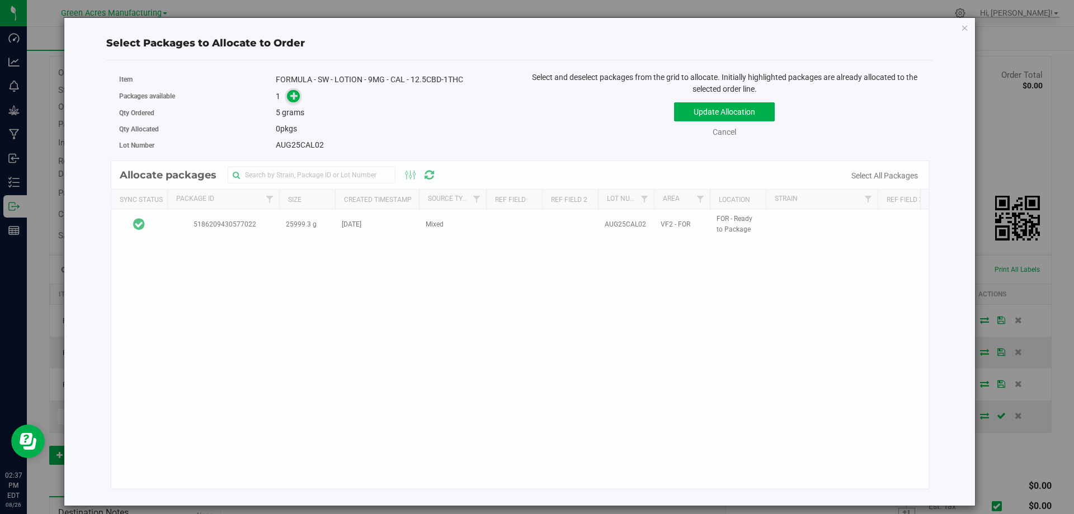
click at [297, 92] on icon at bounding box center [294, 96] width 8 height 8
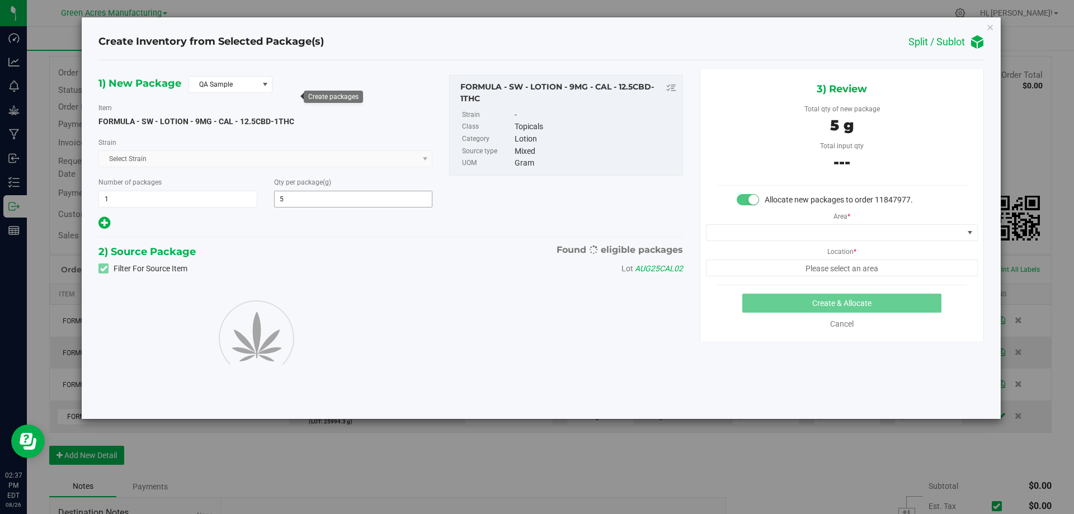
type input "5.0000"
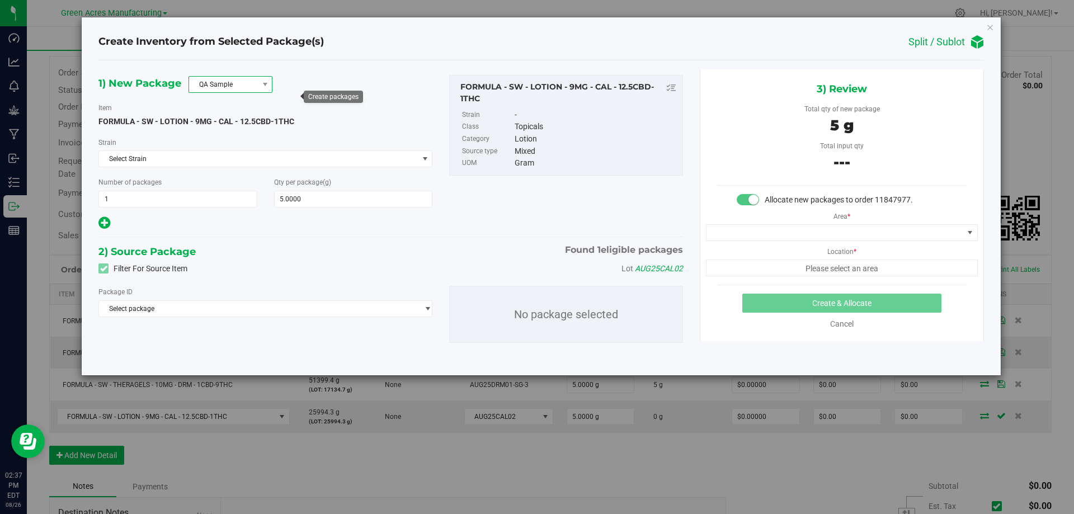
click at [243, 84] on span "QA Sample" at bounding box center [223, 85] width 69 height 16
click at [244, 125] on li "QA Sample" at bounding box center [230, 119] width 83 height 16
click at [240, 83] on span "QA Sample" at bounding box center [223, 85] width 69 height 16
click at [240, 132] on li "R&D Sample" at bounding box center [230, 135] width 83 height 16
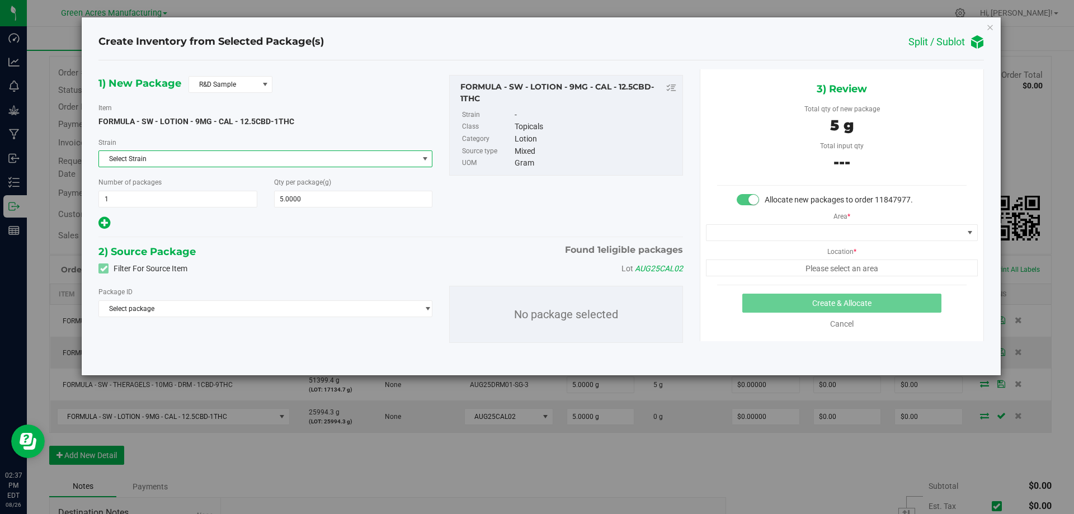
click at [249, 161] on span "Select Strain" at bounding box center [258, 159] width 319 height 16
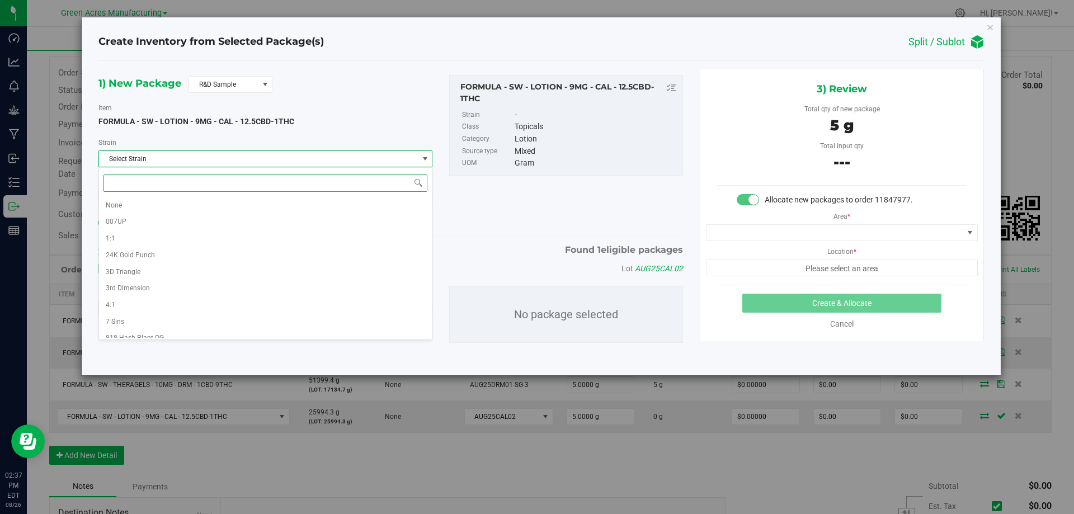
click at [244, 195] on span at bounding box center [265, 183] width 333 height 26
click at [247, 201] on li "None" at bounding box center [265, 205] width 333 height 17
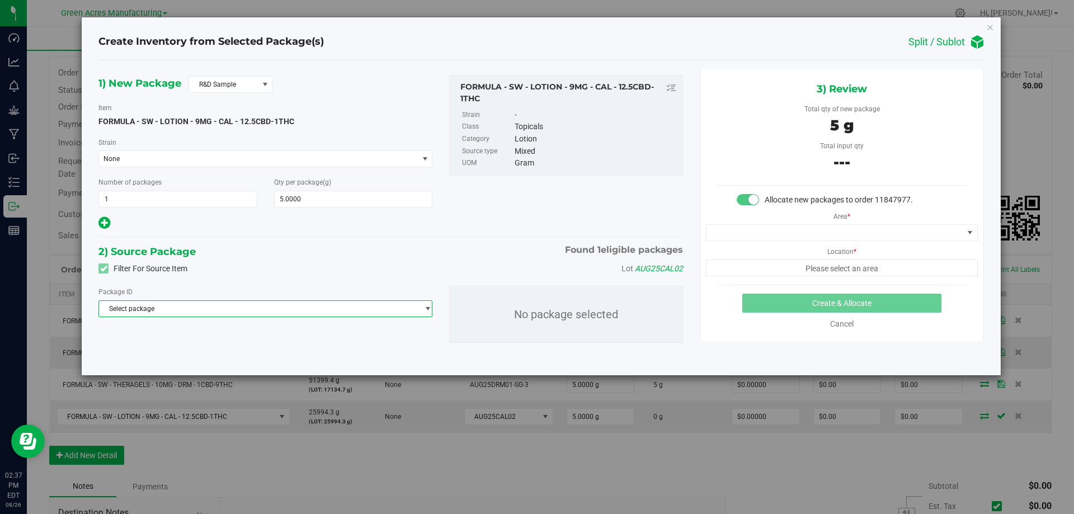
click at [268, 311] on span "Select package" at bounding box center [258, 309] width 319 height 16
click at [277, 349] on li "5186209430577022 ( FORMULA - SW - LOTION - 9MG - CAL - 12.5CBD-1THC )" at bounding box center [265, 355] width 333 height 16
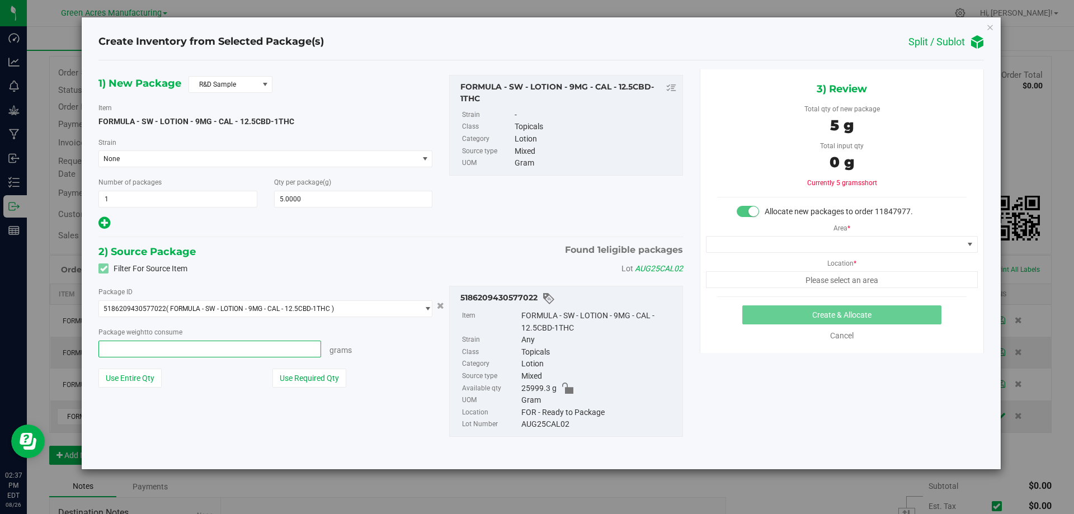
click at [274, 344] on span at bounding box center [209, 349] width 223 height 17
type input "5"
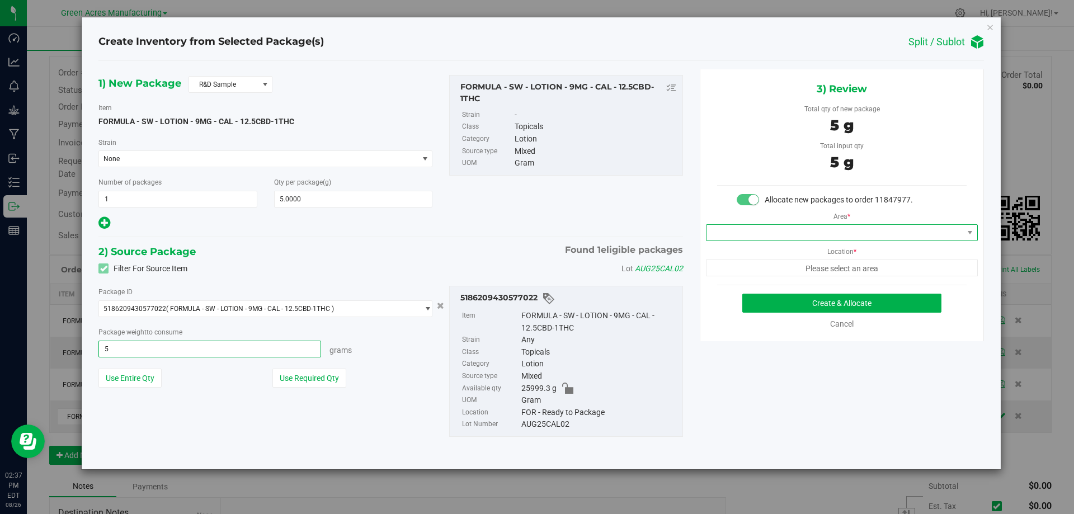
type input "5.0000 g"
click at [784, 232] on span at bounding box center [834, 233] width 257 height 16
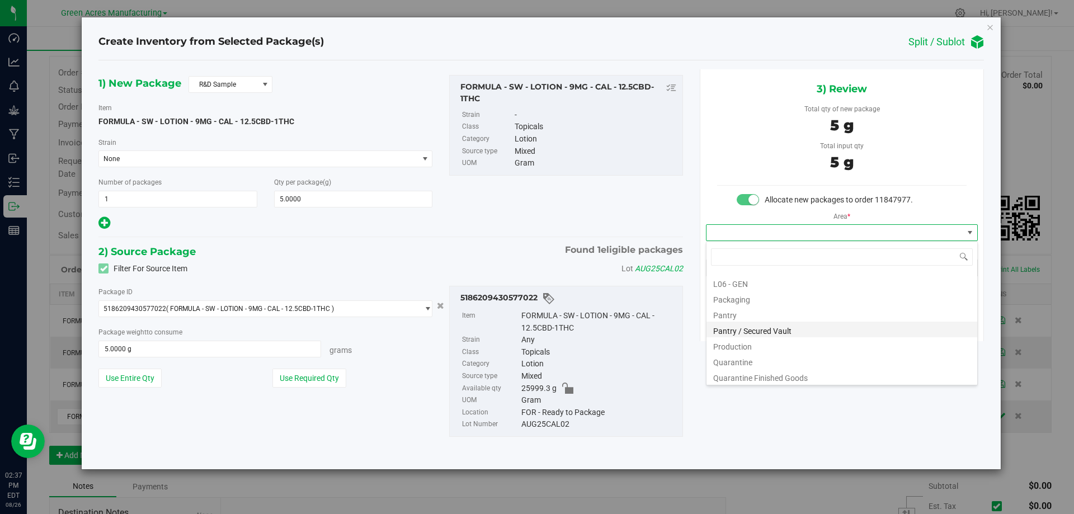
scroll to position [280, 0]
click at [772, 330] on li "Pantry / Secured Vault" at bounding box center [841, 328] width 271 height 16
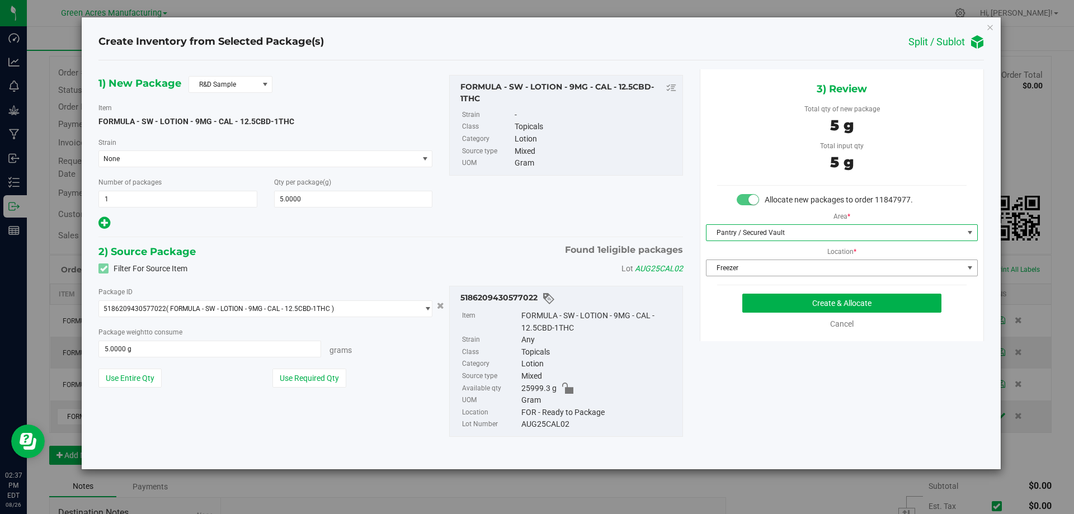
click at [774, 264] on span "Freezer" at bounding box center [834, 268] width 257 height 16
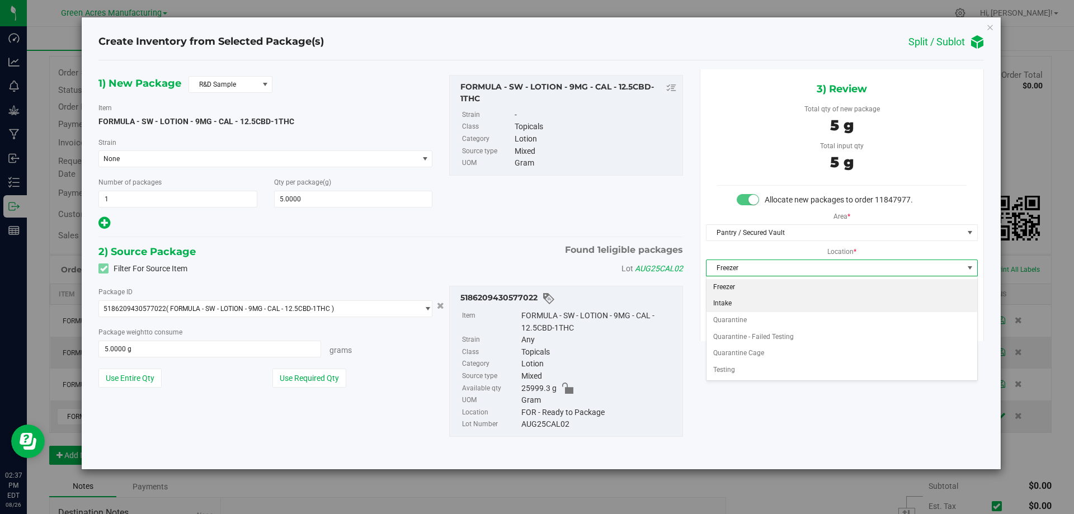
click at [772, 299] on li "Intake" at bounding box center [841, 303] width 271 height 17
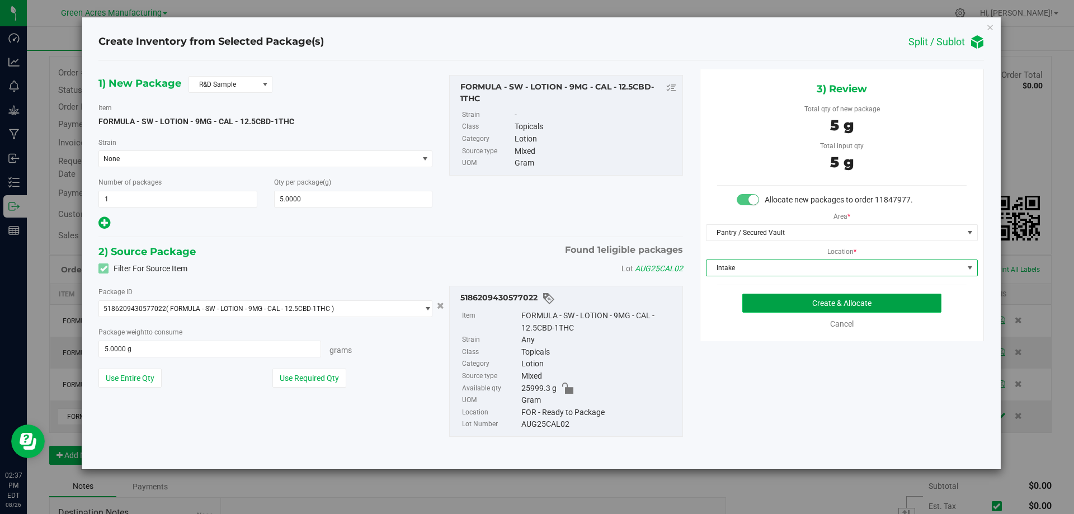
click at [818, 306] on button "Create & Allocate" at bounding box center [841, 303] width 199 height 19
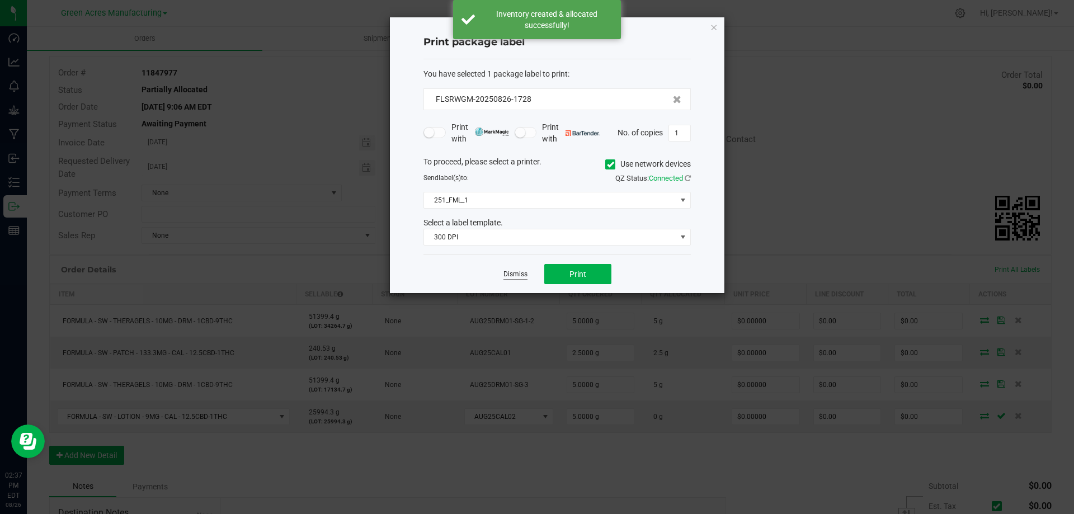
click at [519, 272] on link "Dismiss" at bounding box center [515, 275] width 24 height 10
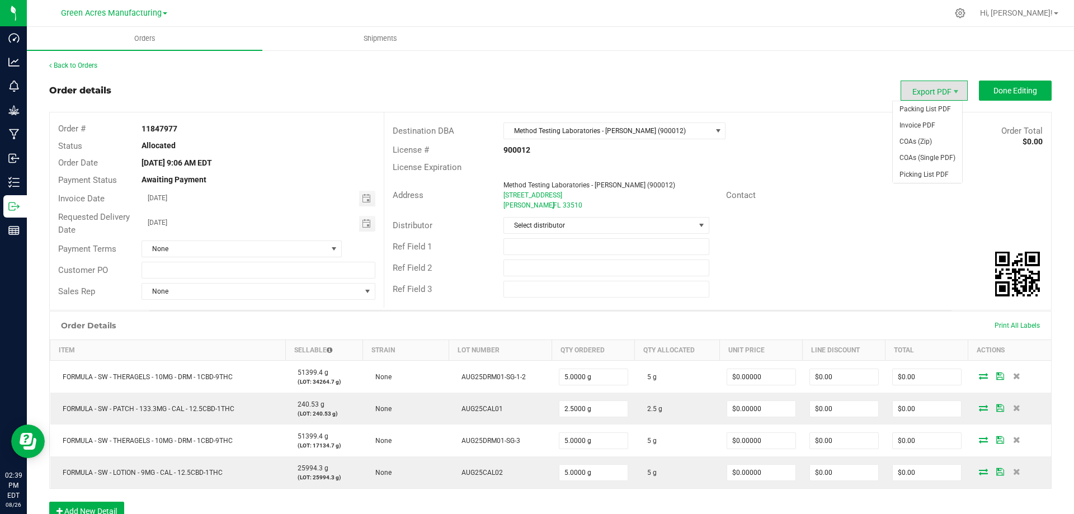
click at [927, 91] on span "Export PDF" at bounding box center [933, 91] width 67 height 20
click at [915, 112] on span "Packing List PDF" at bounding box center [926, 109] width 69 height 16
click at [1004, 91] on span "Done Editing" at bounding box center [1015, 90] width 44 height 9
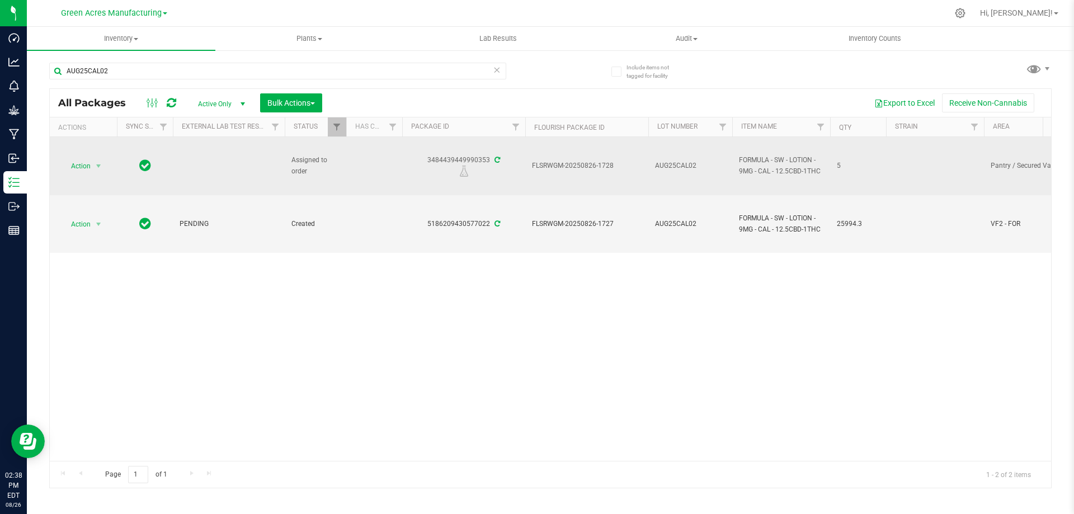
drag, startPoint x: 425, startPoint y: 163, endPoint x: 484, endPoint y: 163, distance: 58.7
click at [489, 160] on div "3484439449990353" at bounding box center [463, 166] width 126 height 22
copy div "3484439449990353"
click at [568, 166] on span "FLSRWGM-20250826-1728" at bounding box center [587, 165] width 110 height 11
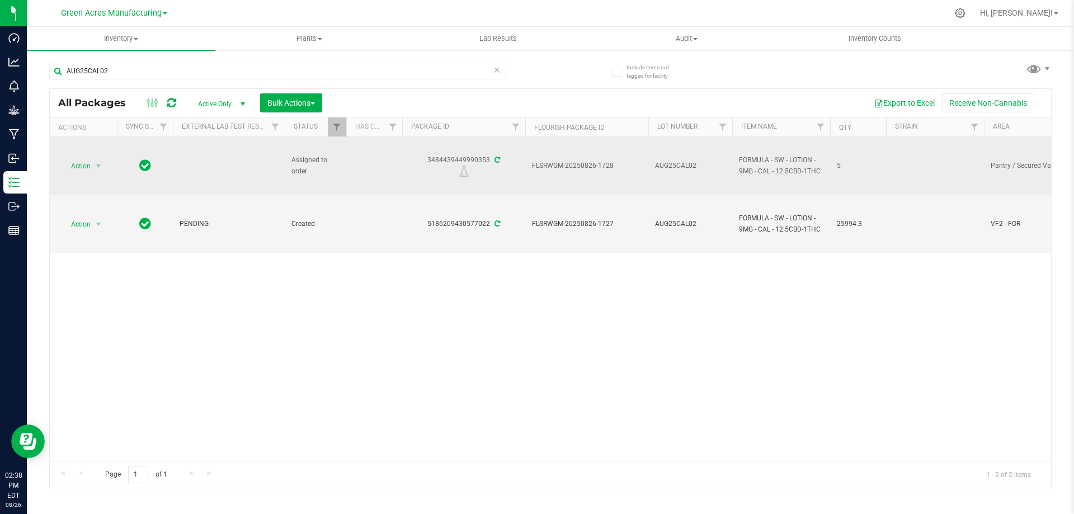
click at [568, 166] on span "FLSRWGM-20250826-1728" at bounding box center [587, 165] width 110 height 11
click at [84, 173] on span "Action" at bounding box center [76, 166] width 30 height 16
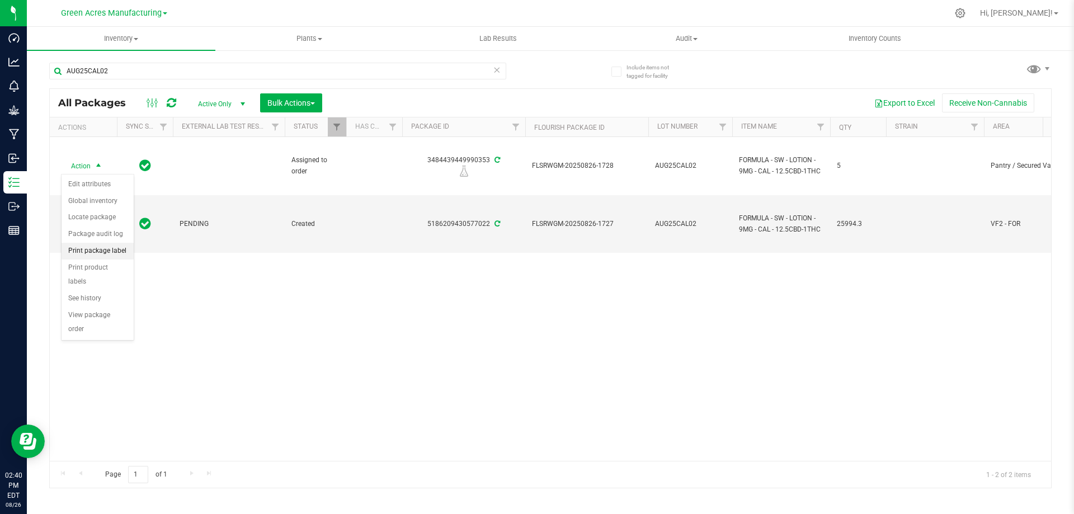
click at [114, 254] on li "Print package label" at bounding box center [98, 251] width 72 height 17
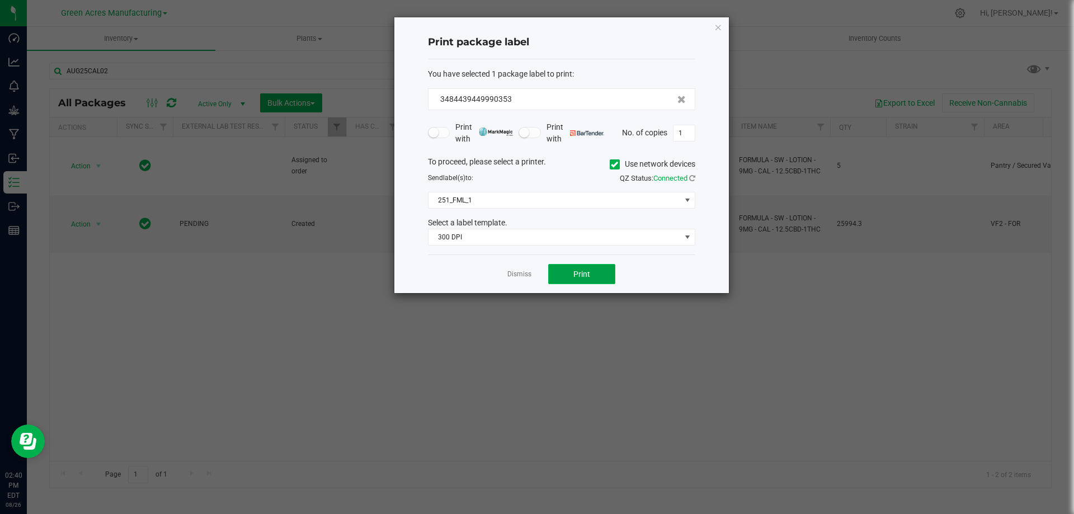
click at [574, 271] on span "Print" at bounding box center [581, 274] width 17 height 9
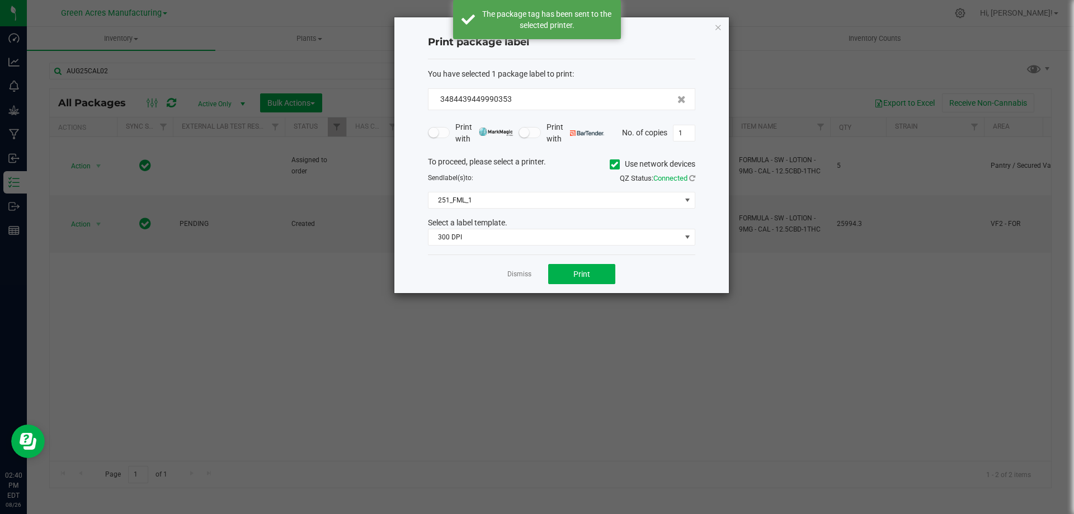
click at [525, 273] on link "Dismiss" at bounding box center [519, 275] width 24 height 10
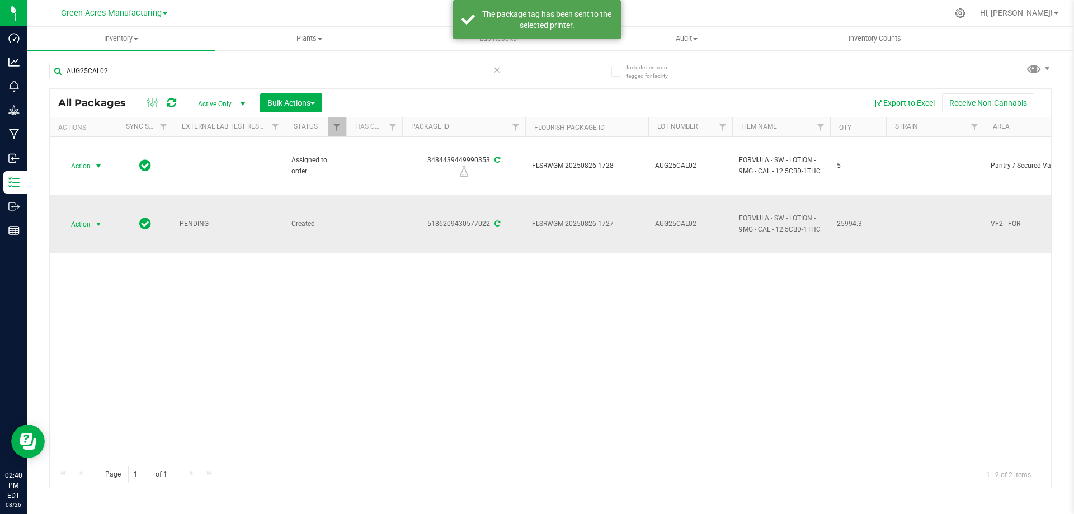
click at [86, 225] on span "Action" at bounding box center [76, 224] width 30 height 16
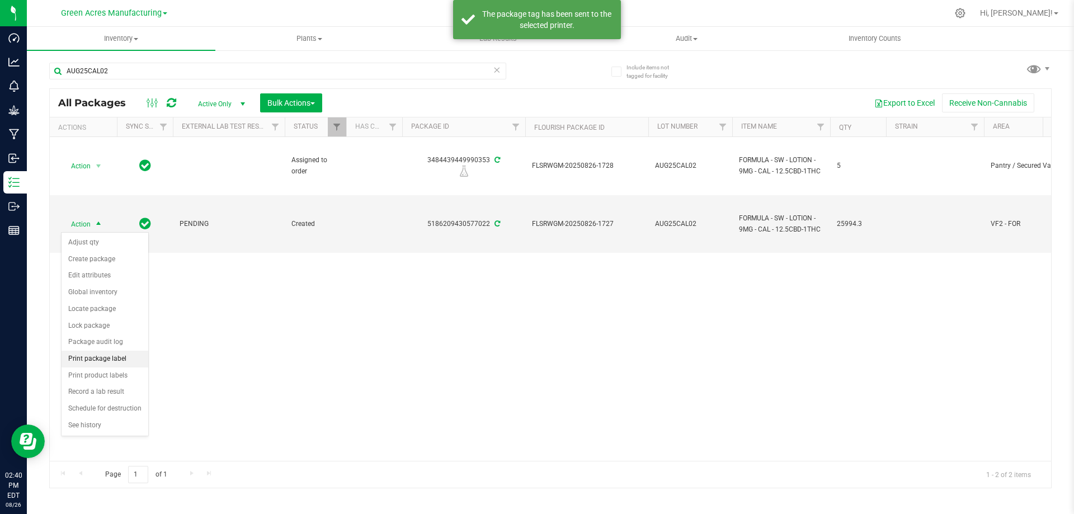
drag, startPoint x: 108, startPoint y: 356, endPoint x: 126, endPoint y: 351, distance: 17.9
click at [110, 355] on li "Print package label" at bounding box center [105, 359] width 87 height 17
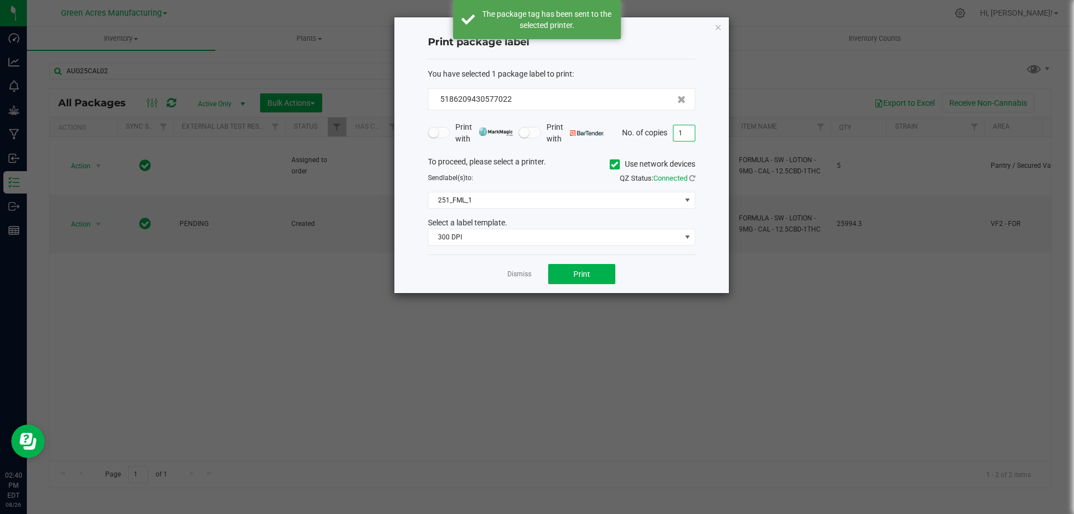
click at [687, 127] on input "1" at bounding box center [683, 133] width 21 height 16
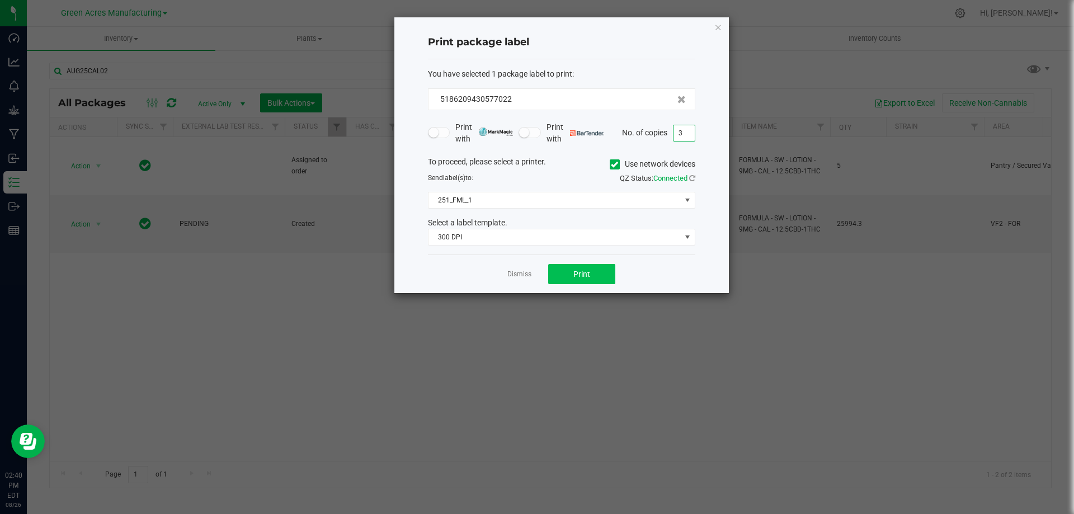
type input "3"
click at [566, 271] on button "Print" at bounding box center [581, 274] width 67 height 20
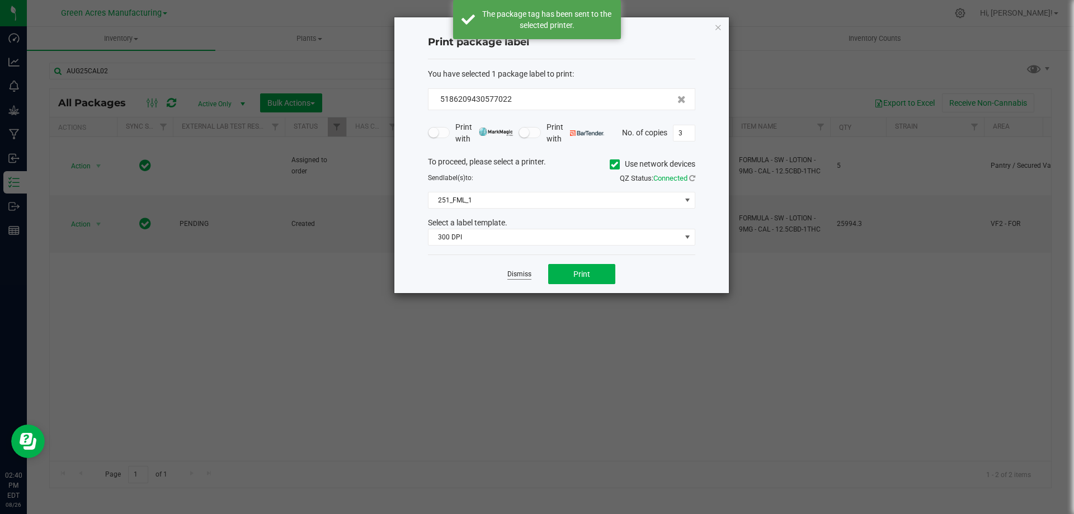
click at [515, 276] on link "Dismiss" at bounding box center [519, 275] width 24 height 10
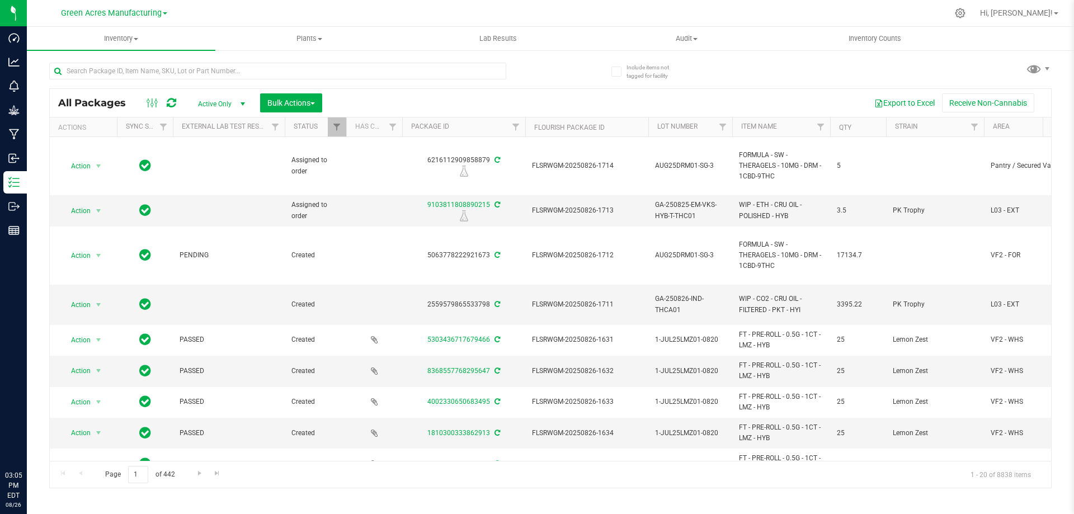
click at [496, 13] on div at bounding box center [573, 13] width 747 height 22
click at [125, 34] on span "Inventory" at bounding box center [121, 39] width 188 height 10
click at [120, 83] on li "All inventory" at bounding box center [121, 80] width 188 height 13
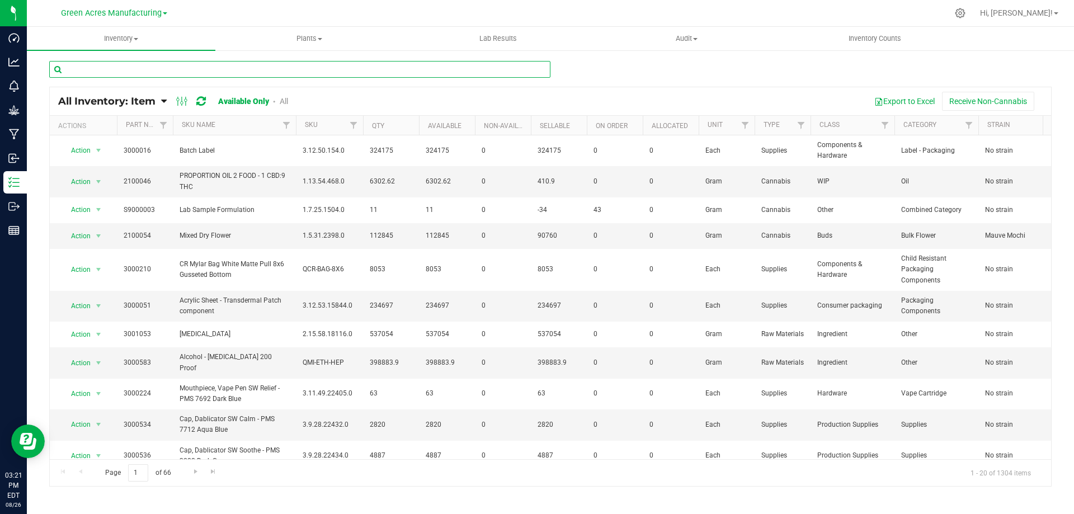
paste input "Lotion - Jedwards Low Viscosity C2165"
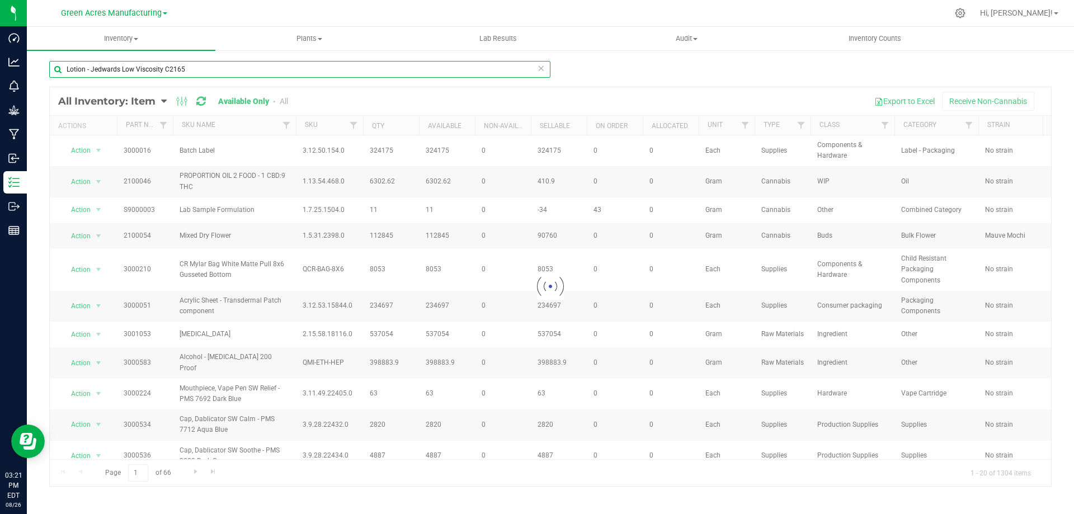
type input "Lotion - Jedwards Low Viscosity C2165"
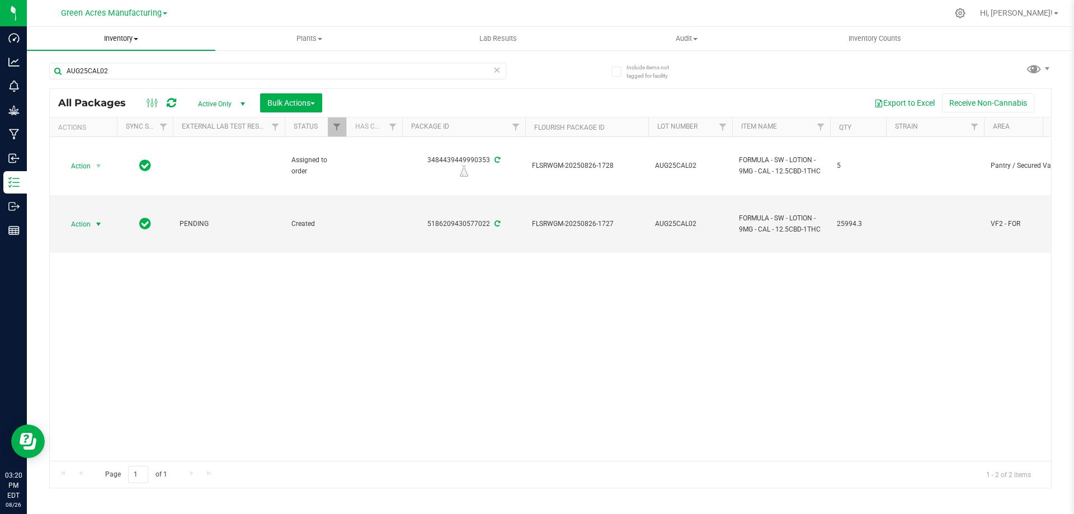
click at [115, 36] on span "Inventory" at bounding box center [121, 39] width 188 height 10
click at [134, 131] on li "From bill of materials" at bounding box center [121, 134] width 188 height 13
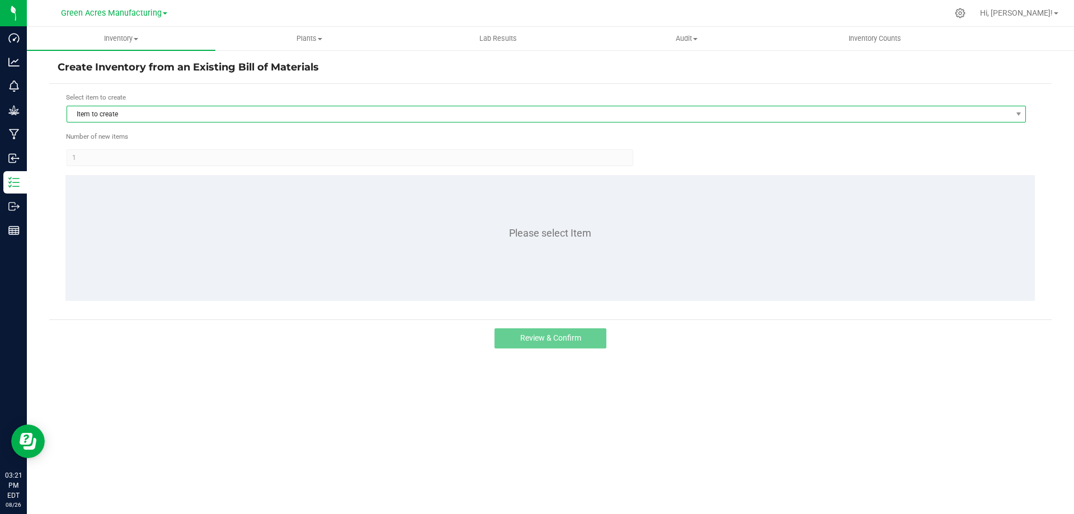
click at [216, 114] on span "Item to create" at bounding box center [539, 114] width 944 height 16
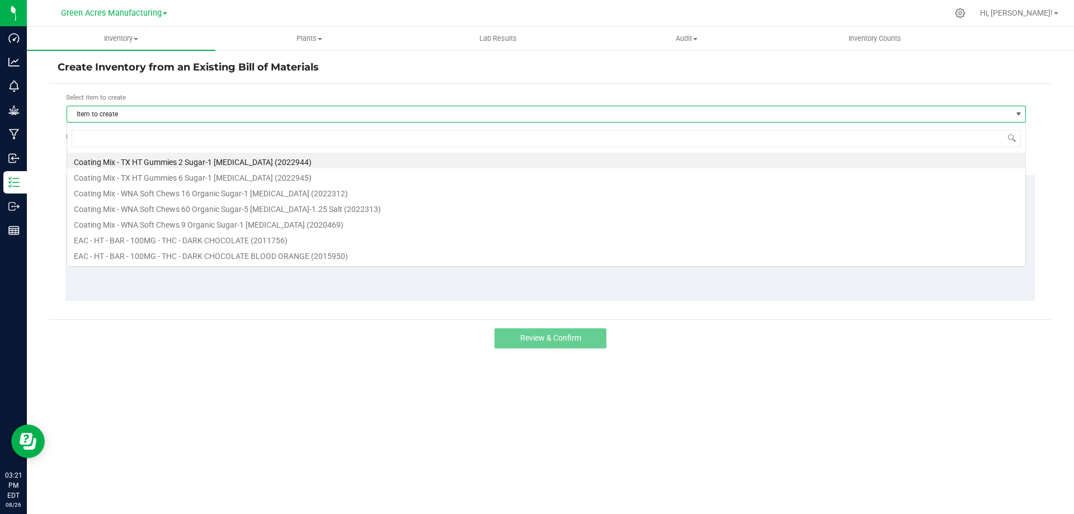
scroll to position [17, 959]
type input "cal"
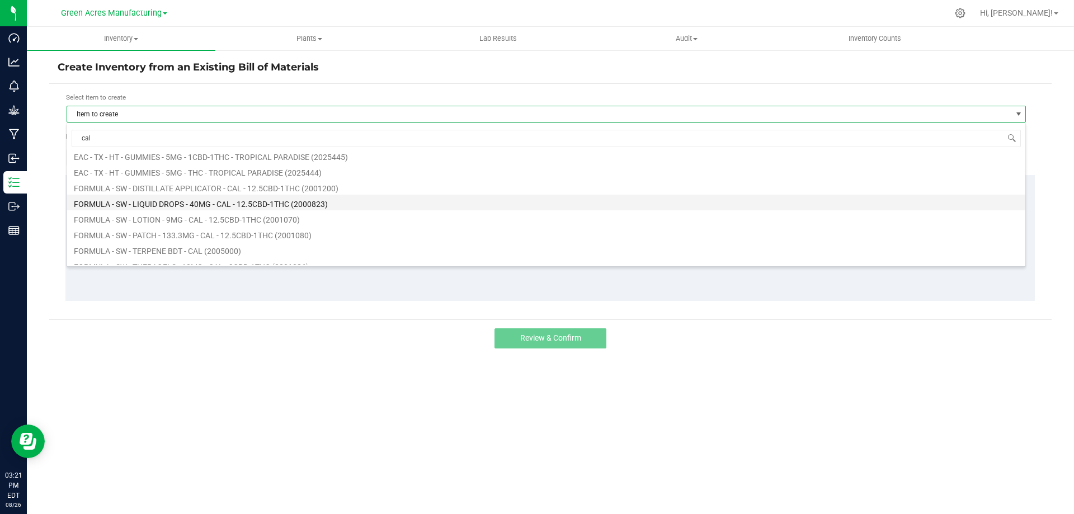
scroll to position [37, 0]
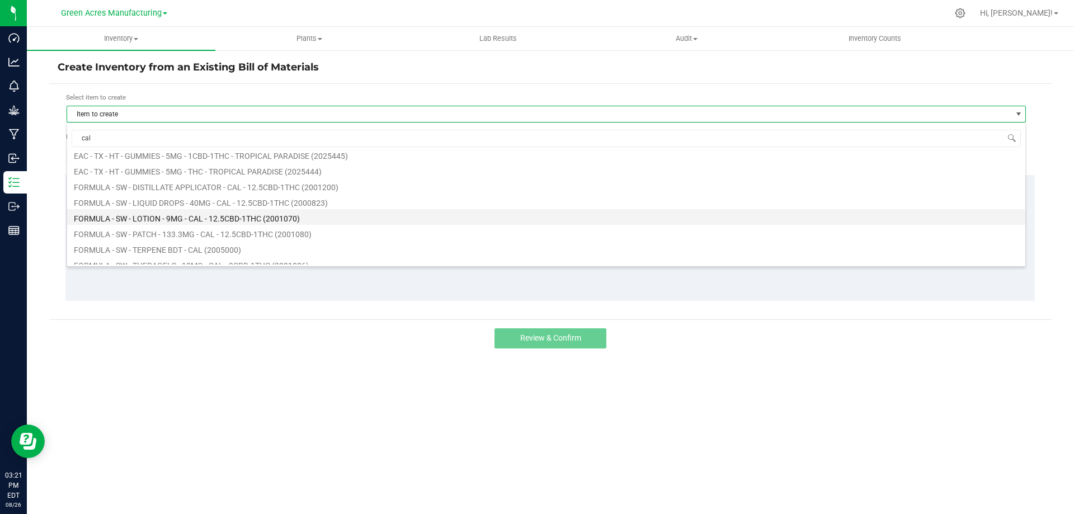
click at [214, 212] on li "FORMULA - SW - LOTION - 9MG - CAL - 12.5CBD-1THC (2001070)" at bounding box center [546, 217] width 958 height 16
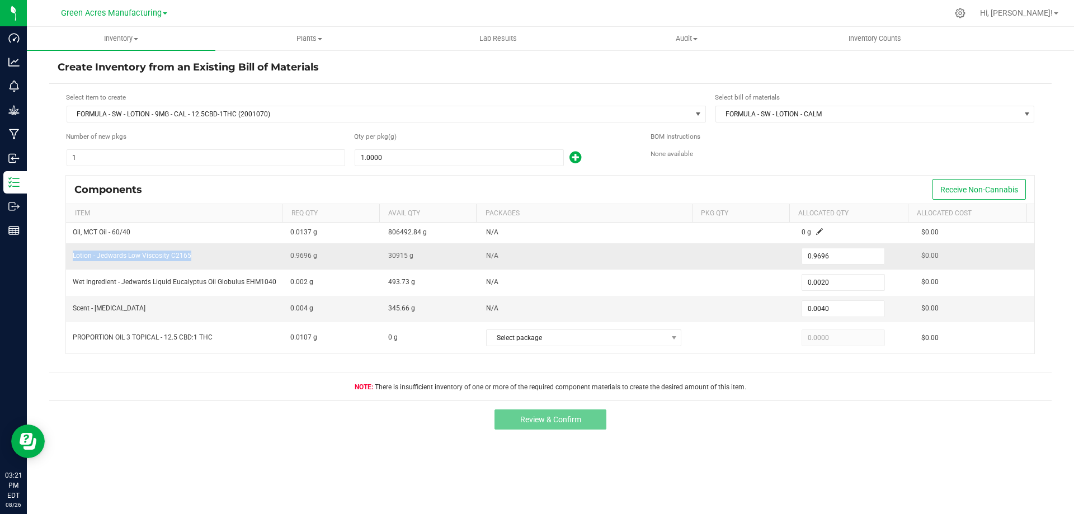
drag, startPoint x: 193, startPoint y: 254, endPoint x: 68, endPoint y: 254, distance: 125.3
click at [68, 254] on td "Lotion - Jedwards Low Viscosity C2165" at bounding box center [175, 256] width 218 height 26
copy span "Lotion - Jedwards Low Viscosity C2165"
